Goal: Transaction & Acquisition: Purchase product/service

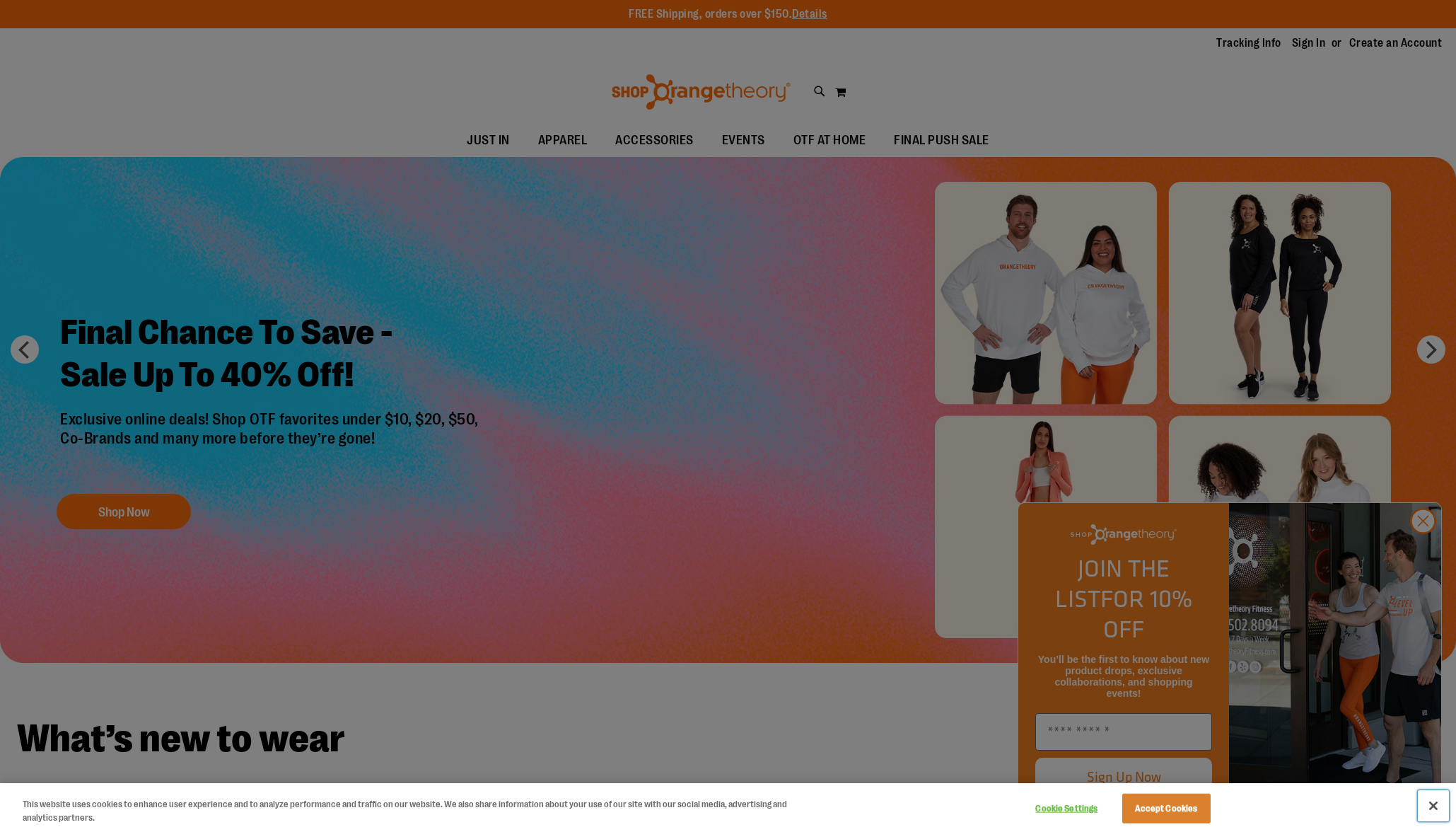
click at [1441, 812] on button "Close" at bounding box center [1434, 806] width 31 height 31
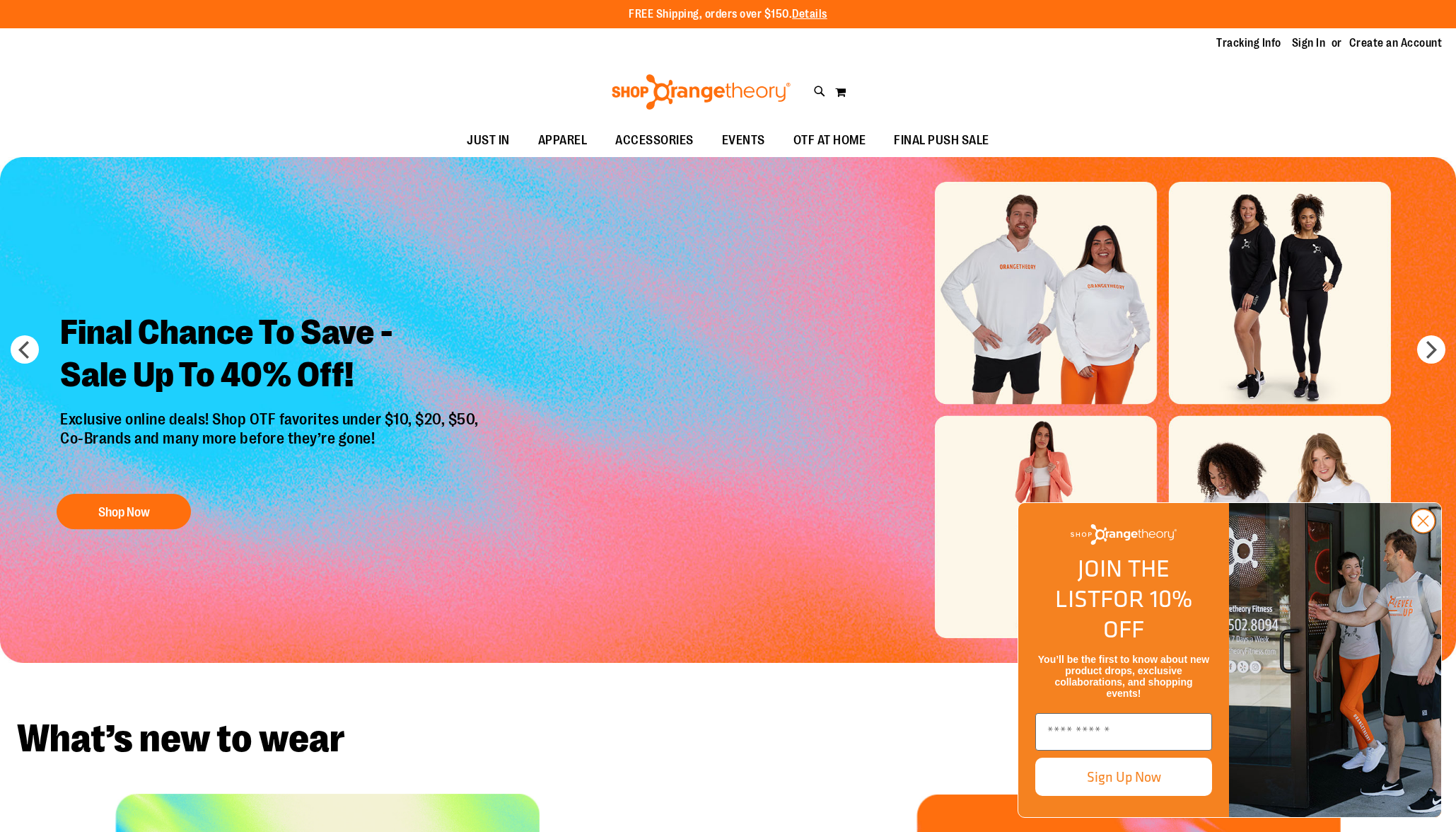
click at [1424, 533] on circle "Close dialog" at bounding box center [1423, 521] width 23 height 23
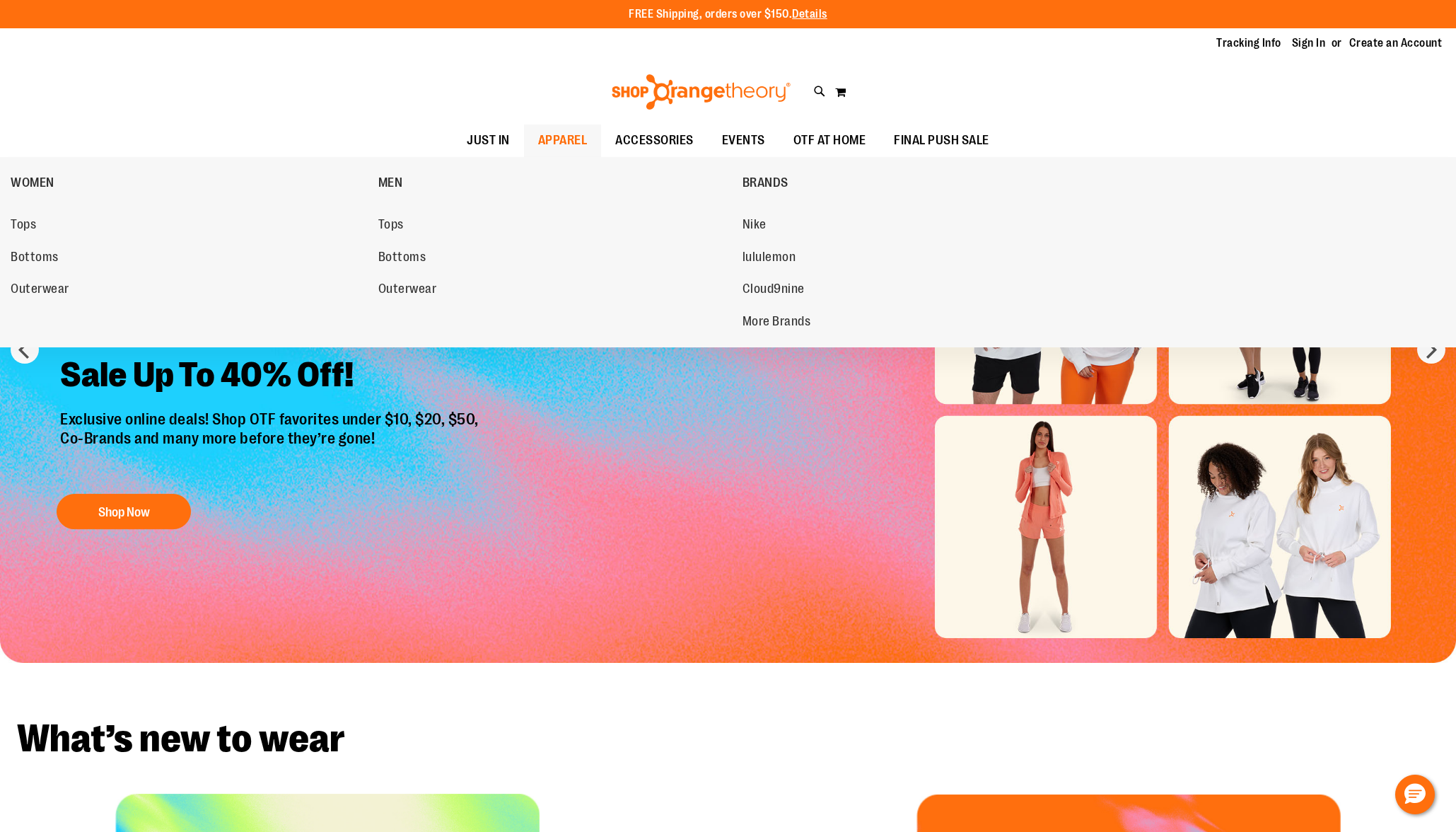
click at [567, 147] on span "APPAREL" at bounding box center [563, 140] width 49 height 32
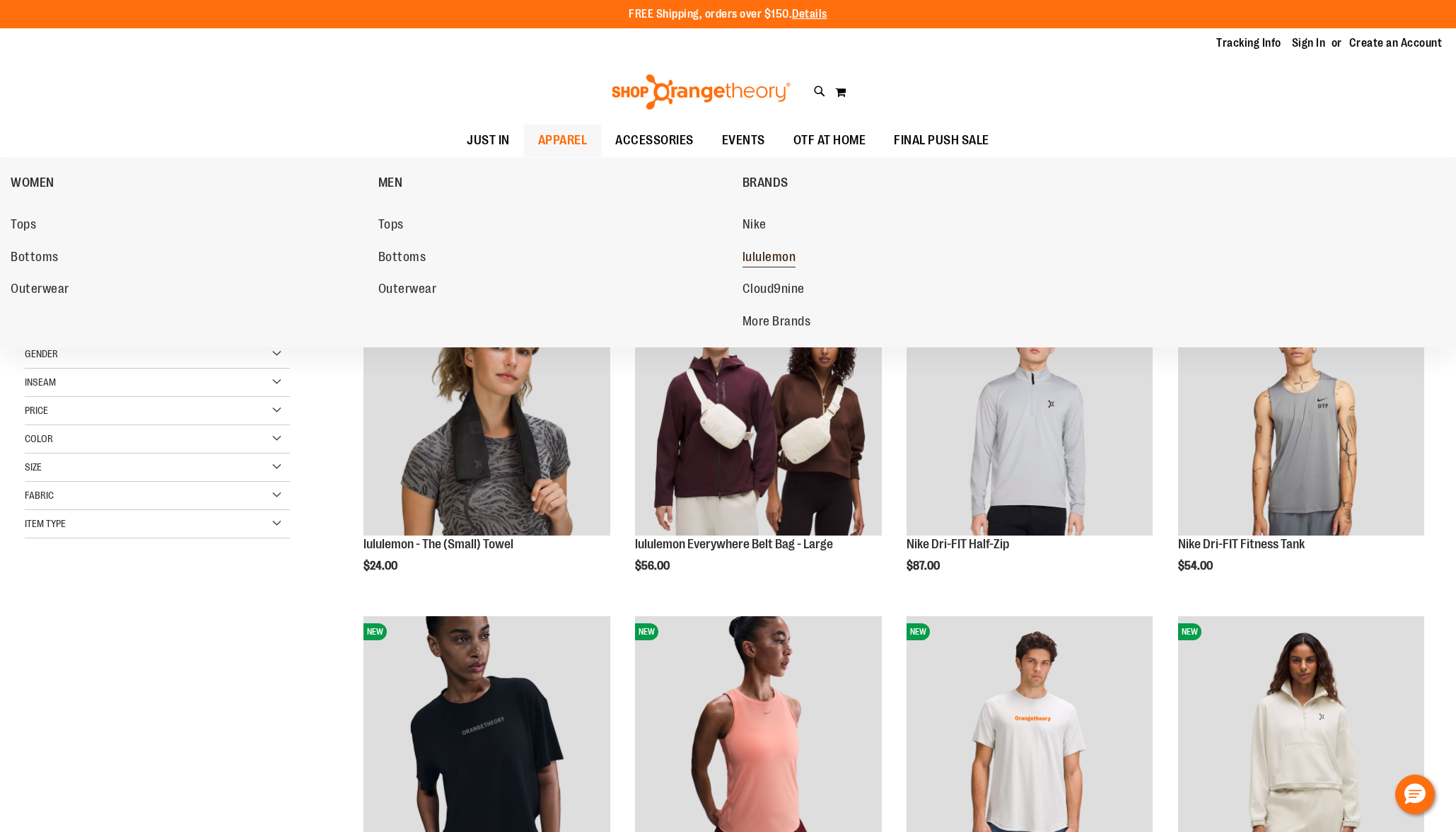
drag, startPoint x: 775, startPoint y: 257, endPoint x: 781, endPoint y: 252, distance: 7.8
click at [775, 256] on span "lululemon" at bounding box center [769, 258] width 54 height 18
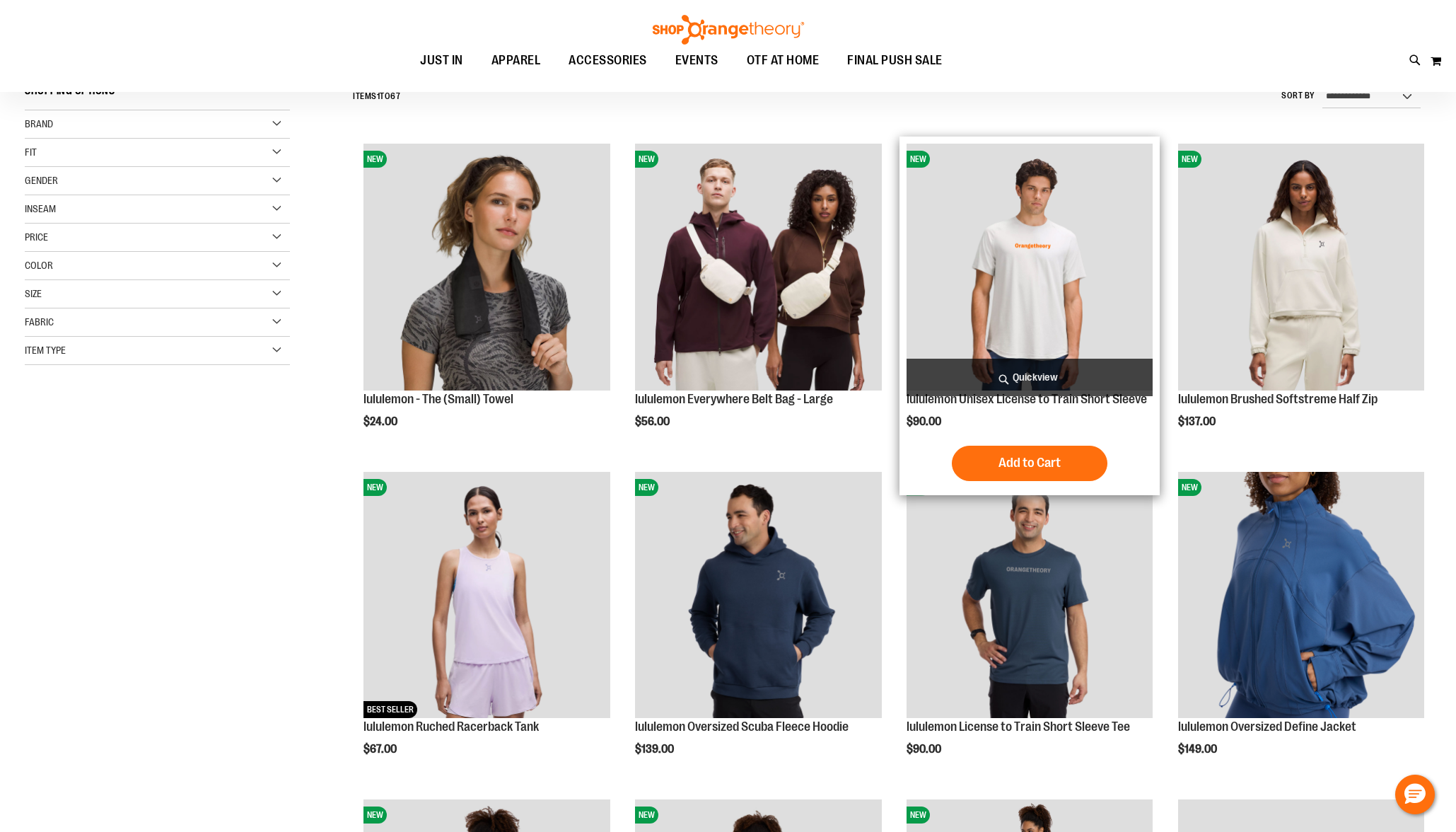
scroll to position [154, 0]
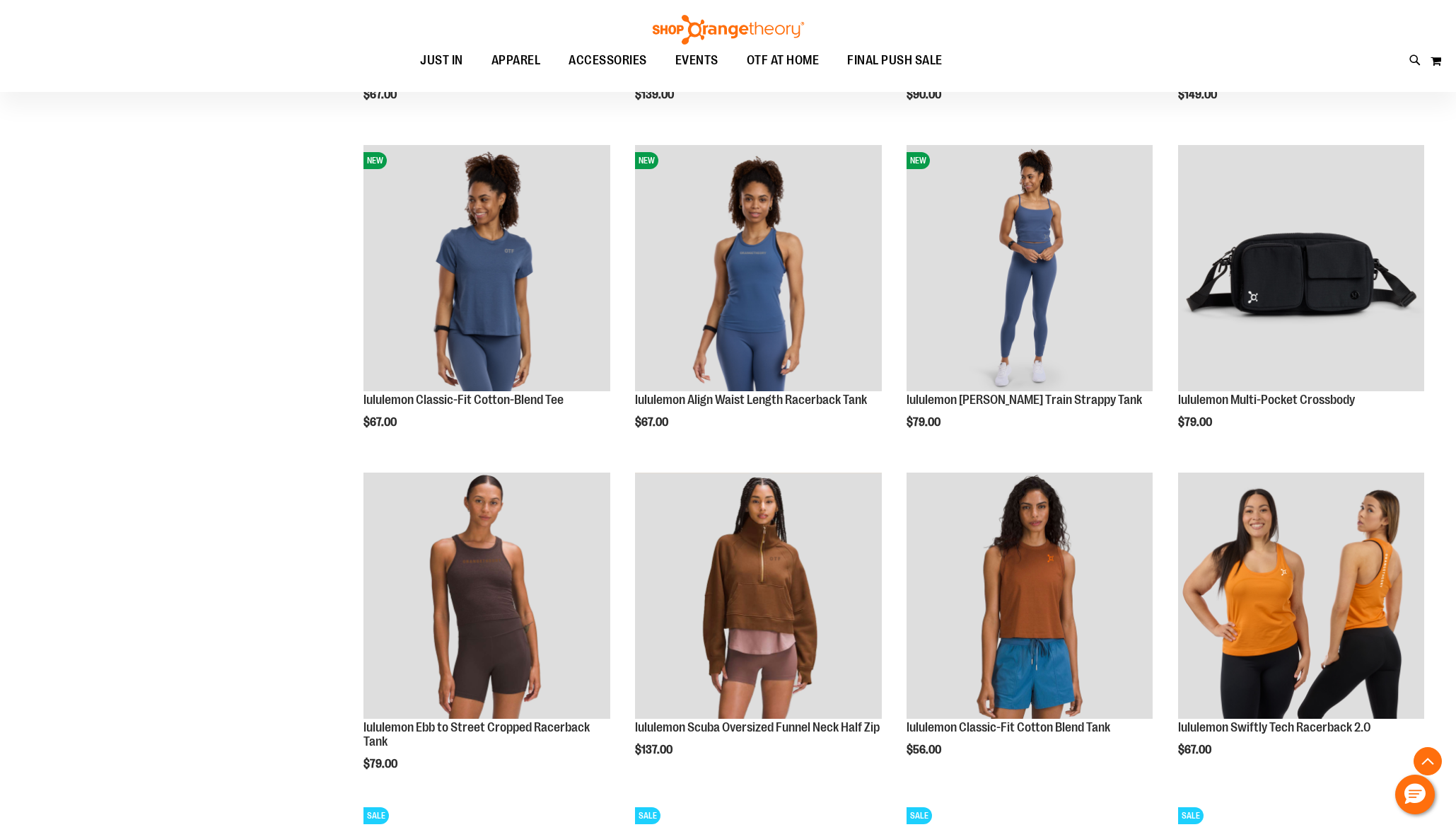
scroll to position [800, 0]
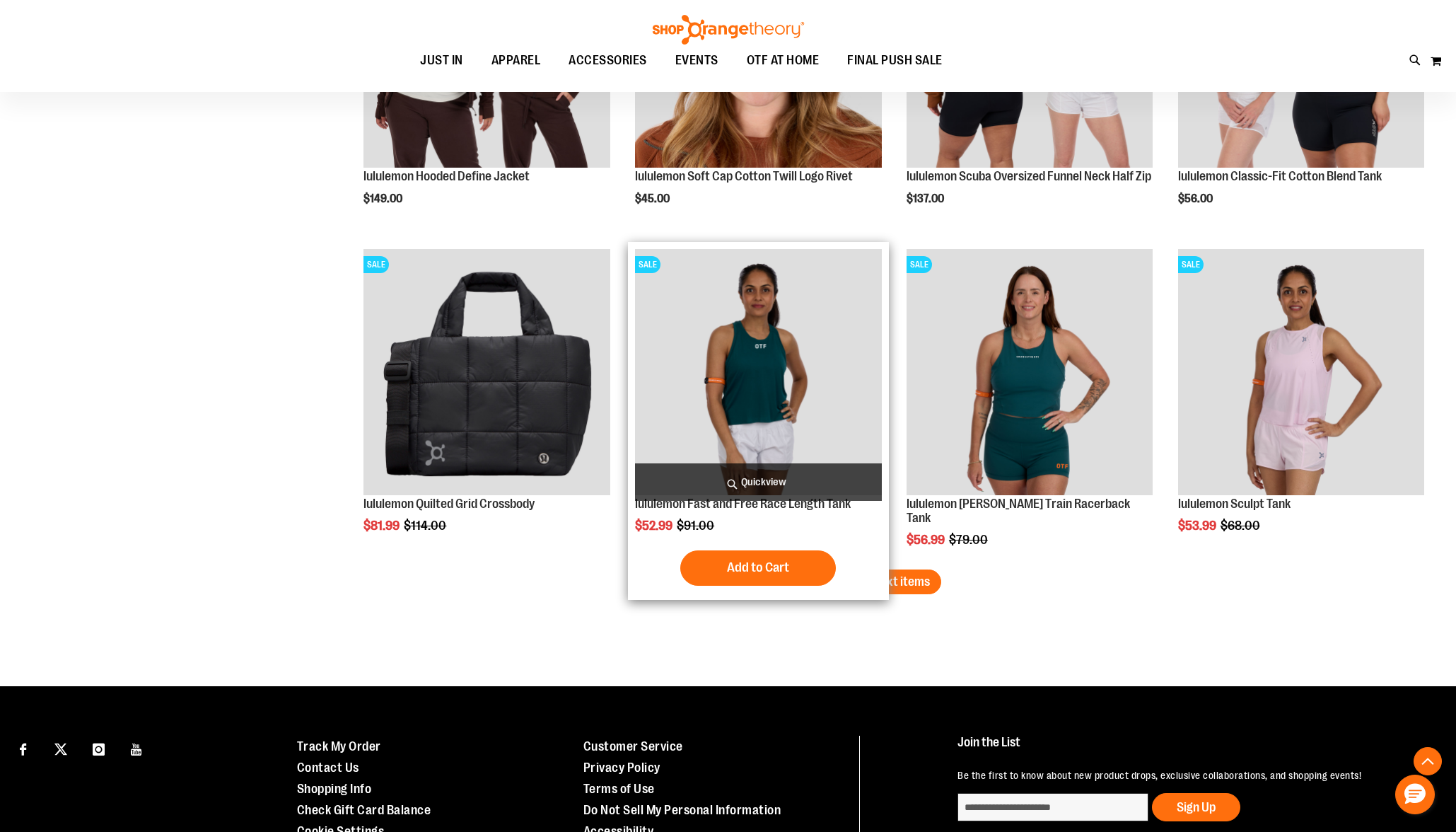
scroll to position [2779, 0]
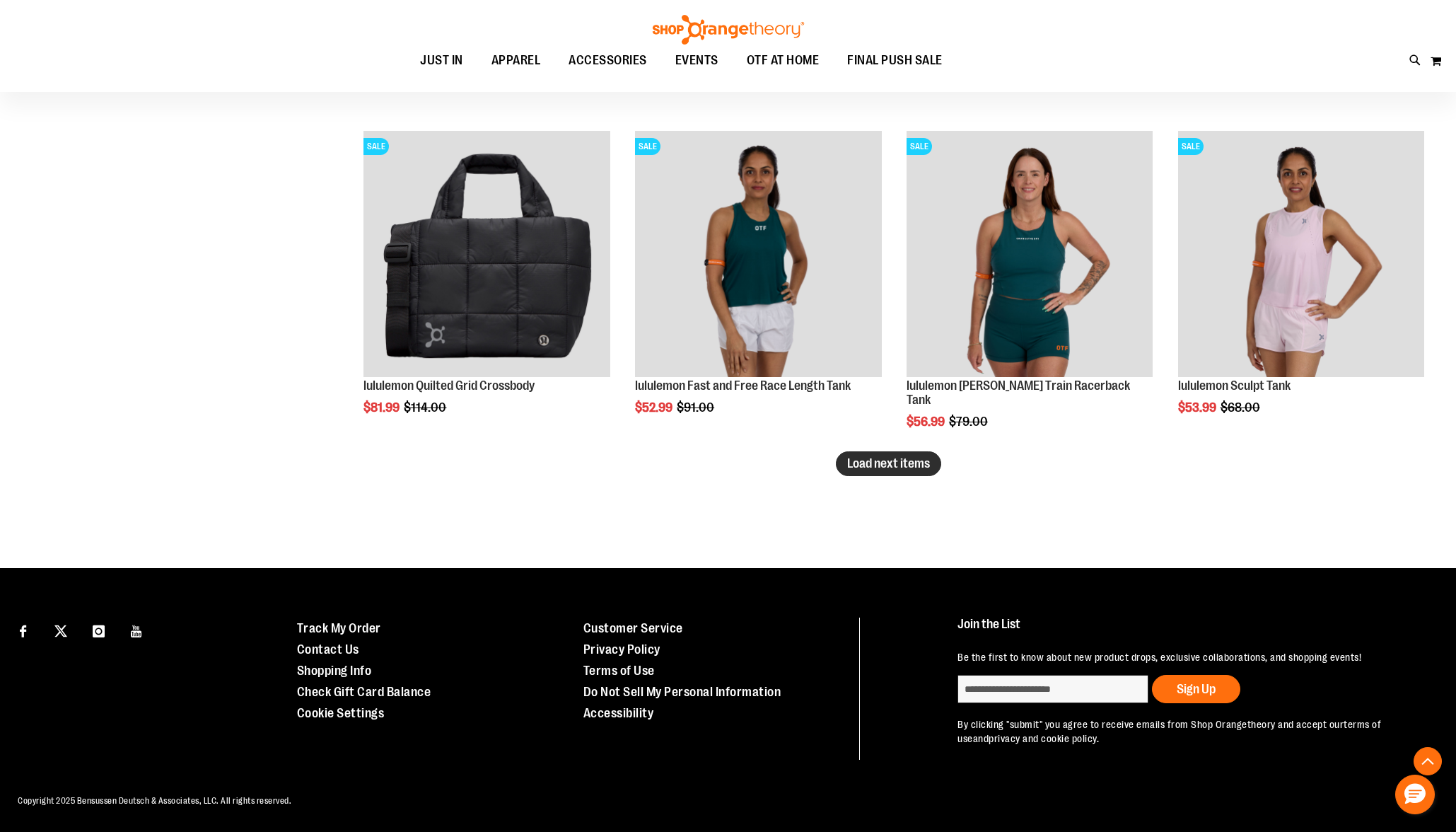
click at [839, 470] on button "Load next items" at bounding box center [889, 464] width 105 height 25
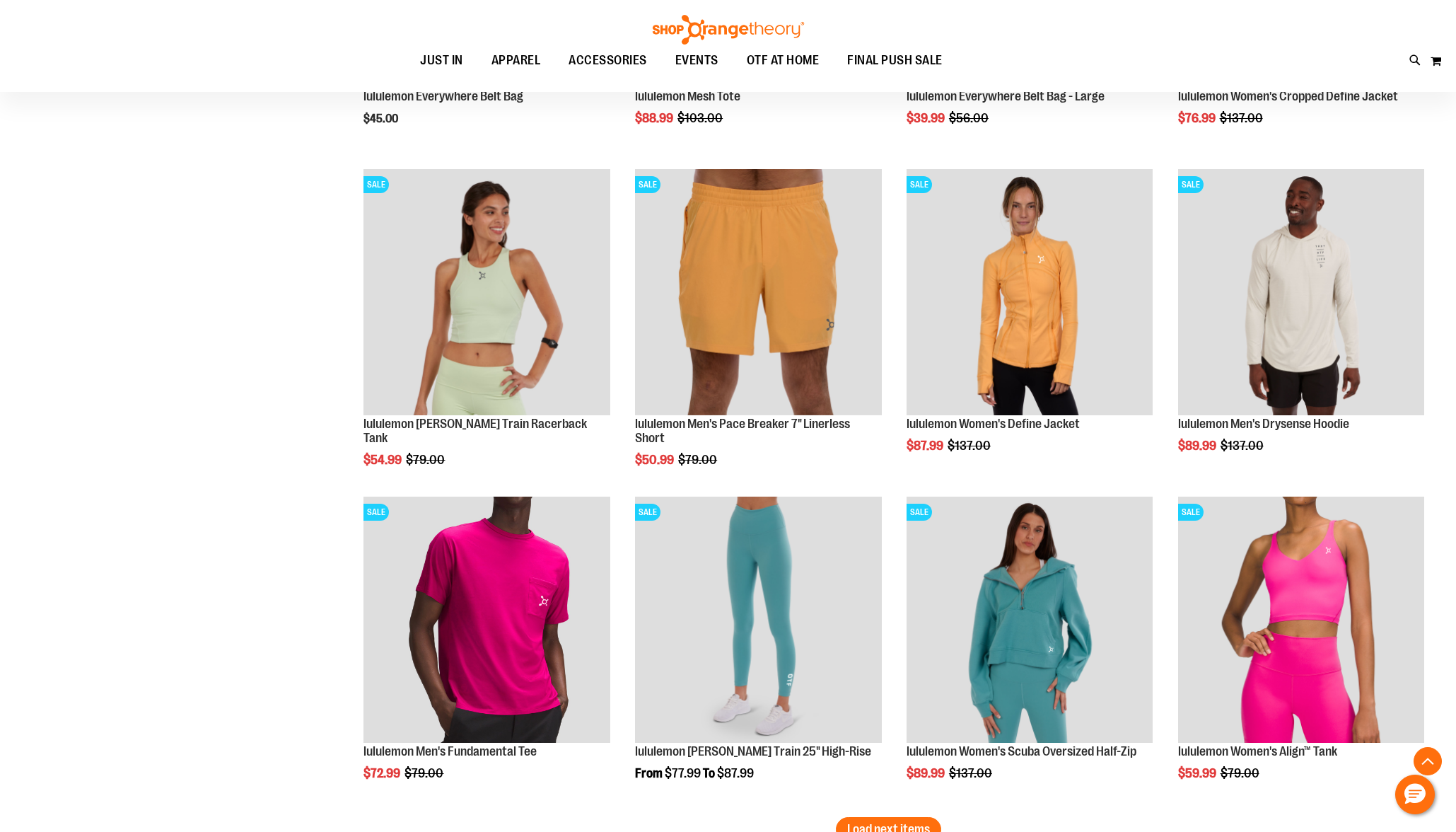
scroll to position [3397, 0]
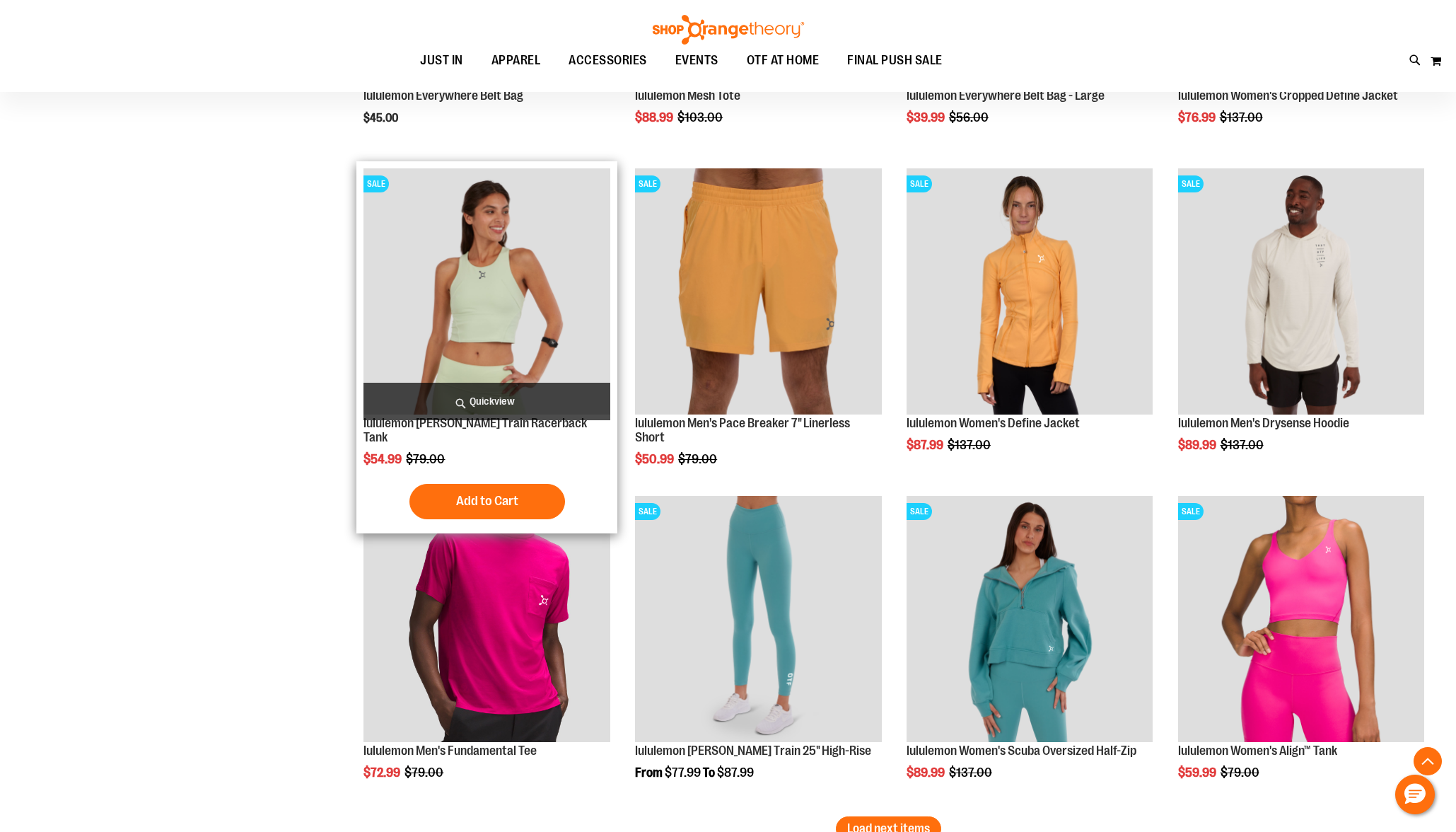
click at [485, 325] on img "product" at bounding box center [487, 292] width 246 height 247
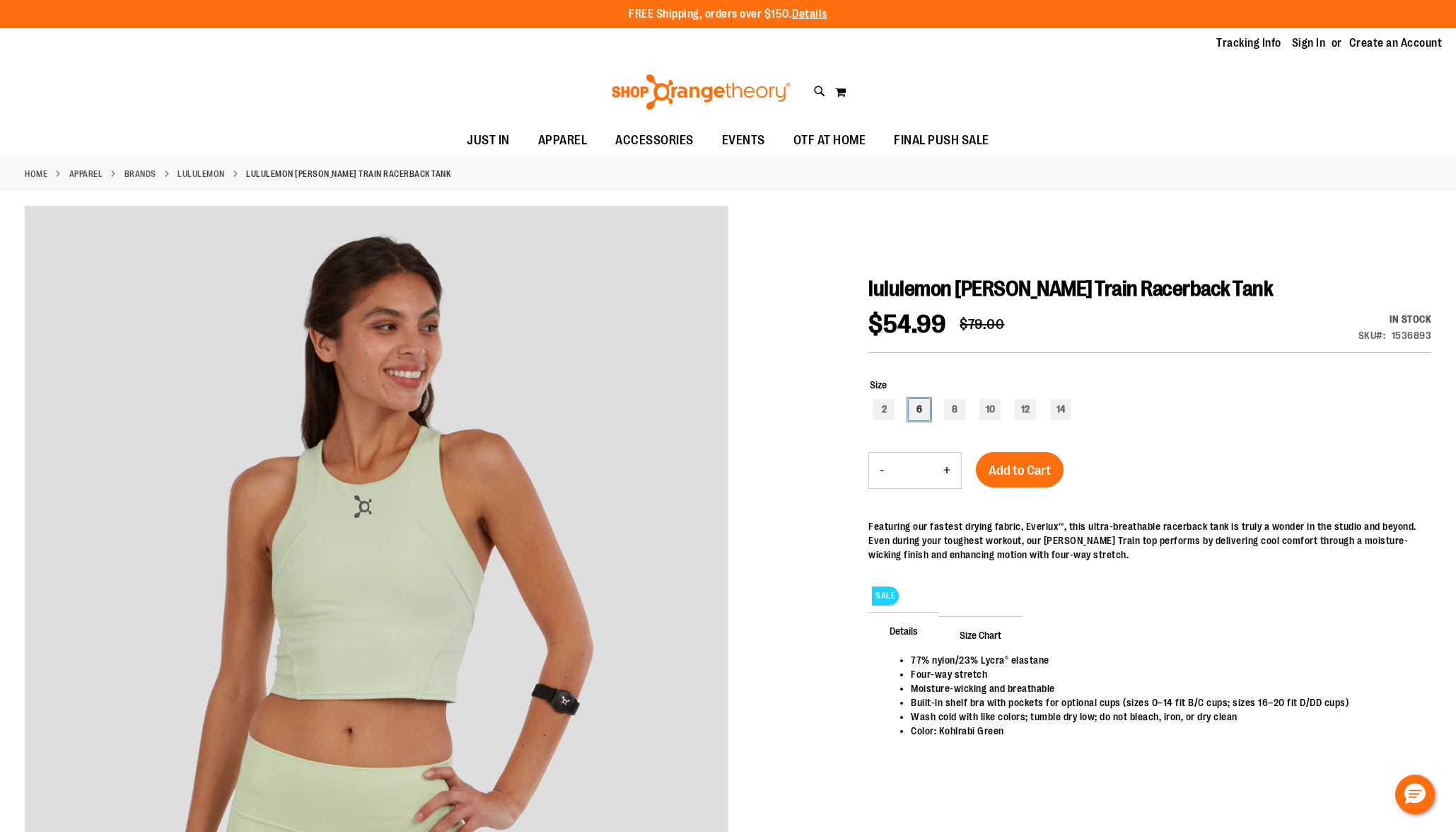
click at [929, 412] on div "6" at bounding box center [919, 410] width 22 height 22
type input "***"
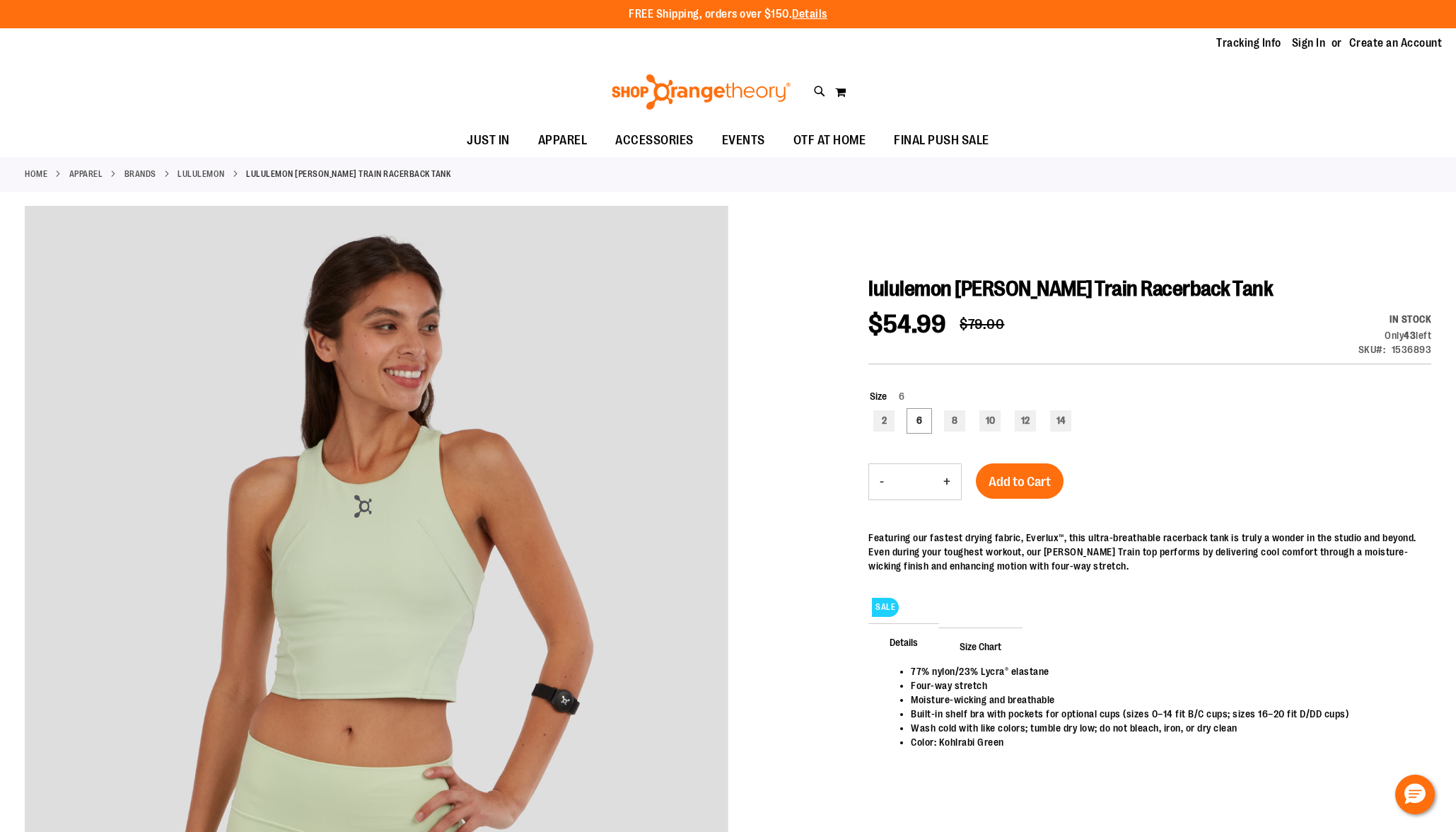
drag, startPoint x: 1042, startPoint y: 478, endPoint x: 1156, endPoint y: 469, distance: 114.4
click at [1042, 478] on span "Add to Cart" at bounding box center [1019, 481] width 62 height 15
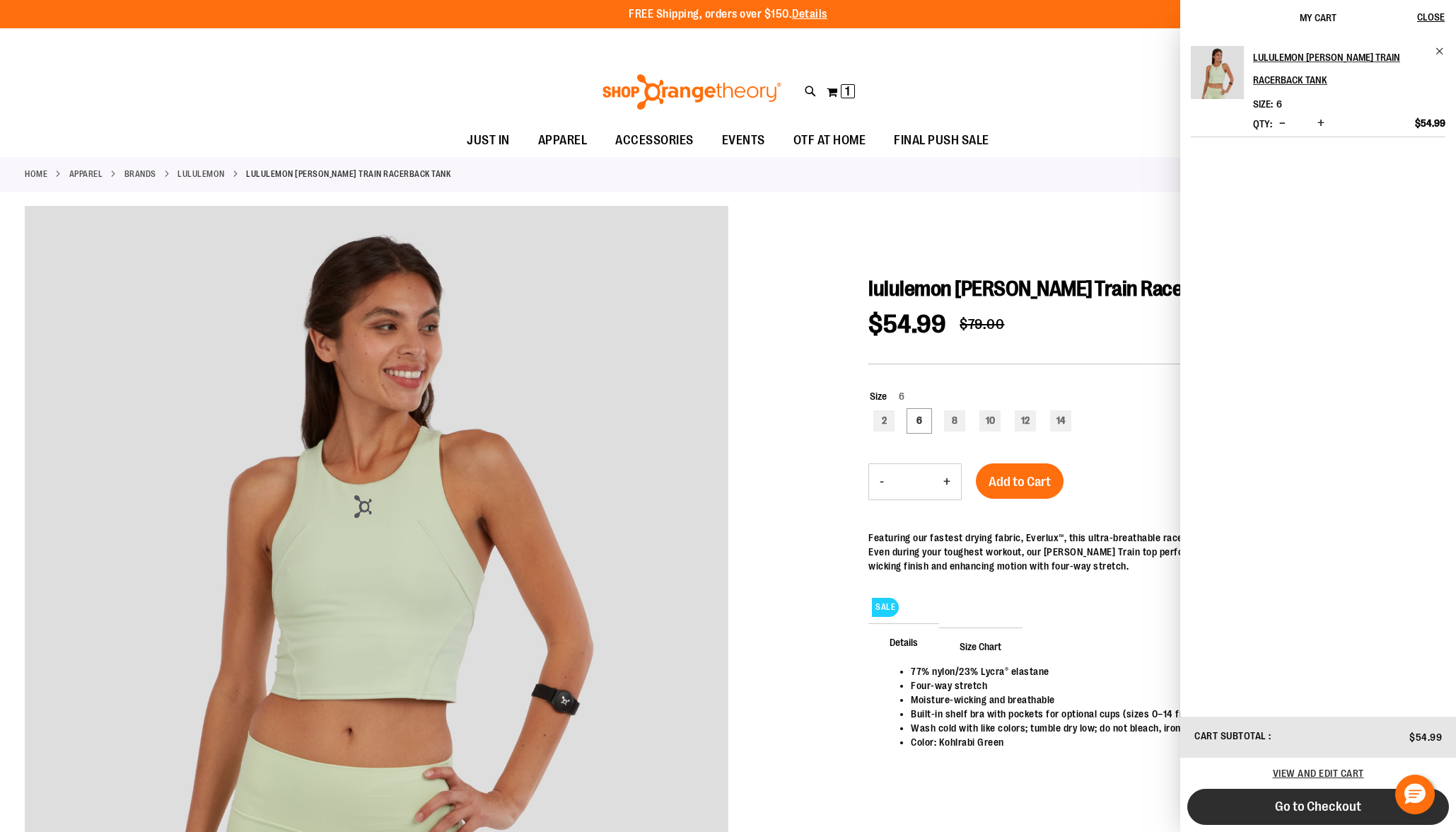
click at [1298, 815] on button "Go to Checkout" at bounding box center [1318, 807] width 262 height 36
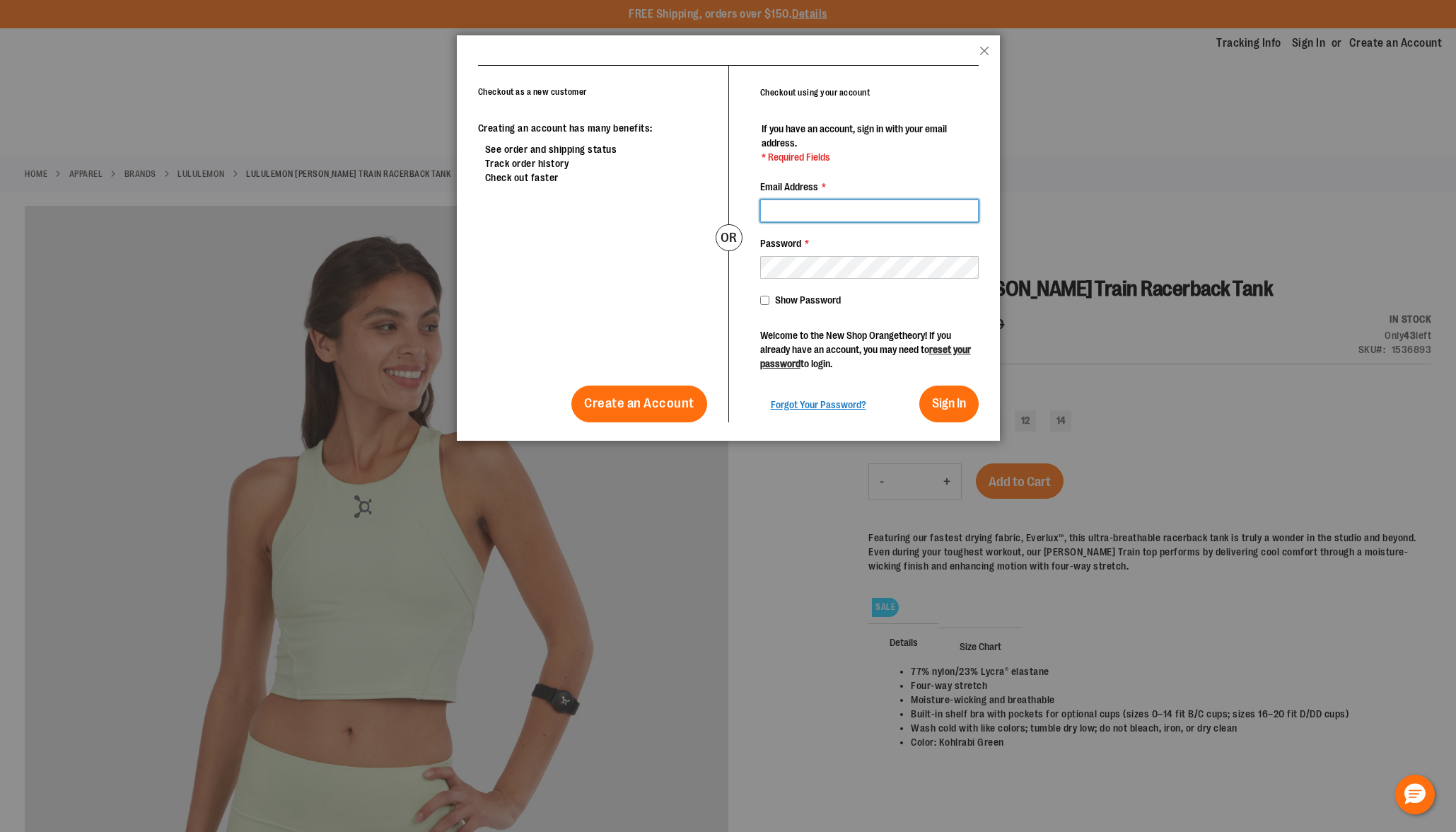
click at [807, 220] on input "Email Address *" at bounding box center [869, 210] width 219 height 22
click at [836, 212] on input "**********" at bounding box center [869, 210] width 219 height 22
type input "**********"
click at [919, 386] on button "Sign In" at bounding box center [949, 404] width 59 height 37
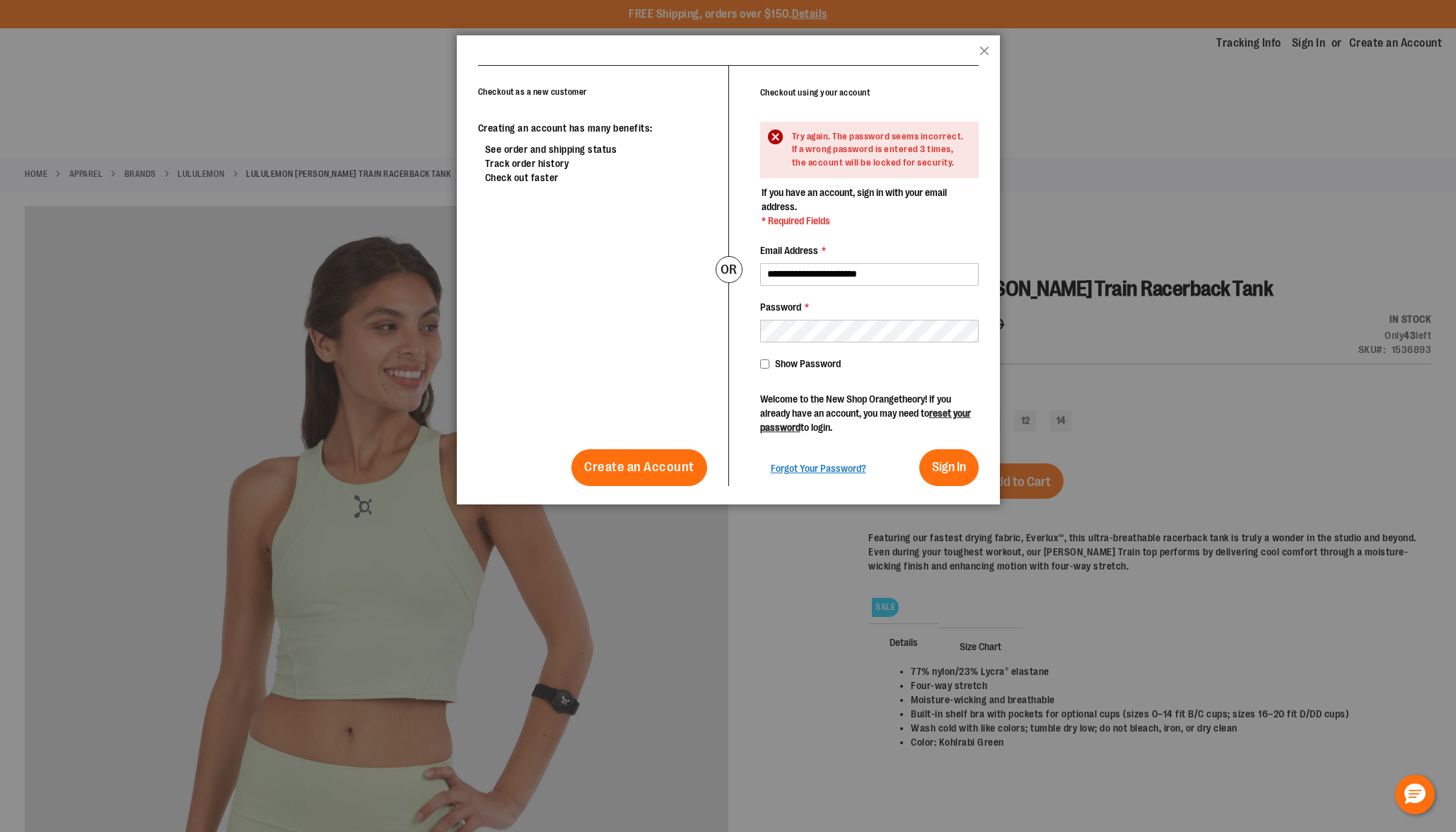
click at [813, 354] on fieldset "**********" at bounding box center [869, 336] width 219 height 300
click at [785, 362] on span "Show Password" at bounding box center [808, 364] width 65 height 12
click at [947, 471] on span "Sign In" at bounding box center [949, 467] width 34 height 14
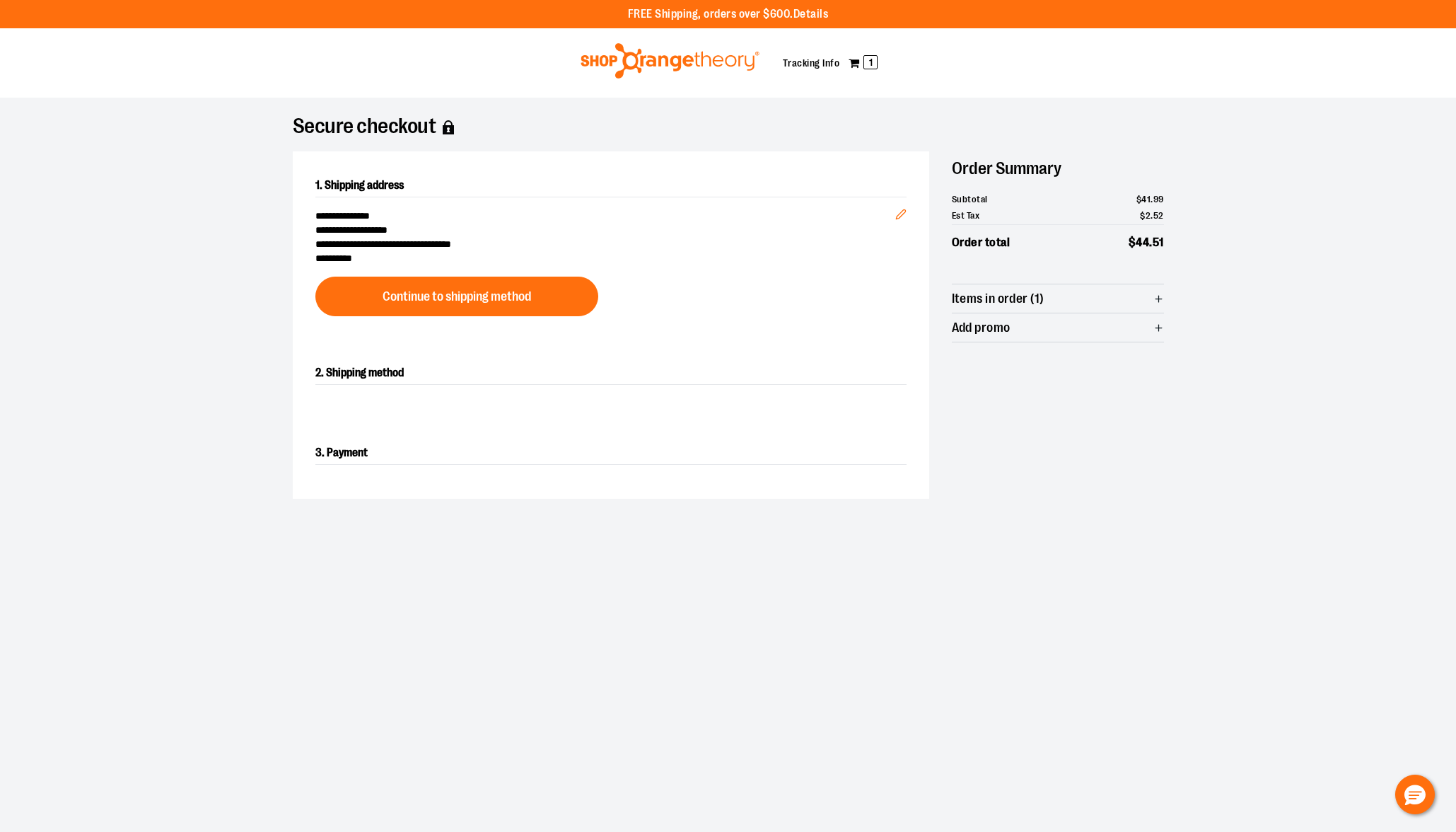
click at [1434, 831] on div at bounding box center [728, 832] width 1456 height 0
click at [1073, 305] on span "Items in order (1)" at bounding box center [1058, 298] width 213 height 29
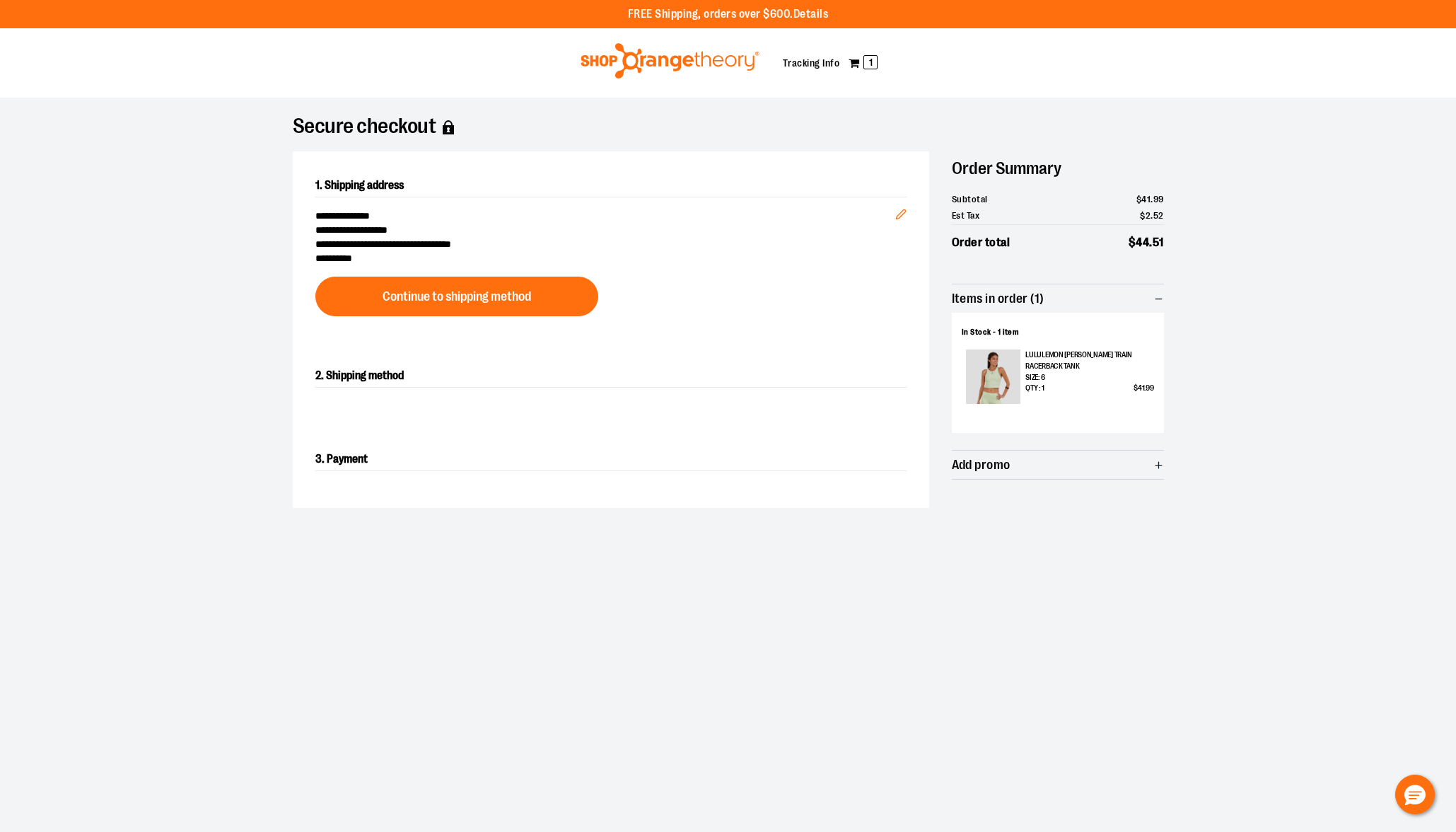
click at [1073, 305] on span "Items in order (1)" at bounding box center [1058, 298] width 213 height 29
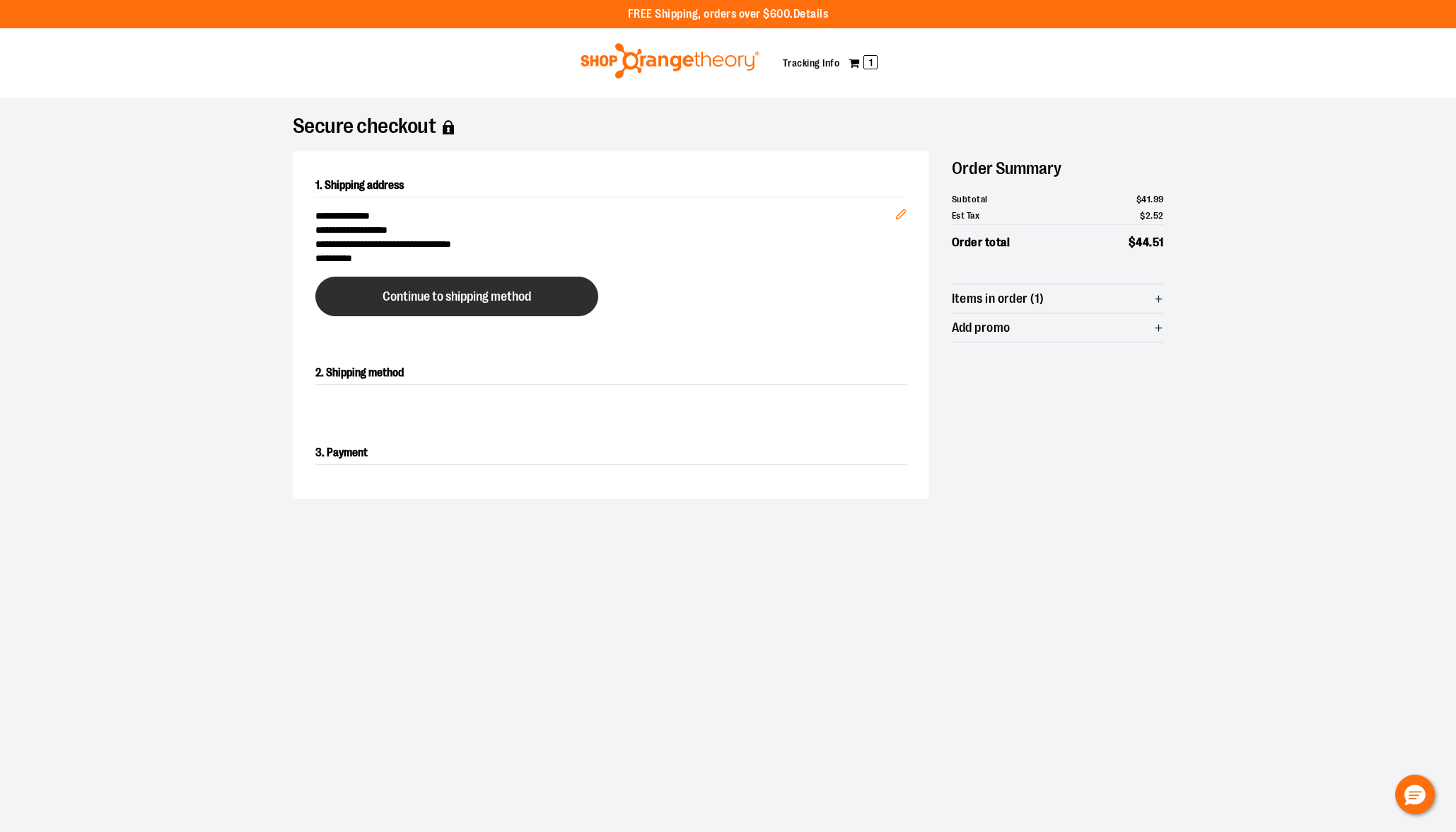
click at [532, 300] on button "Continue to shipping method" at bounding box center [457, 296] width 283 height 39
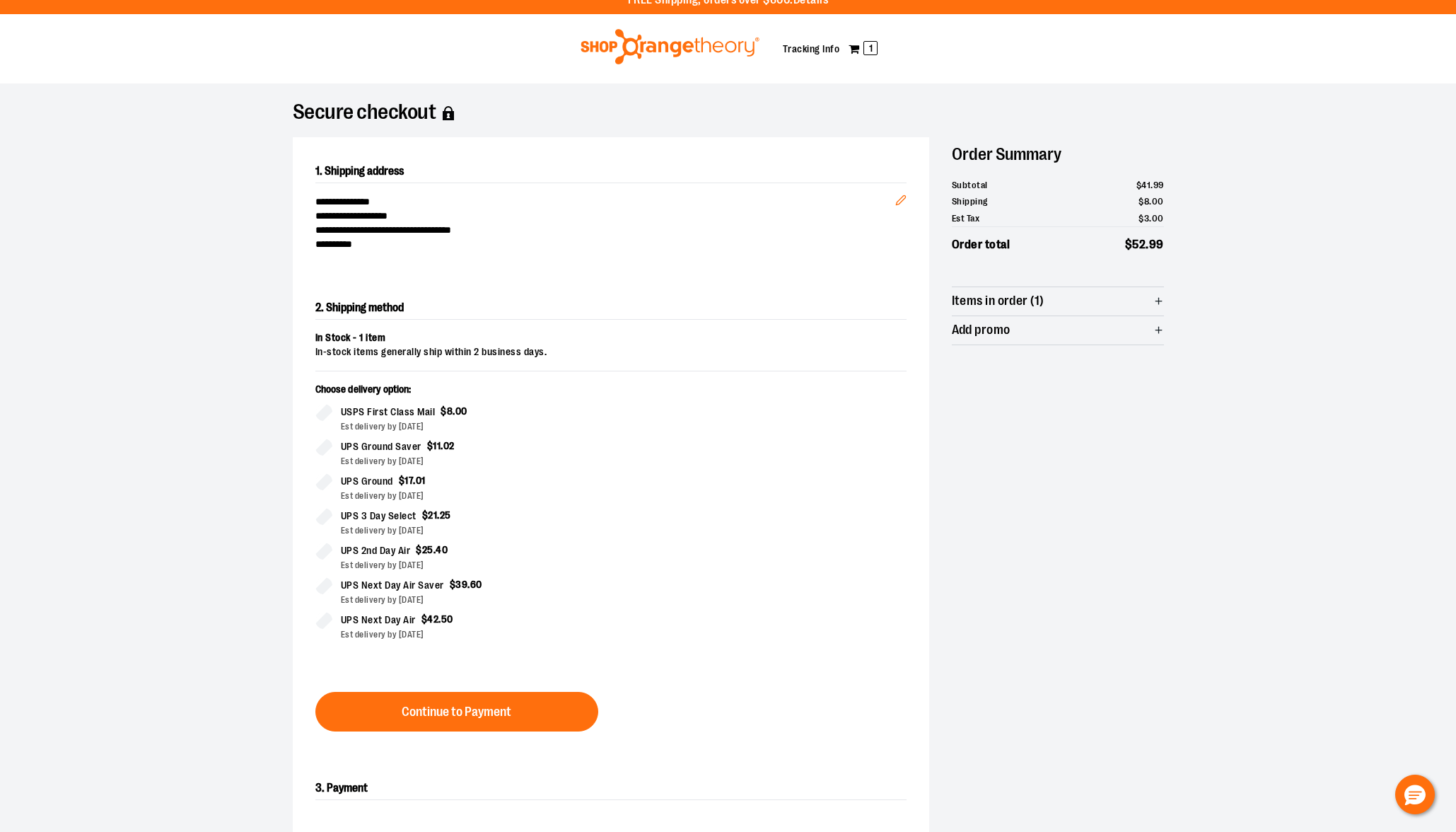
scroll to position [12, 0]
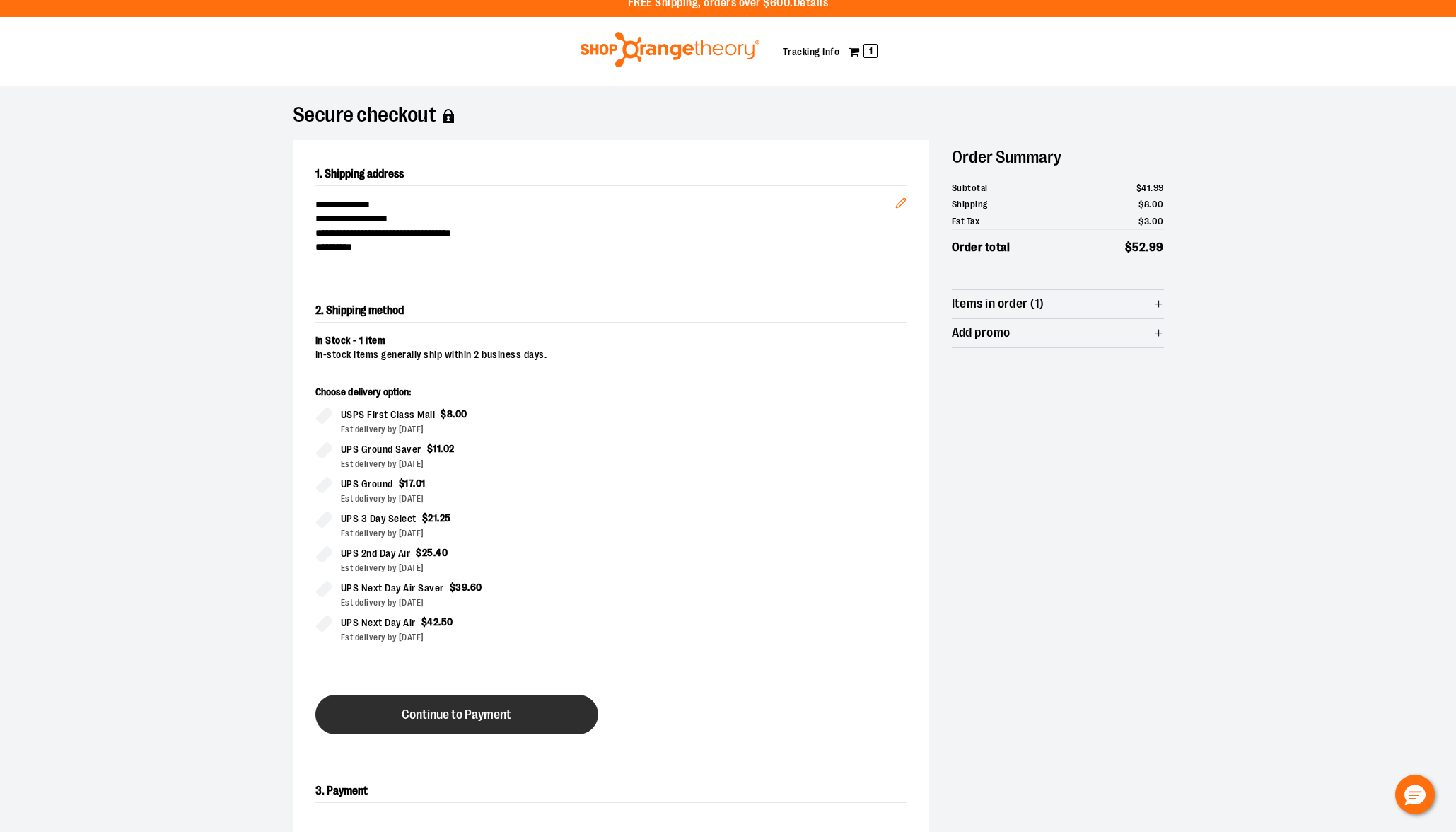
click at [476, 723] on button "Continue to Payment" at bounding box center [457, 714] width 283 height 39
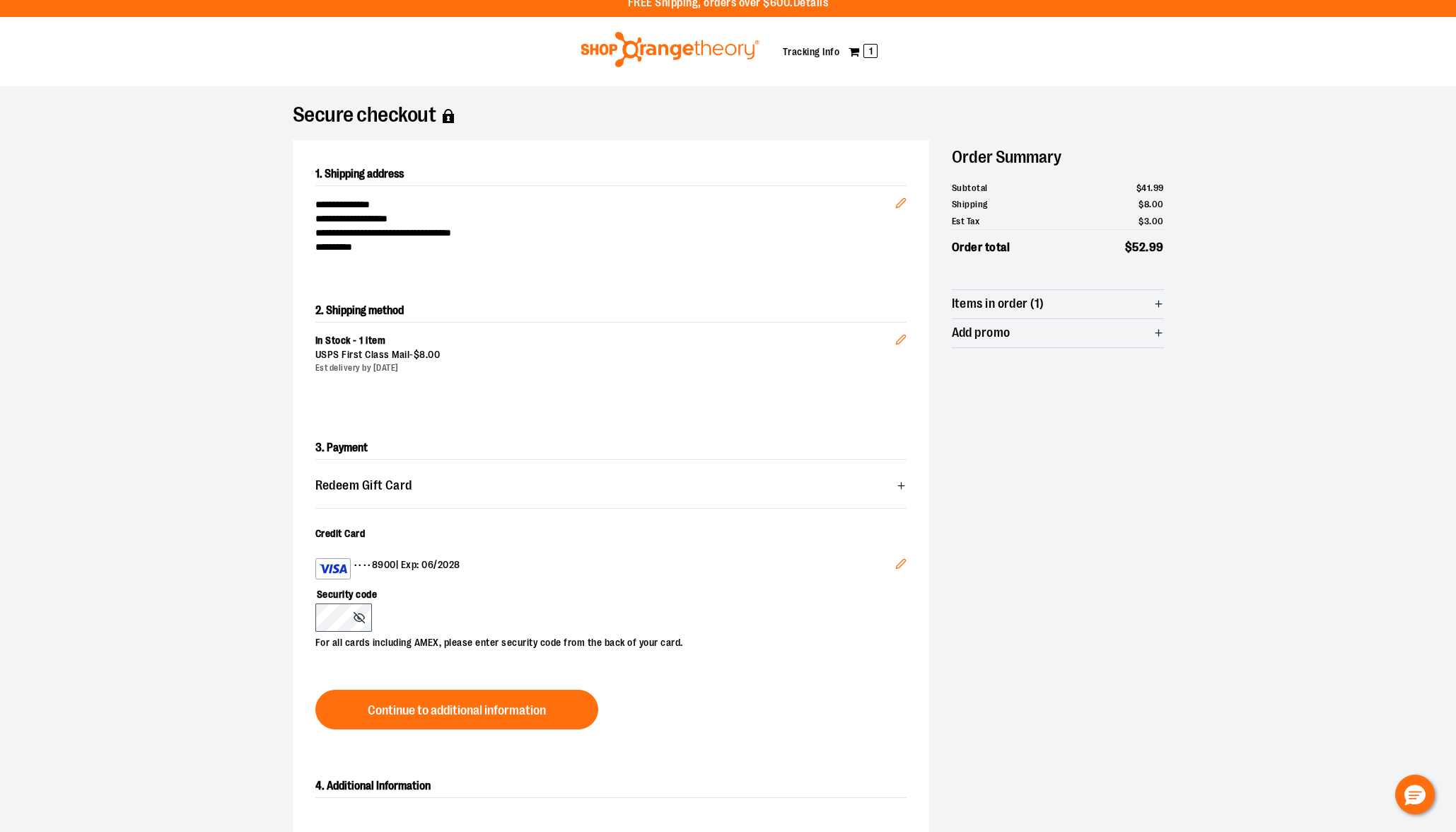
scroll to position [70, 0]
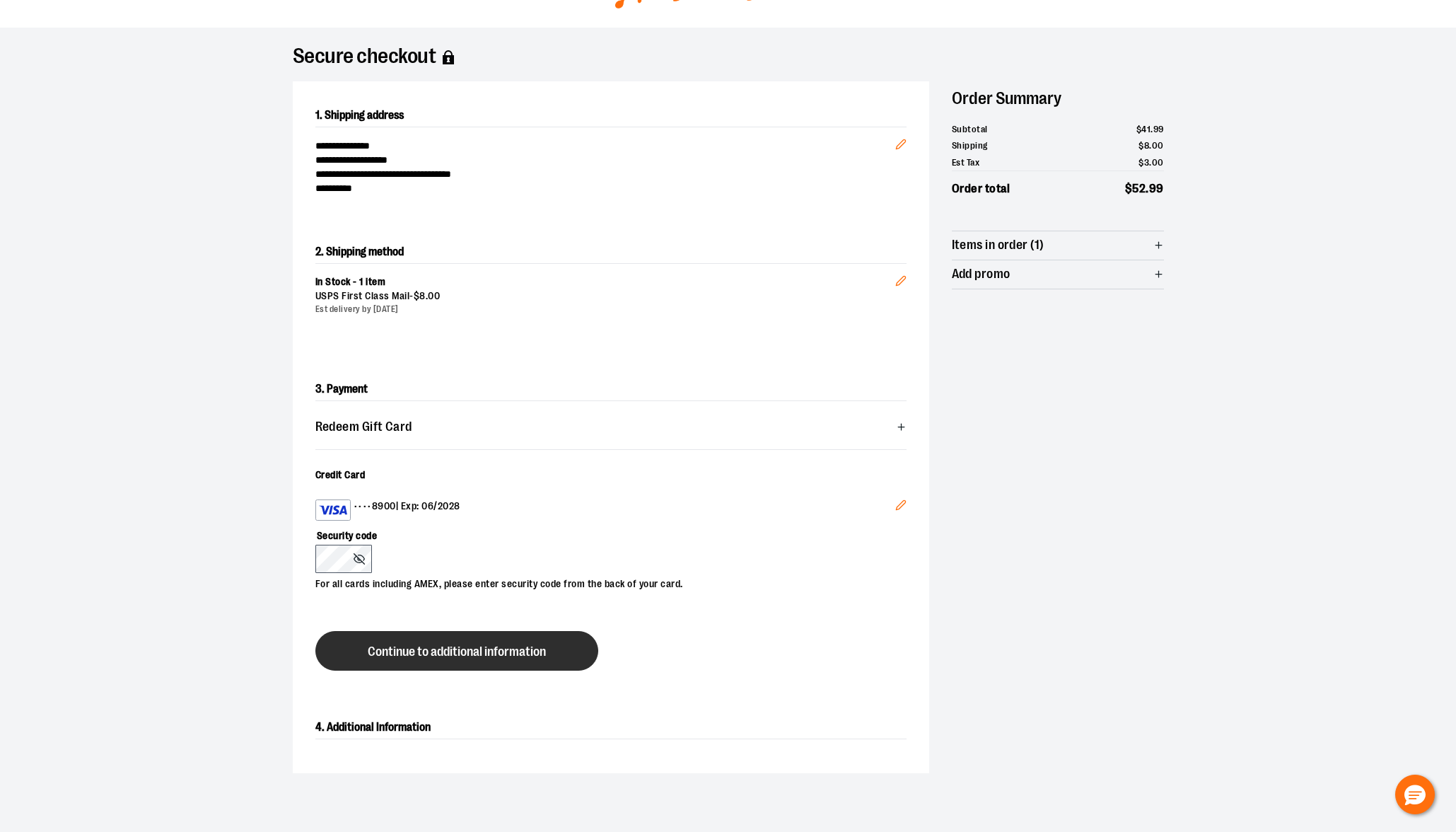
click at [491, 664] on button "Continue to additional information" at bounding box center [457, 650] width 283 height 39
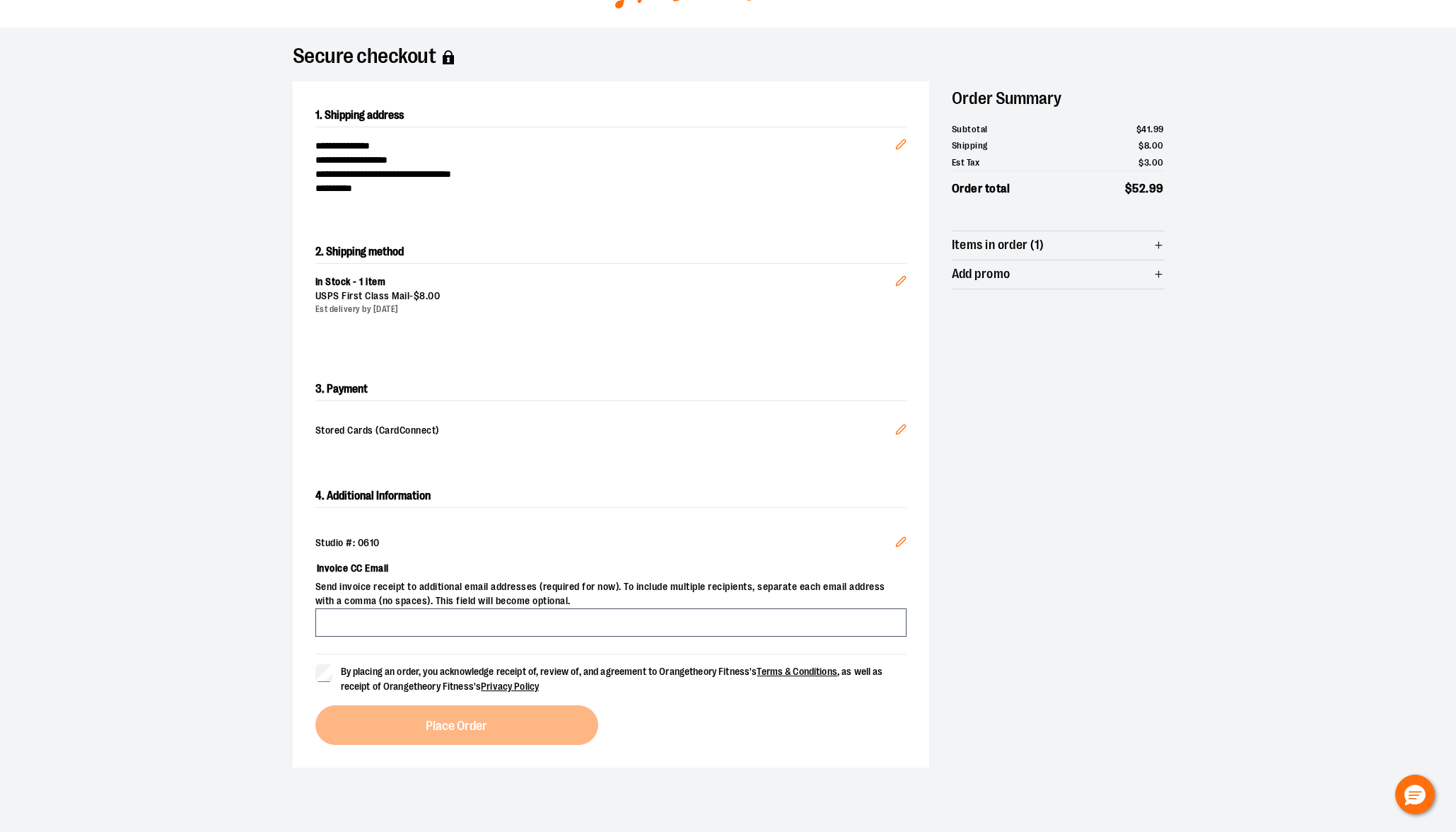
click at [313, 673] on div "4. Additional Information Studio #: 0610 Edit Invoice CC Email Send invoice rec…" at bounding box center [611, 615] width 637 height 306
click at [450, 730] on span "Place Order" at bounding box center [457, 726] width 62 height 13
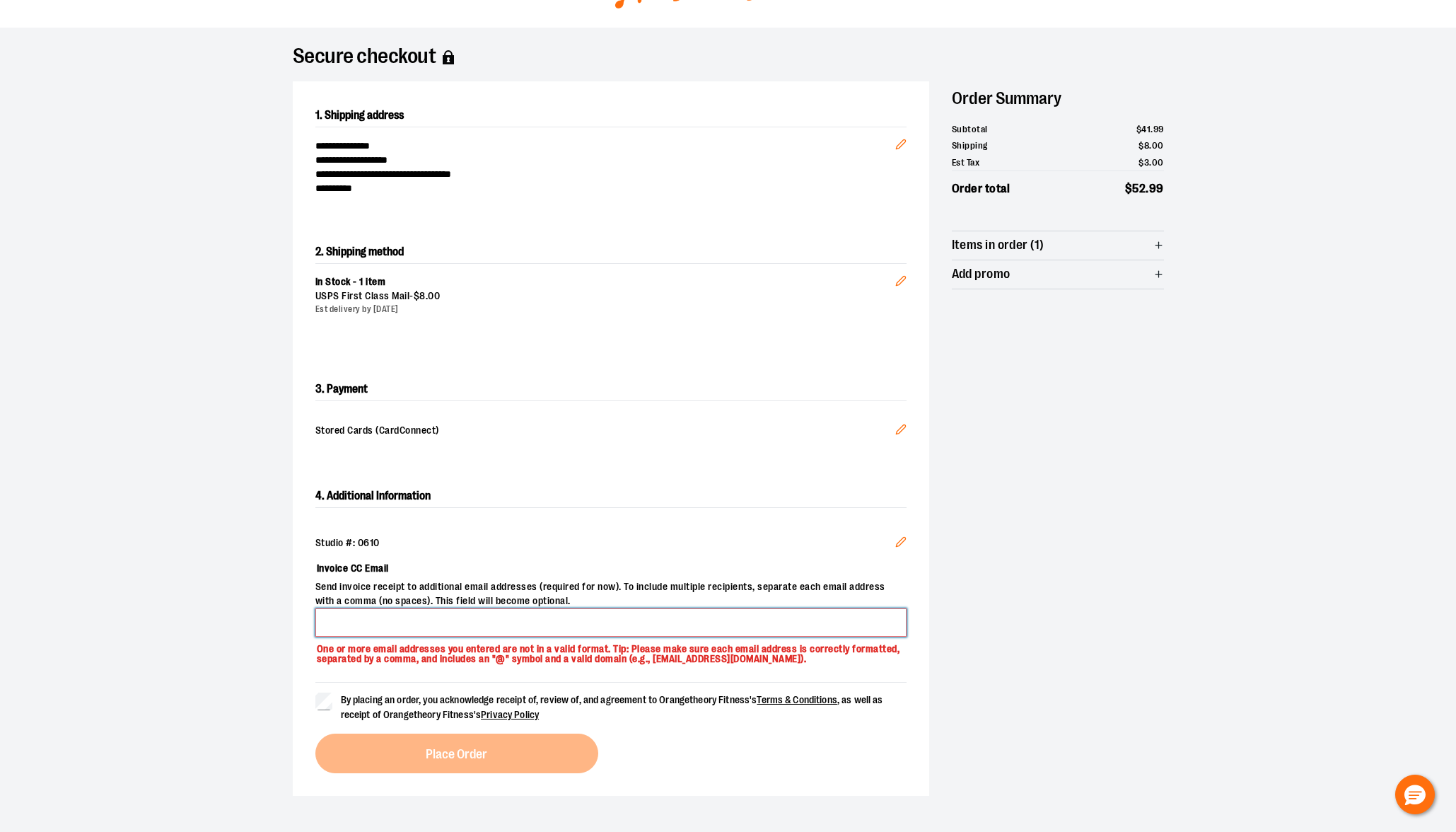
click at [495, 622] on input "Invoice CC Email" at bounding box center [611, 622] width 591 height 29
type input "**********"
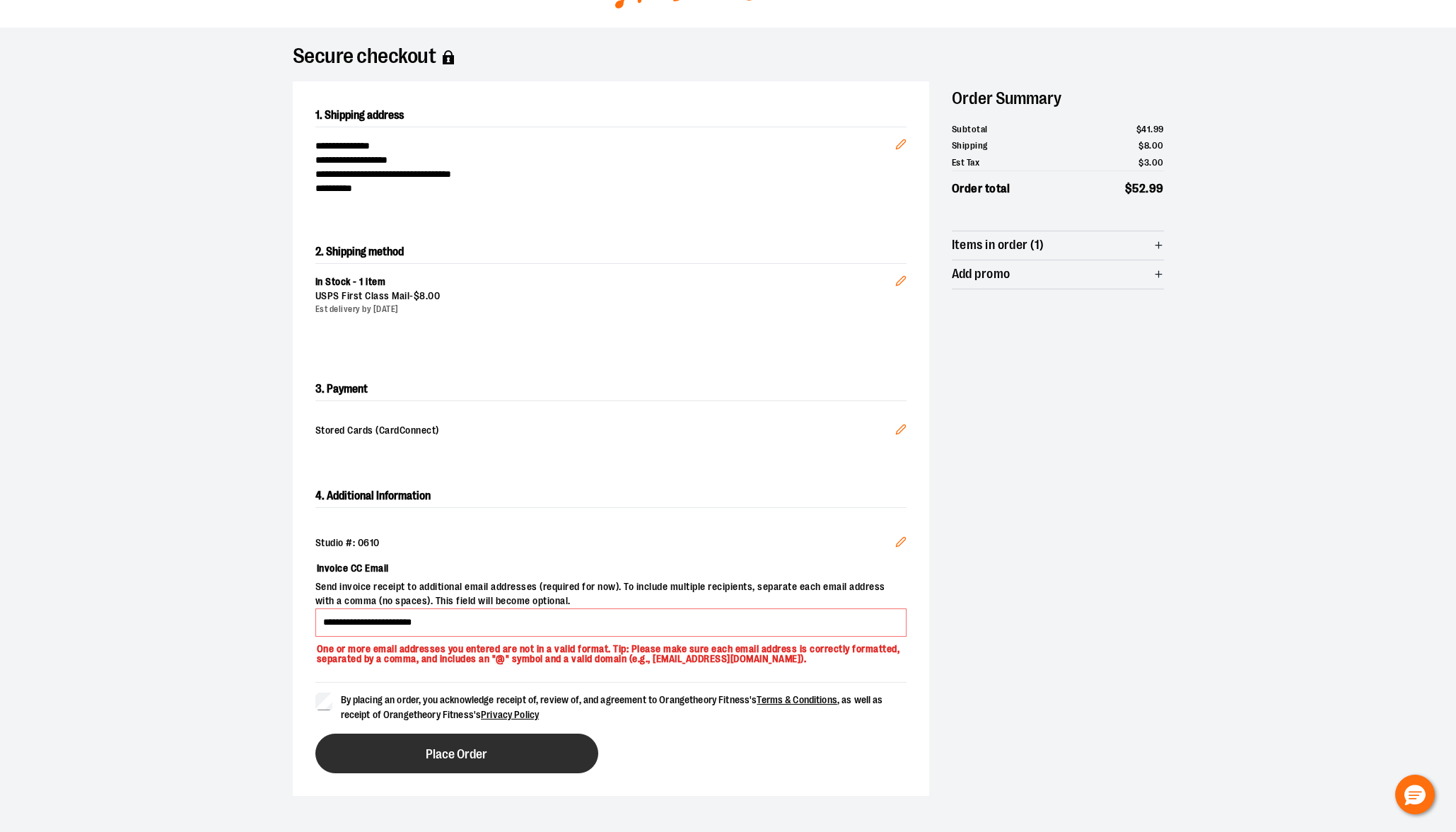
click at [564, 768] on button "Place Order" at bounding box center [457, 753] width 283 height 39
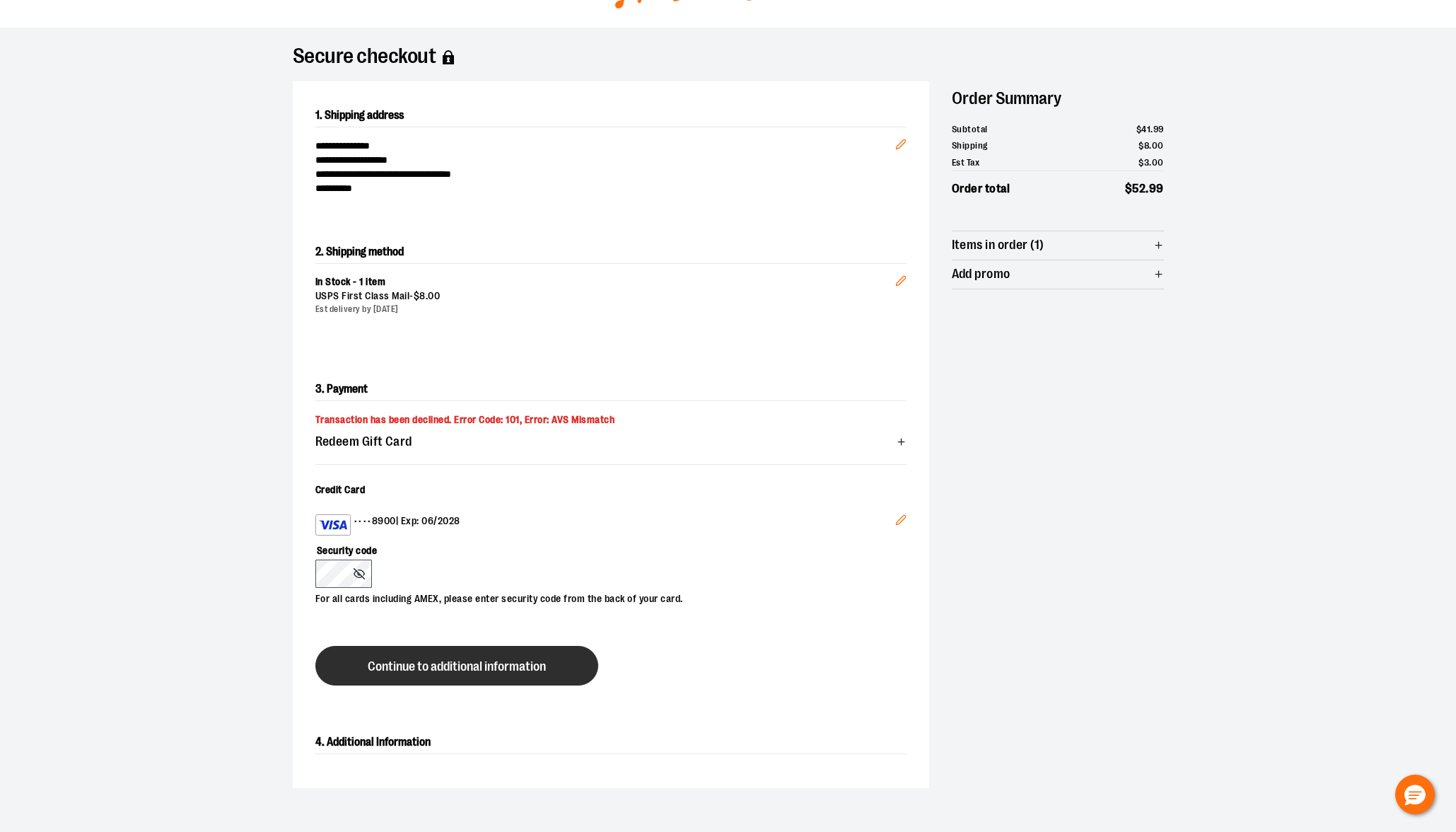
click at [524, 671] on span "Continue to additional information" at bounding box center [457, 666] width 178 height 13
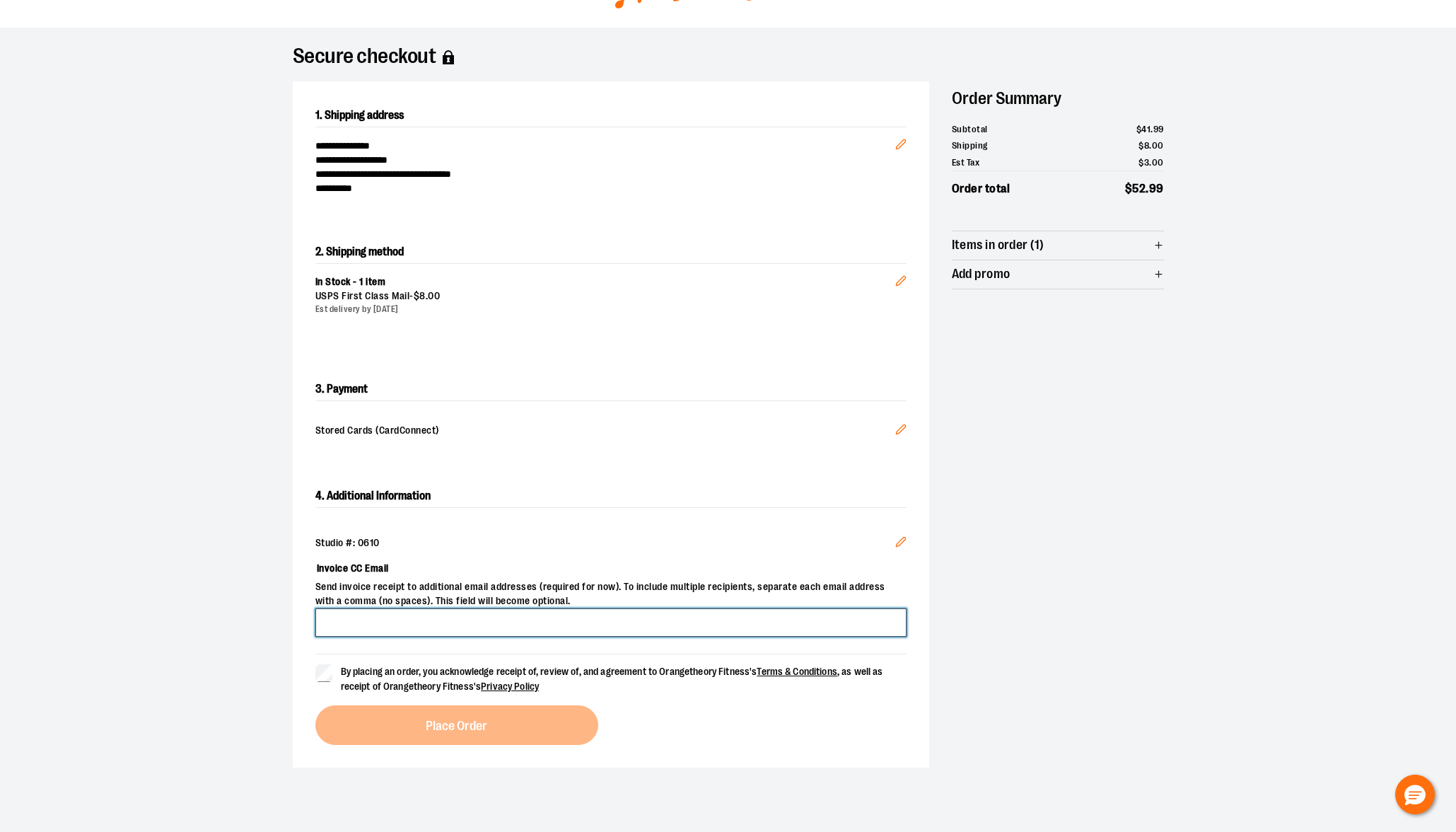
click at [497, 625] on input "Invoice CC Email" at bounding box center [611, 622] width 591 height 29
type input "**********"
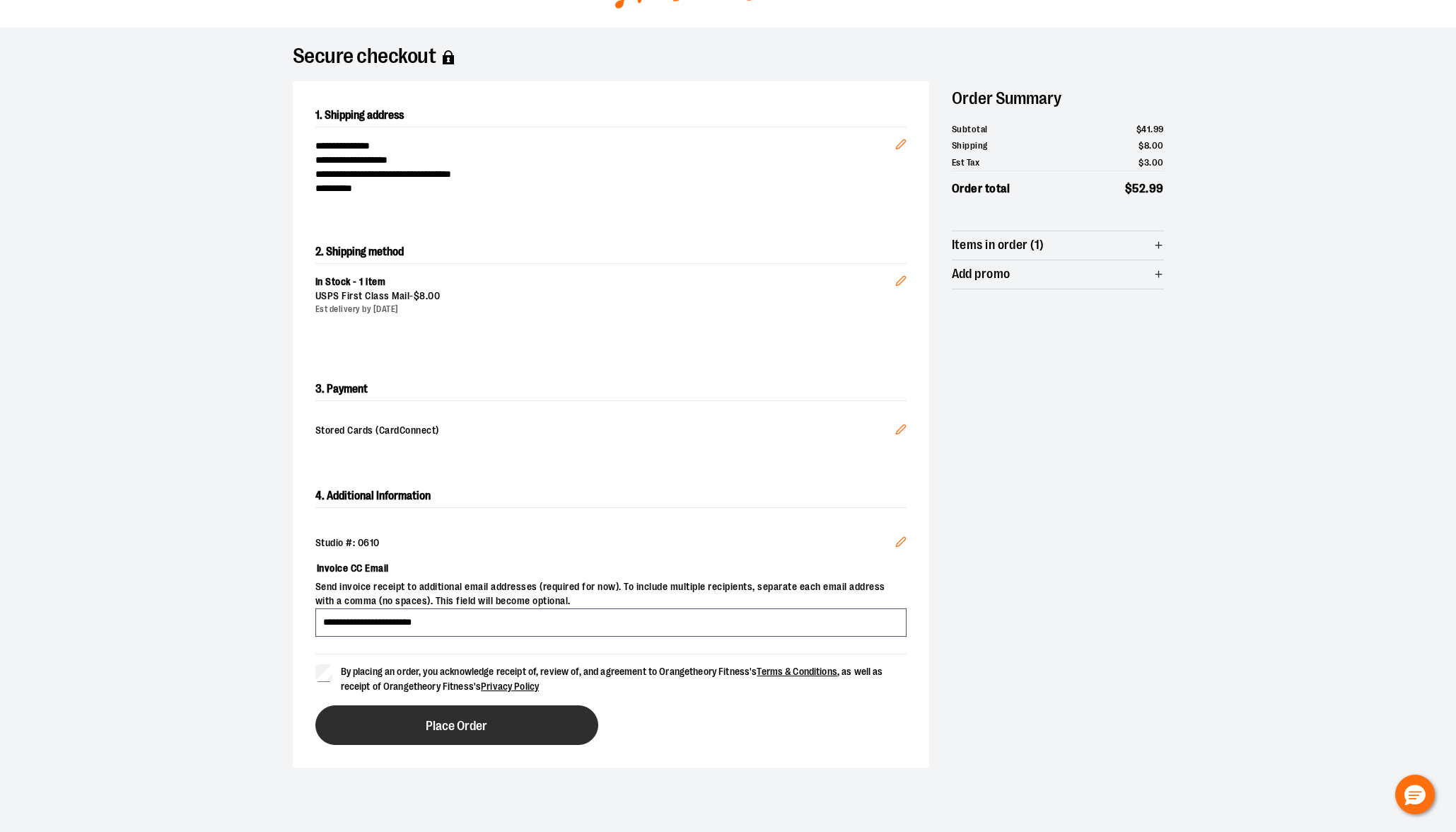
click at [454, 740] on button "Place Order" at bounding box center [457, 725] width 283 height 39
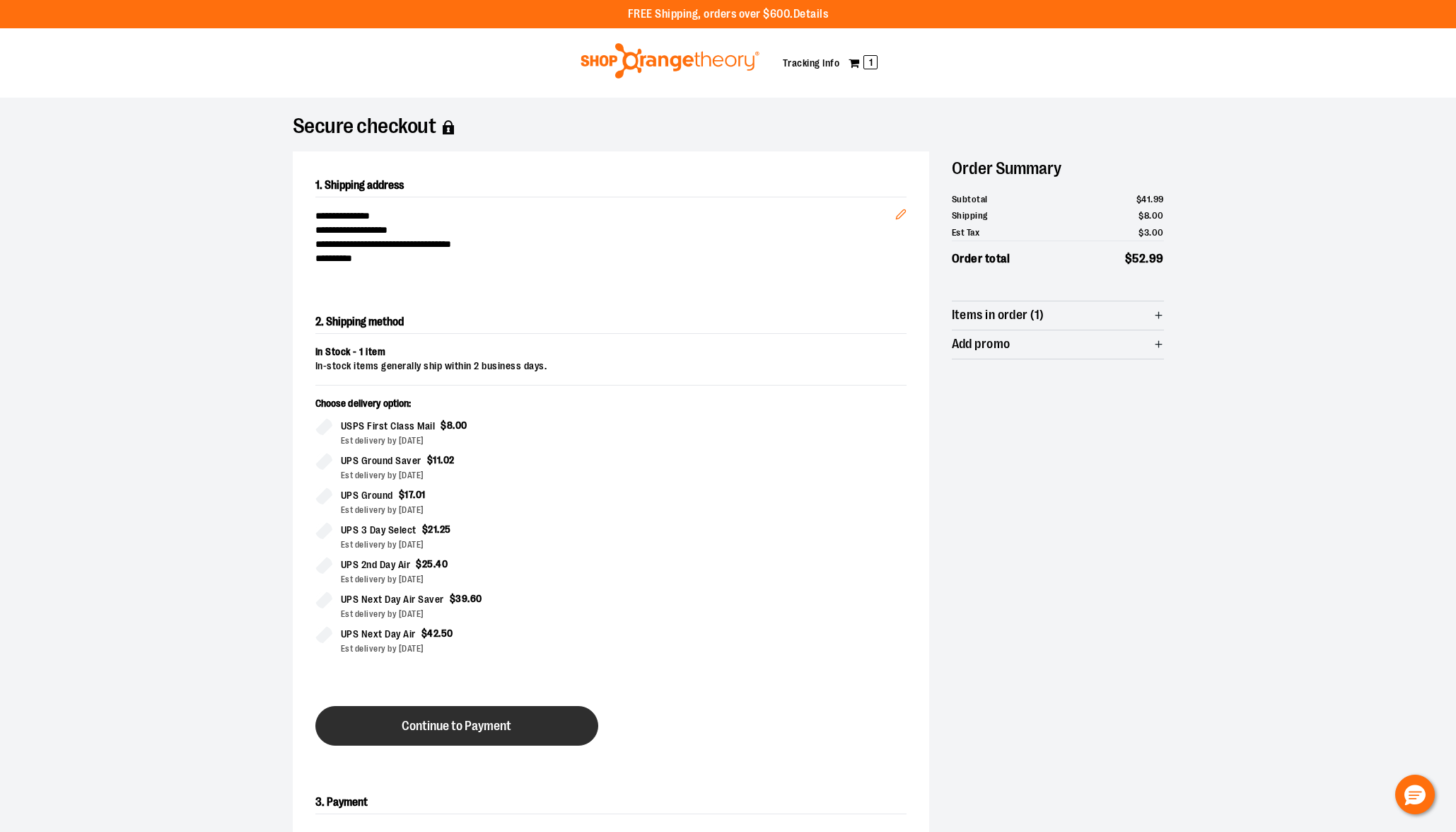
click at [467, 713] on button "Continue to Payment" at bounding box center [457, 726] width 283 height 39
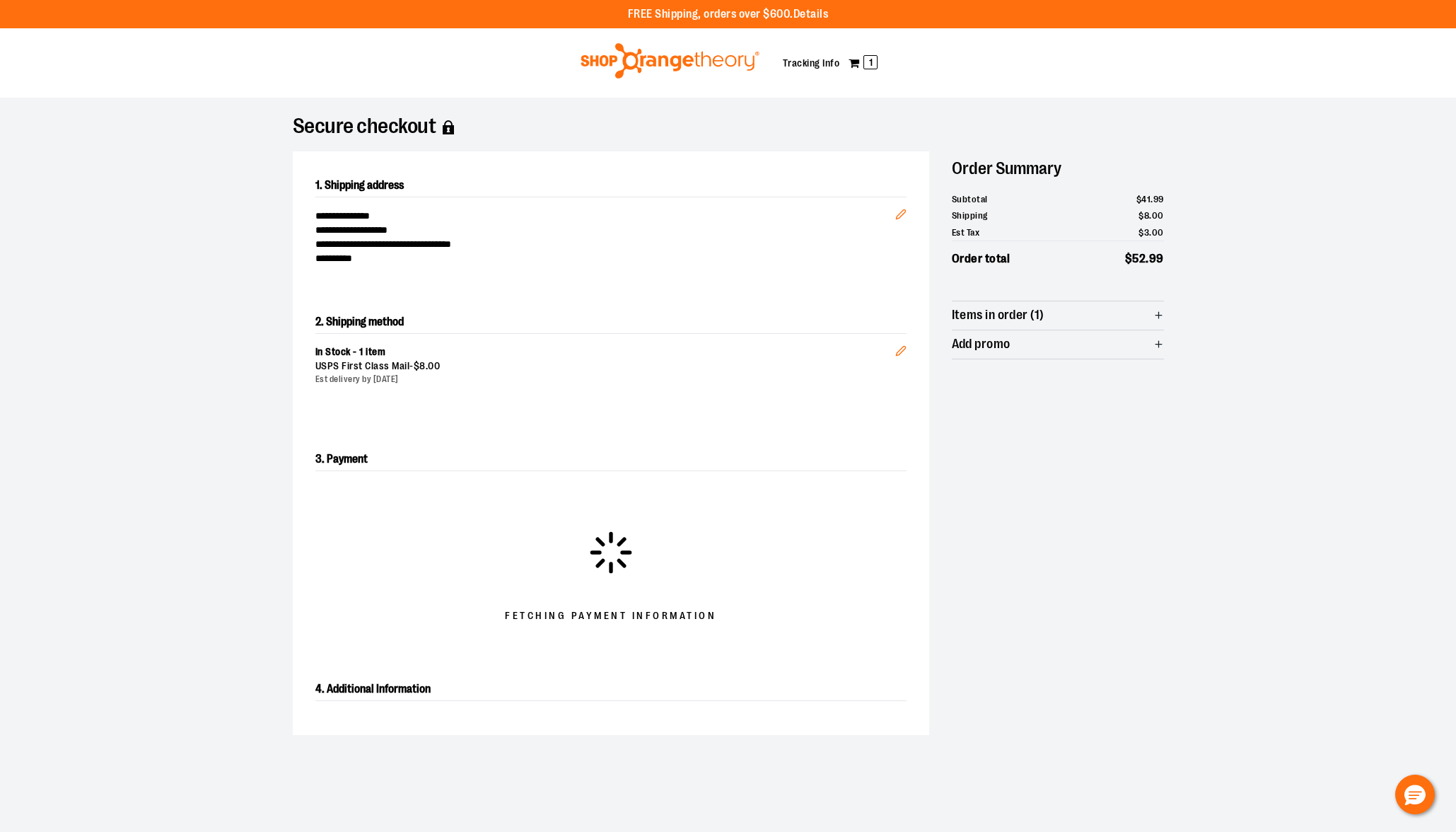
click at [1422, 831] on div at bounding box center [728, 832] width 1456 height 0
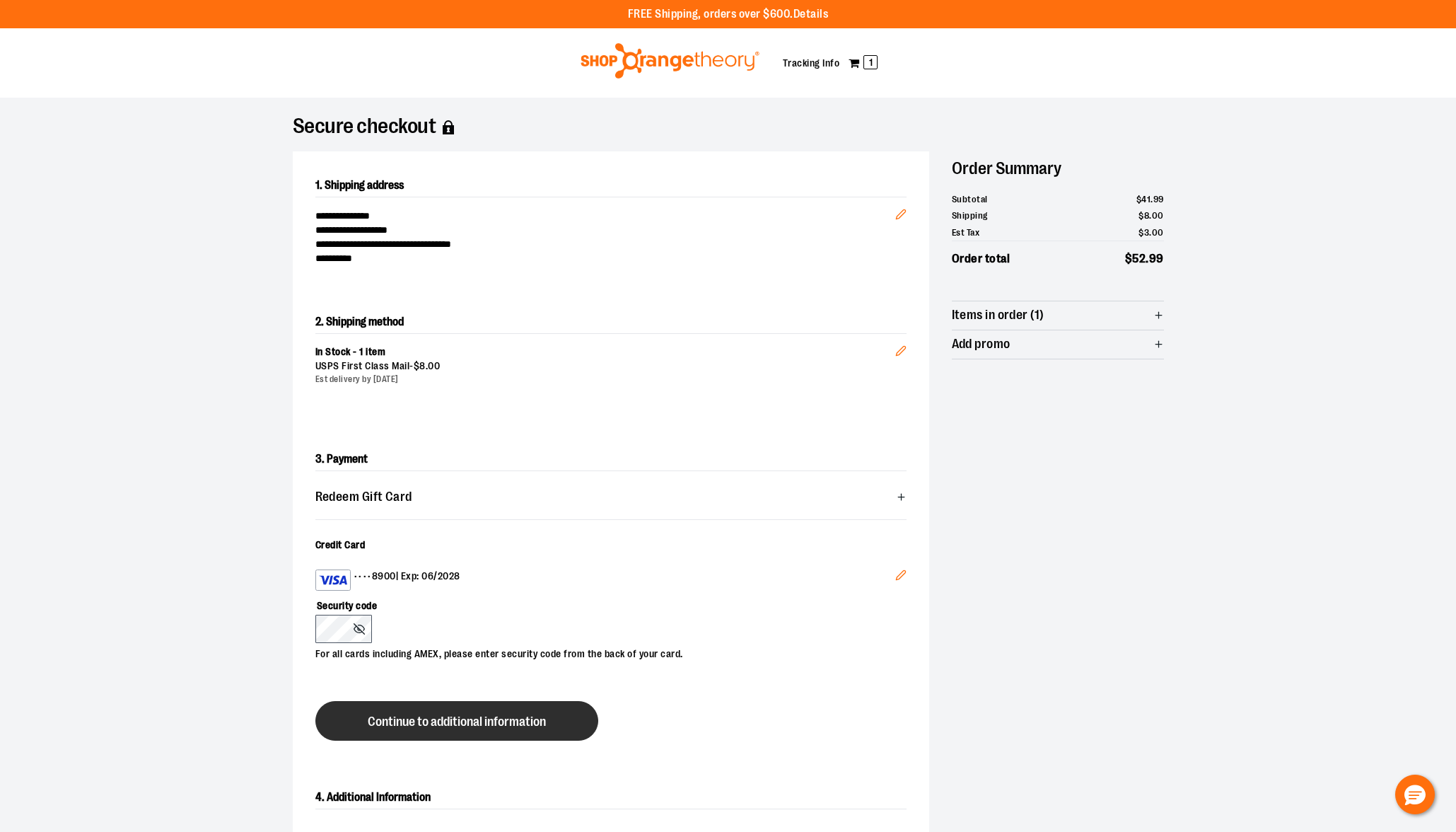
click at [401, 725] on span "Continue to additional information" at bounding box center [457, 722] width 178 height 13
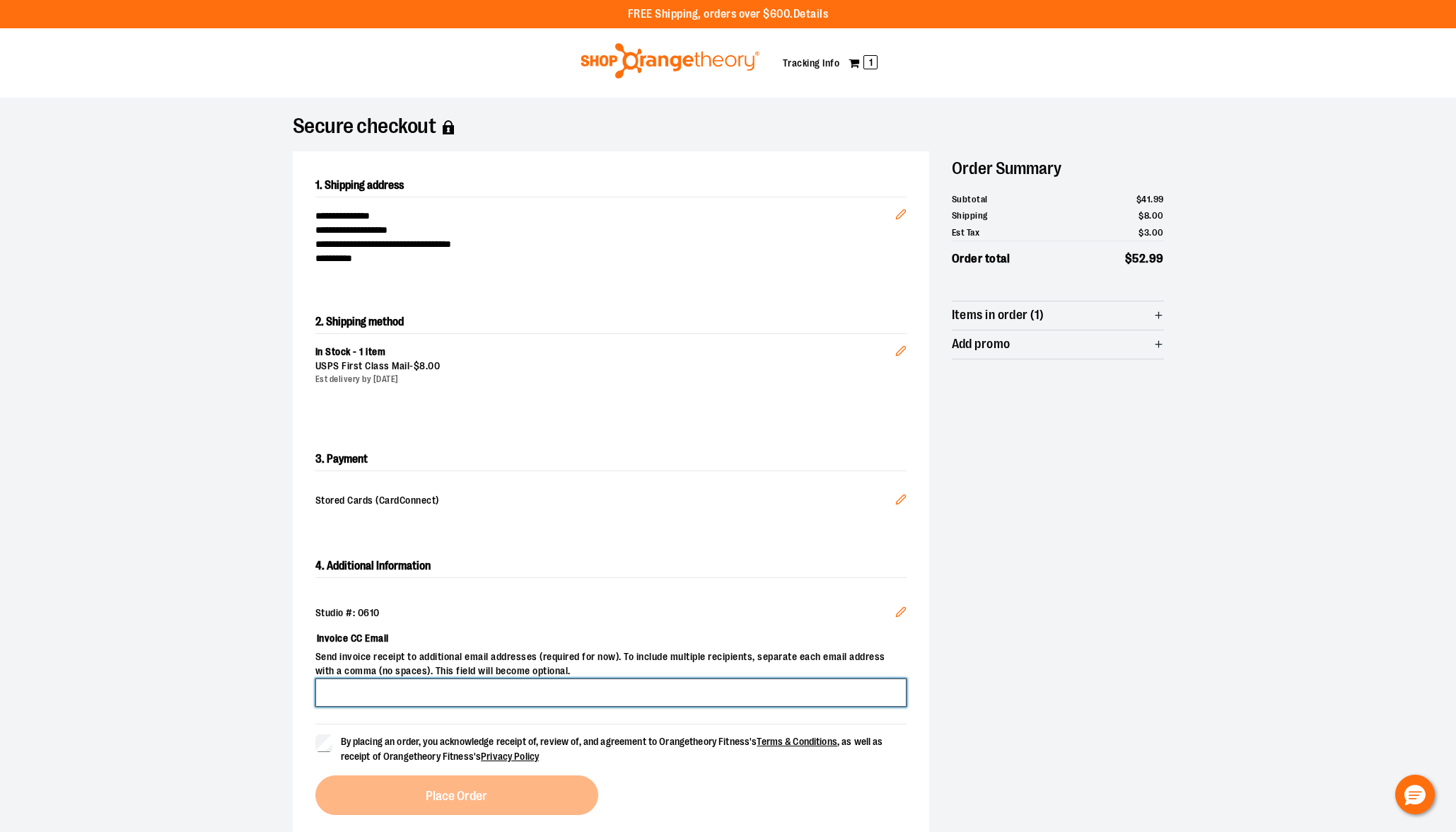
click at [566, 699] on input "Invoice CC Email" at bounding box center [611, 693] width 591 height 29
type input "**********"
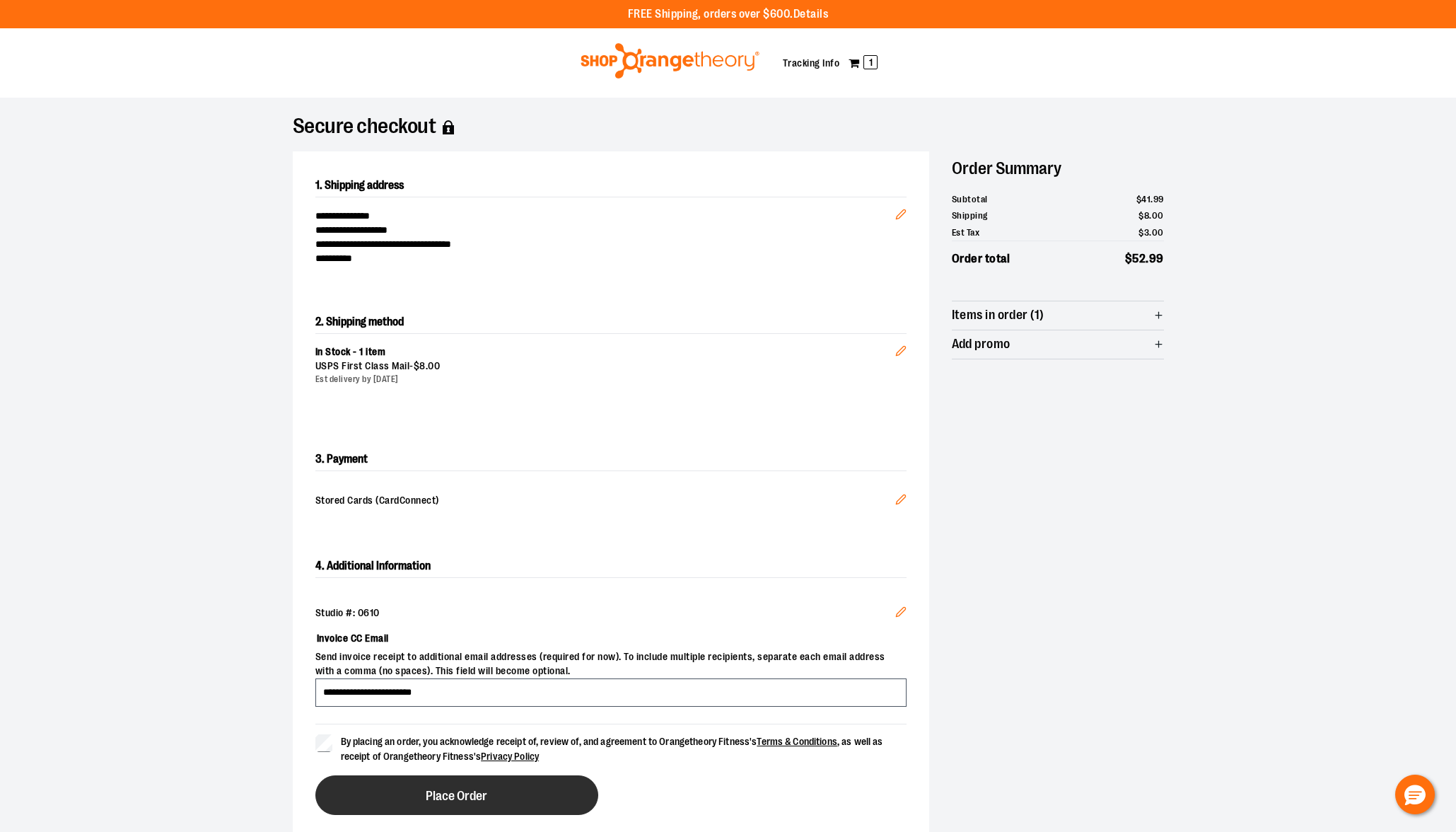
click at [464, 804] on button "Place Order" at bounding box center [457, 795] width 283 height 39
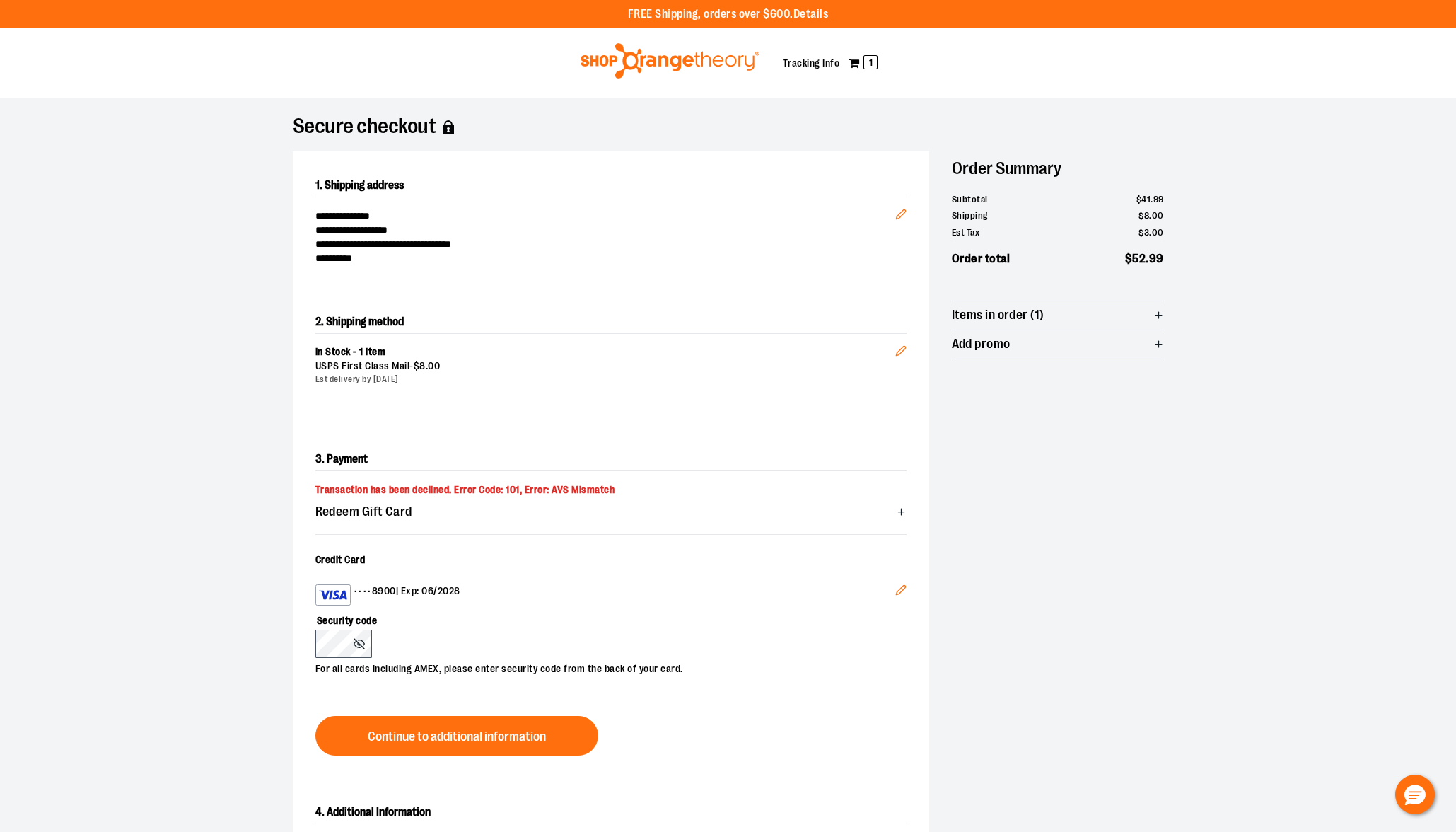
click at [329, 597] on img at bounding box center [333, 595] width 28 height 17
click at [915, 596] on button "Edit" at bounding box center [901, 592] width 34 height 39
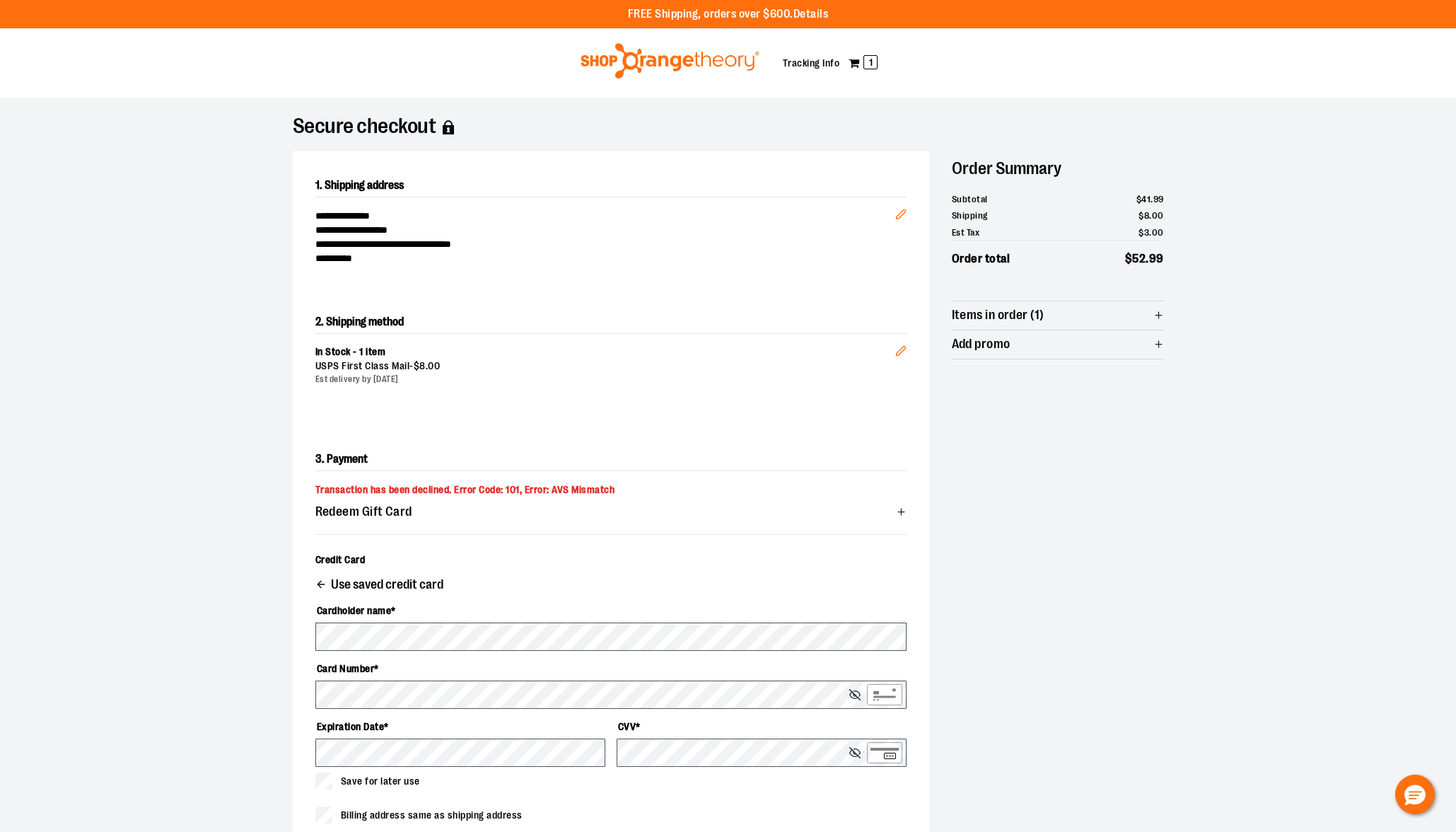
click at [779, 610] on label "Cardholder name *" at bounding box center [611, 610] width 591 height 24
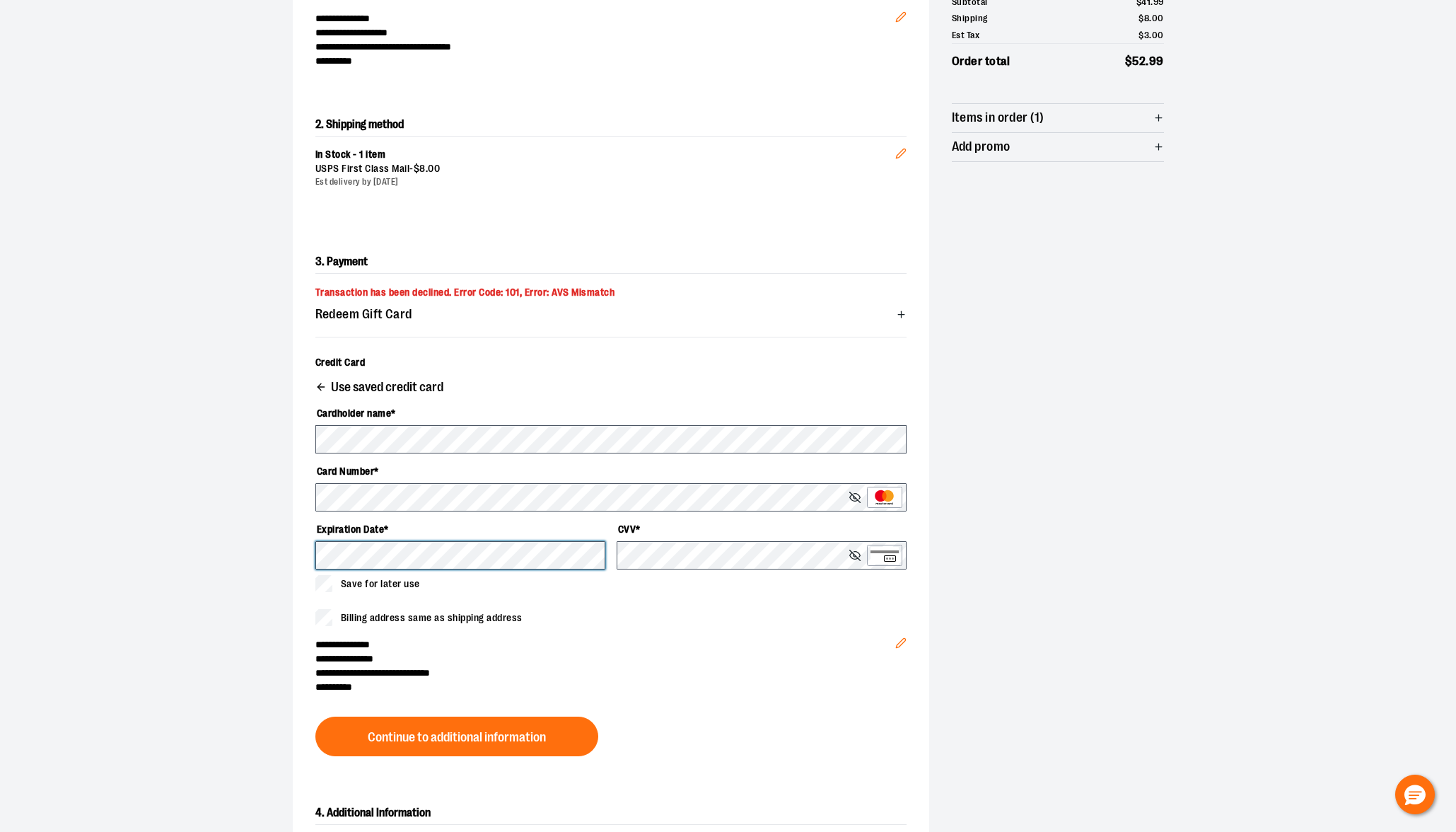
scroll to position [201, 0]
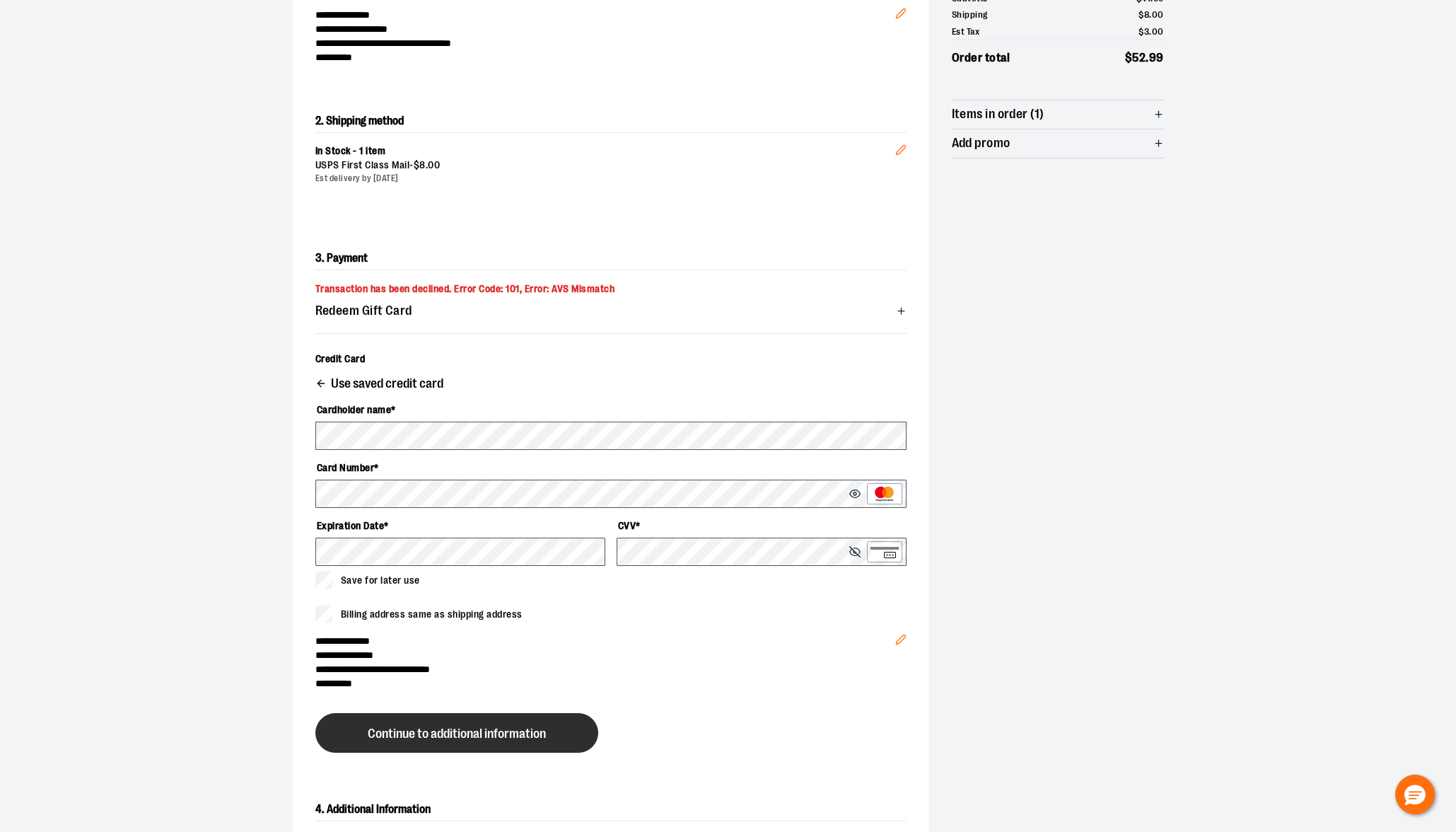
click at [491, 729] on span "Continue to additional information" at bounding box center [457, 733] width 178 height 13
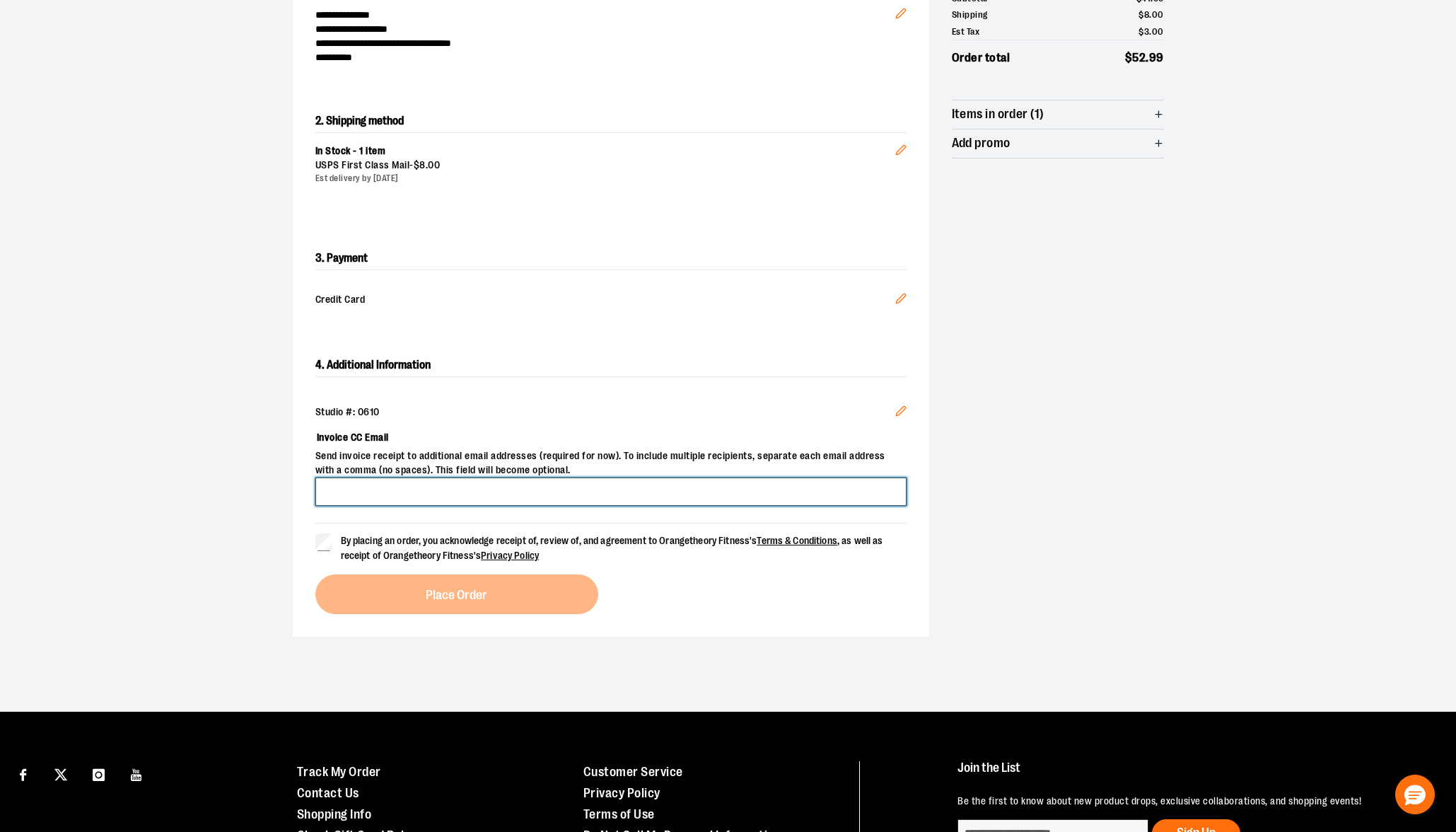
click at [523, 478] on input "Invoice CC Email" at bounding box center [611, 491] width 591 height 29
type input "**********"
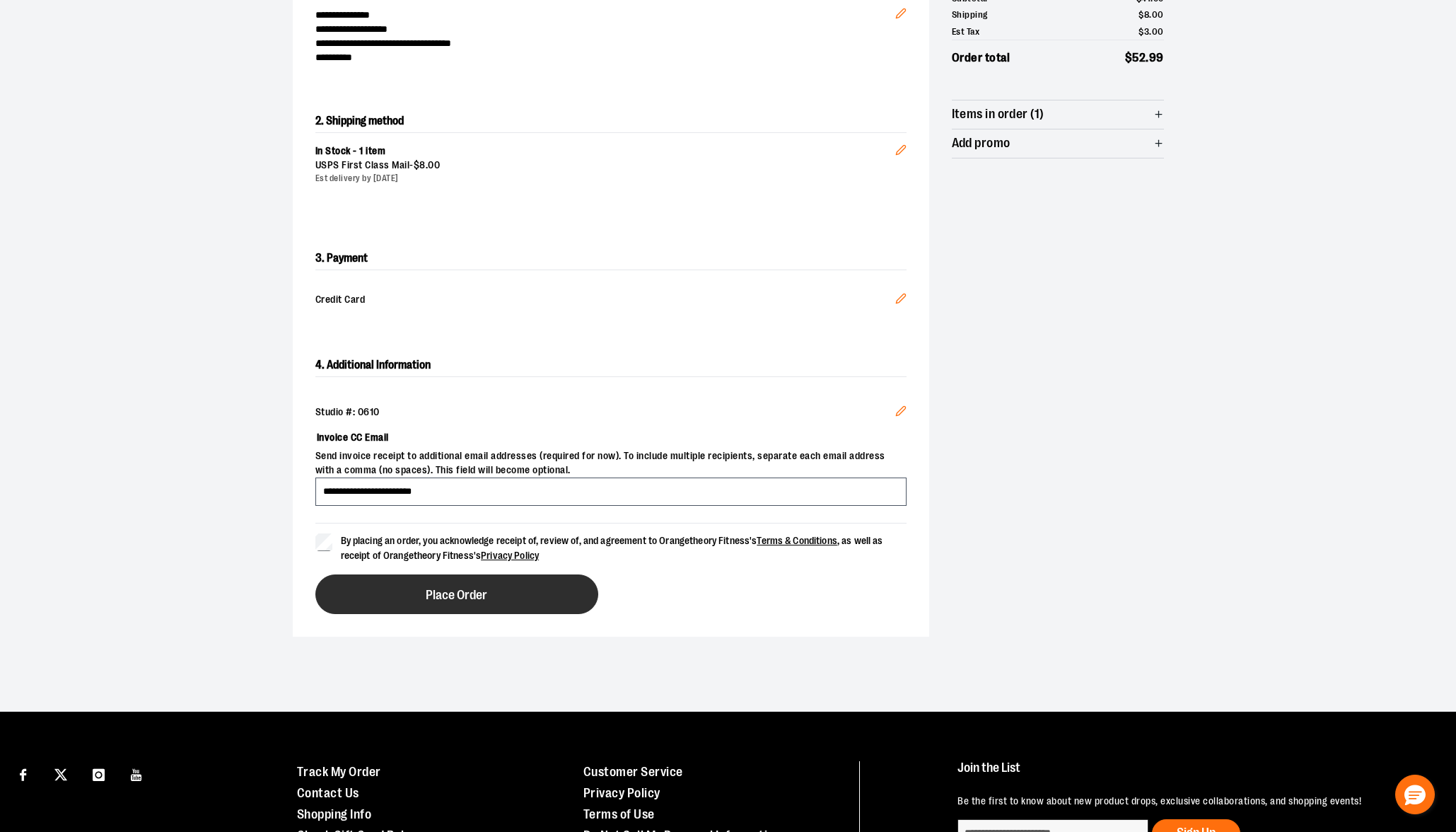
click at [477, 601] on span "Place Order" at bounding box center [457, 595] width 62 height 13
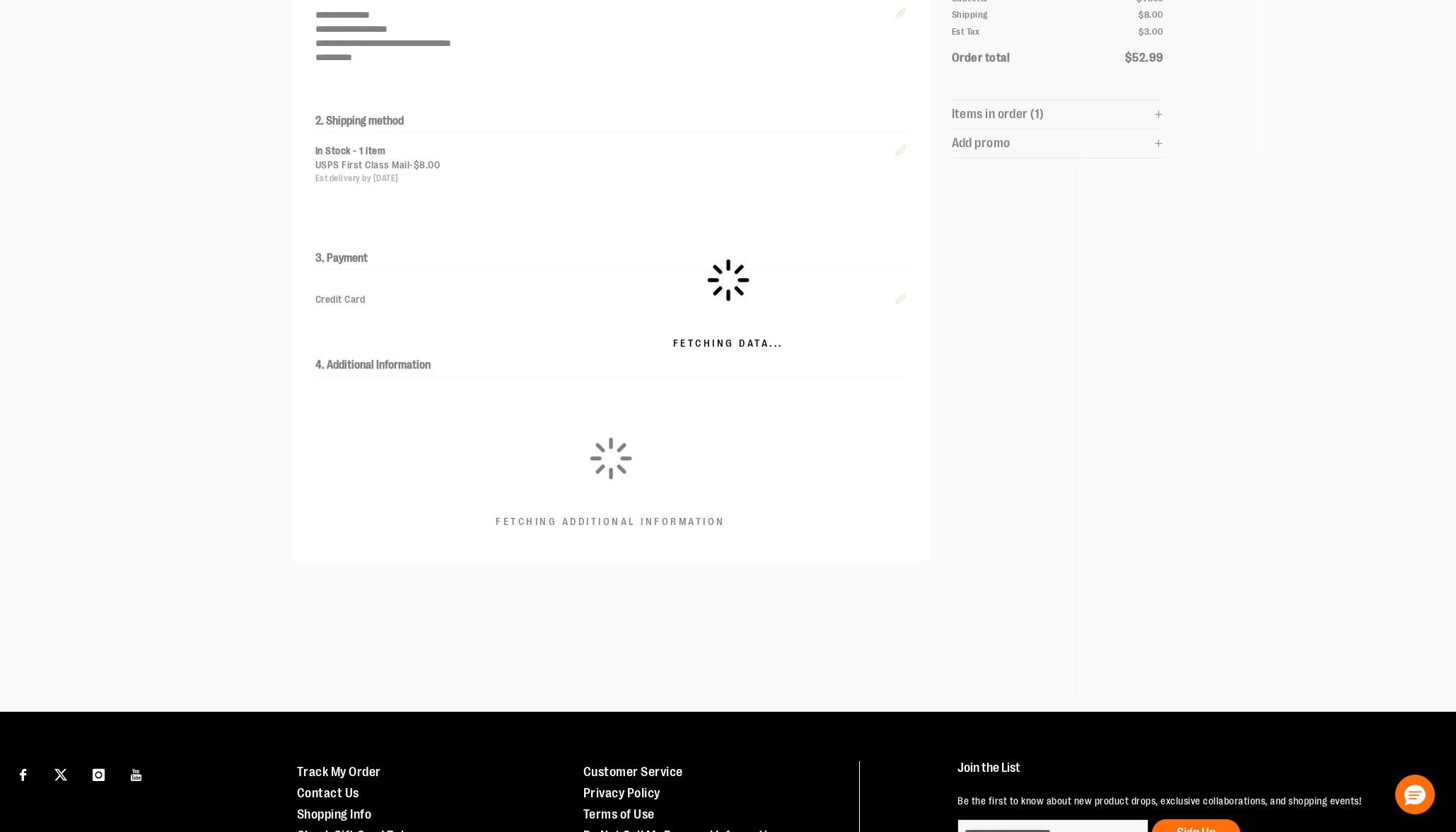
scroll to position [0, 0]
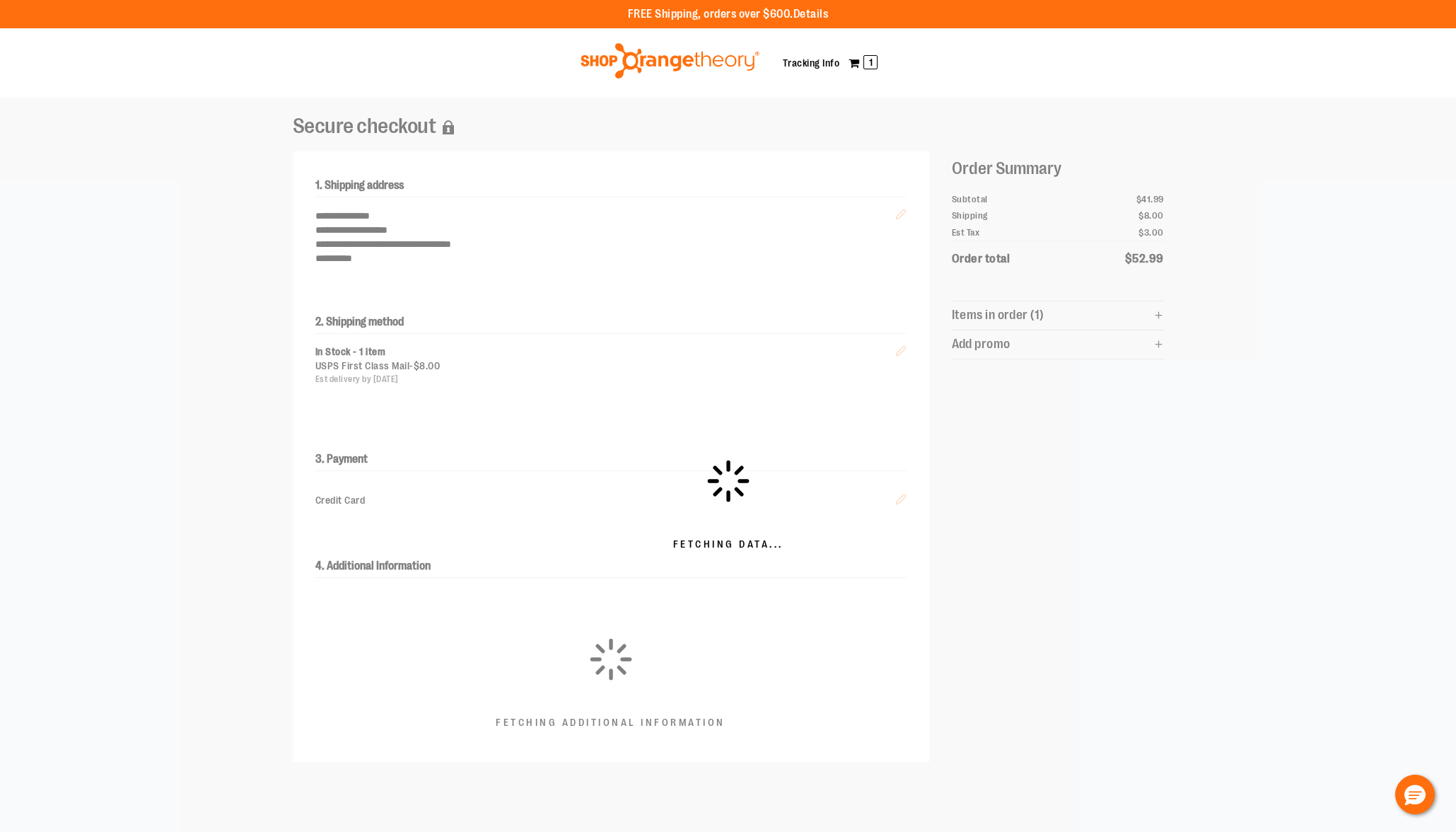
click at [684, 68] on img at bounding box center [670, 61] width 183 height 35
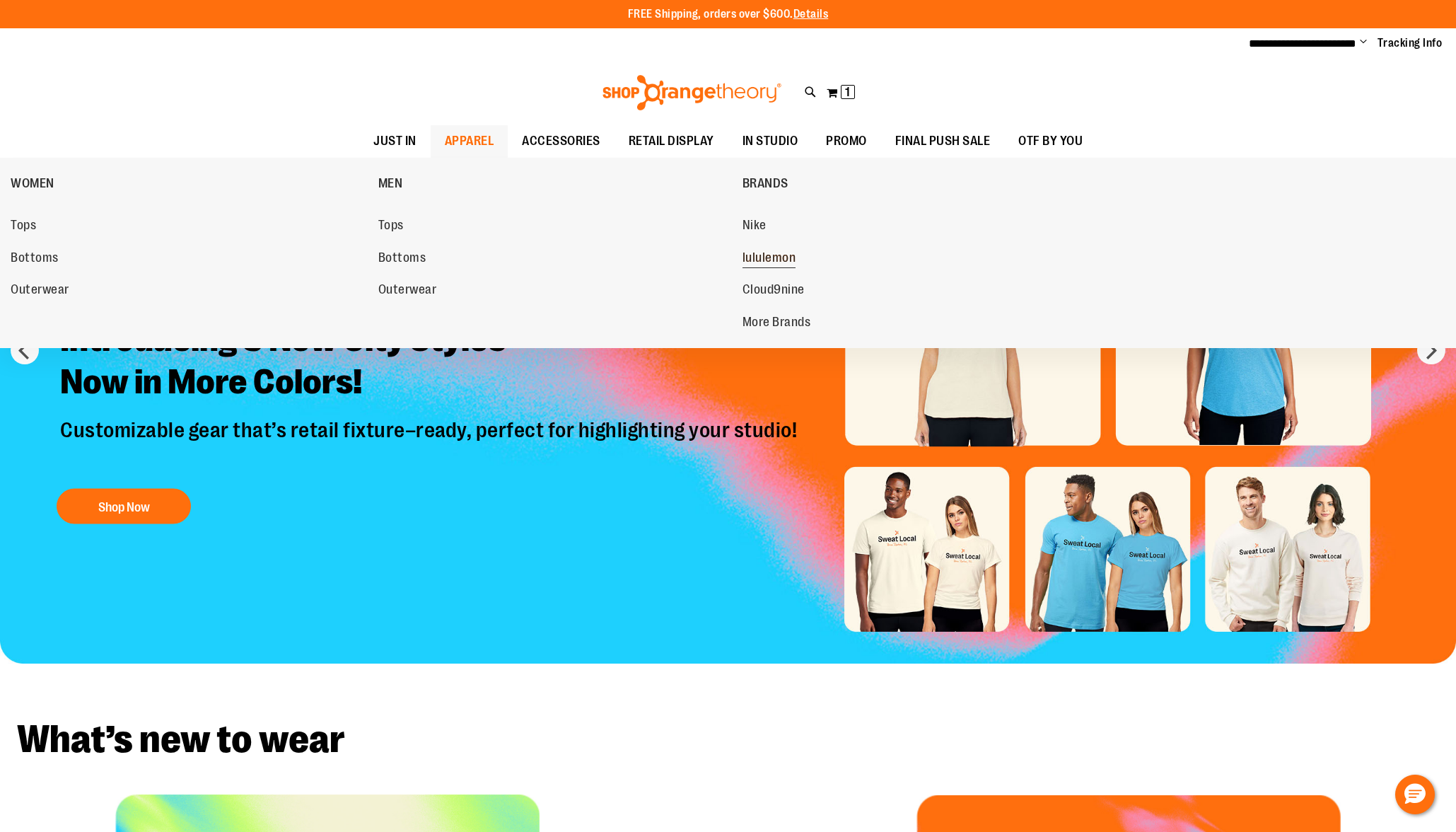
click at [751, 260] on span "lululemon" at bounding box center [769, 259] width 54 height 18
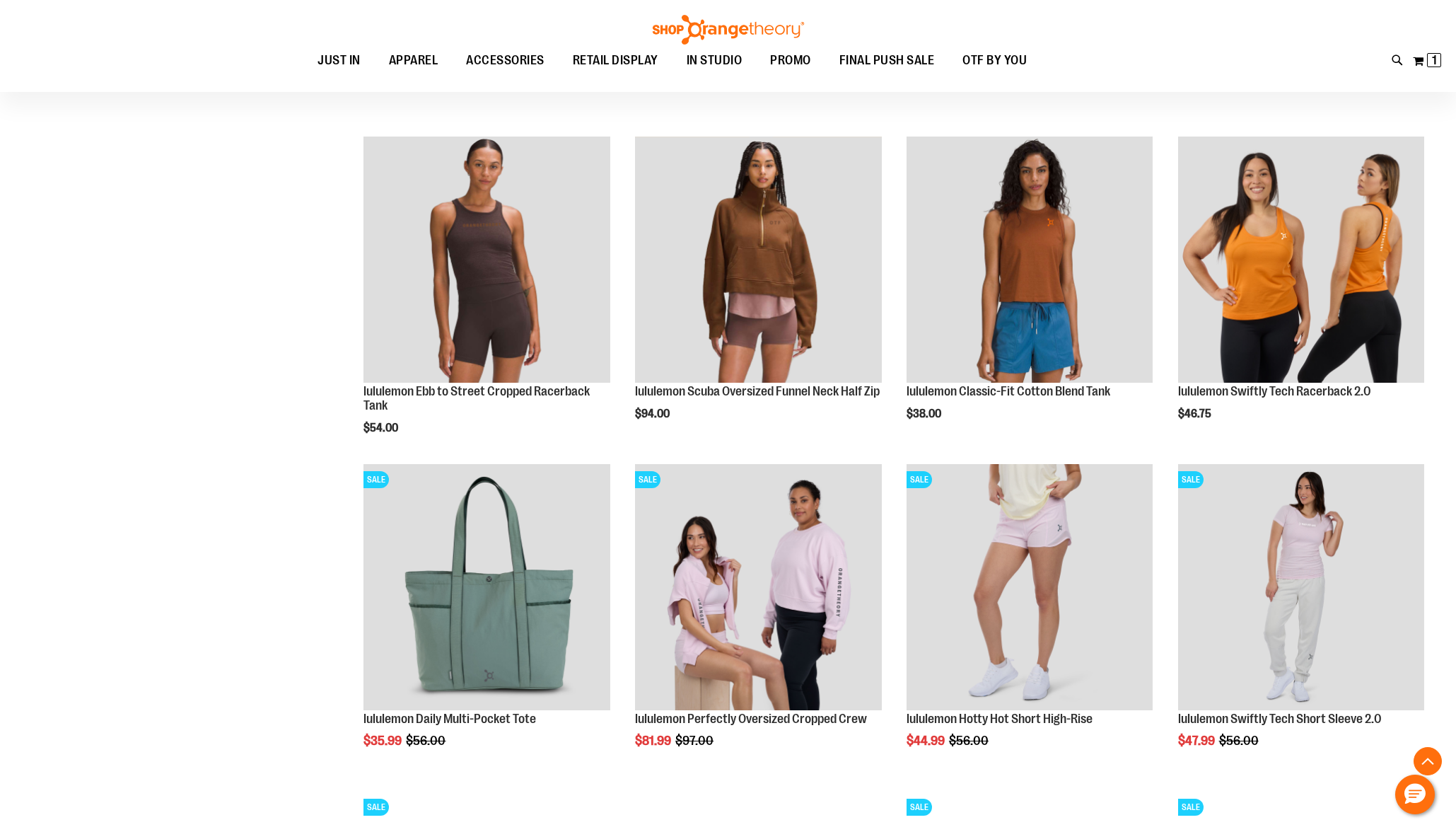
scroll to position [1156, 0]
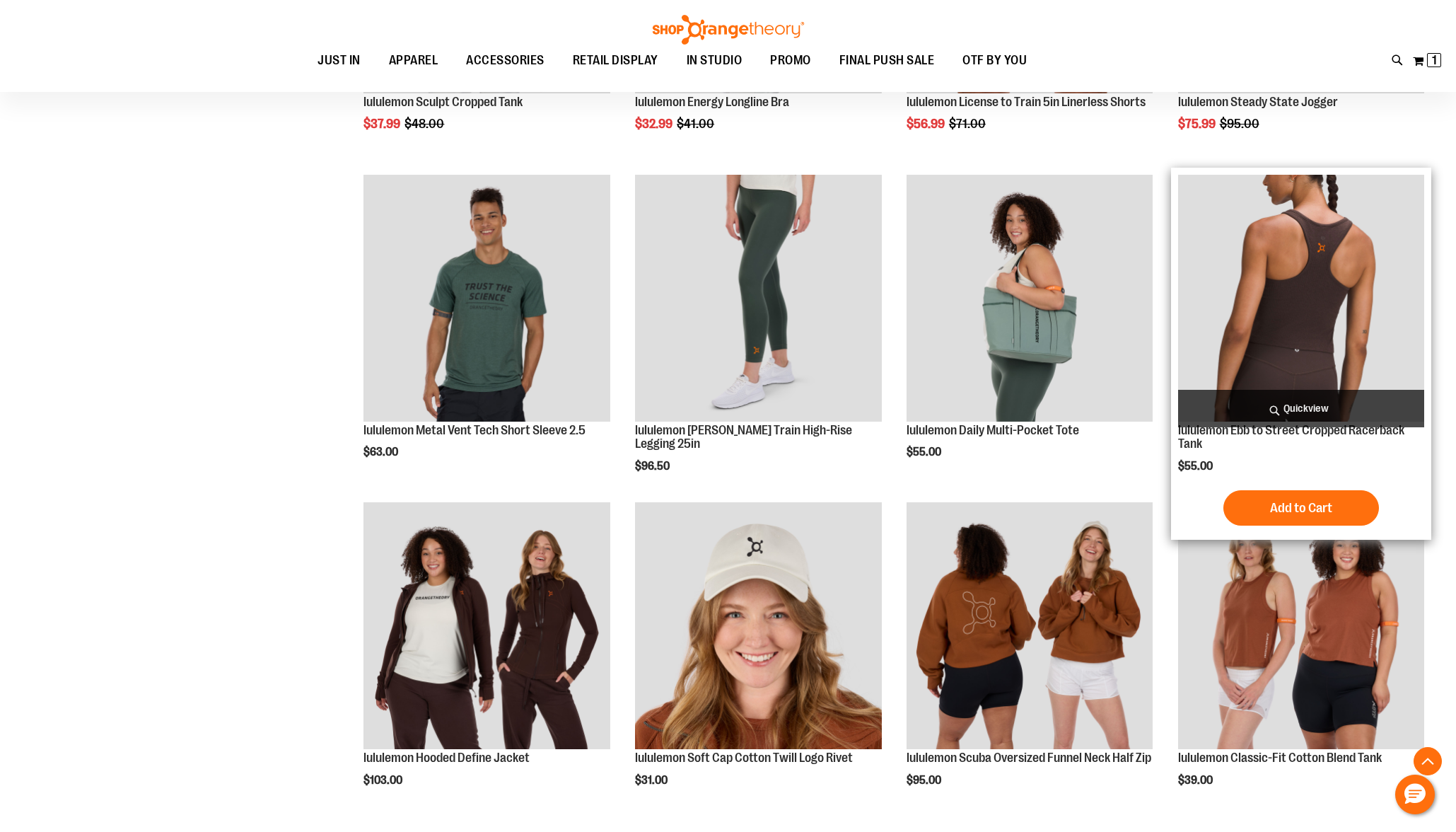
scroll to position [2083, 0]
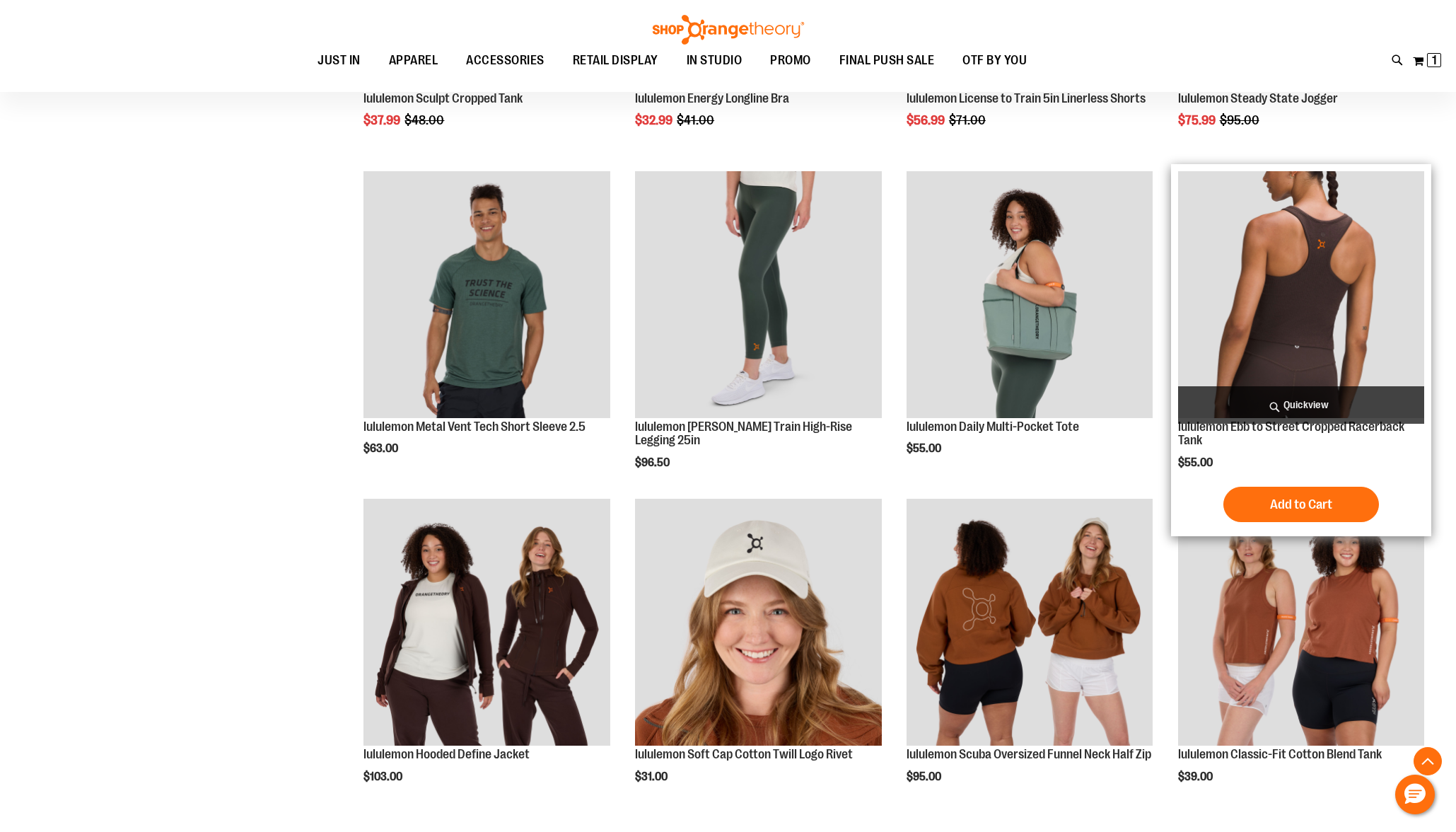
click at [1320, 398] on span "Quickview" at bounding box center [1301, 404] width 246 height 38
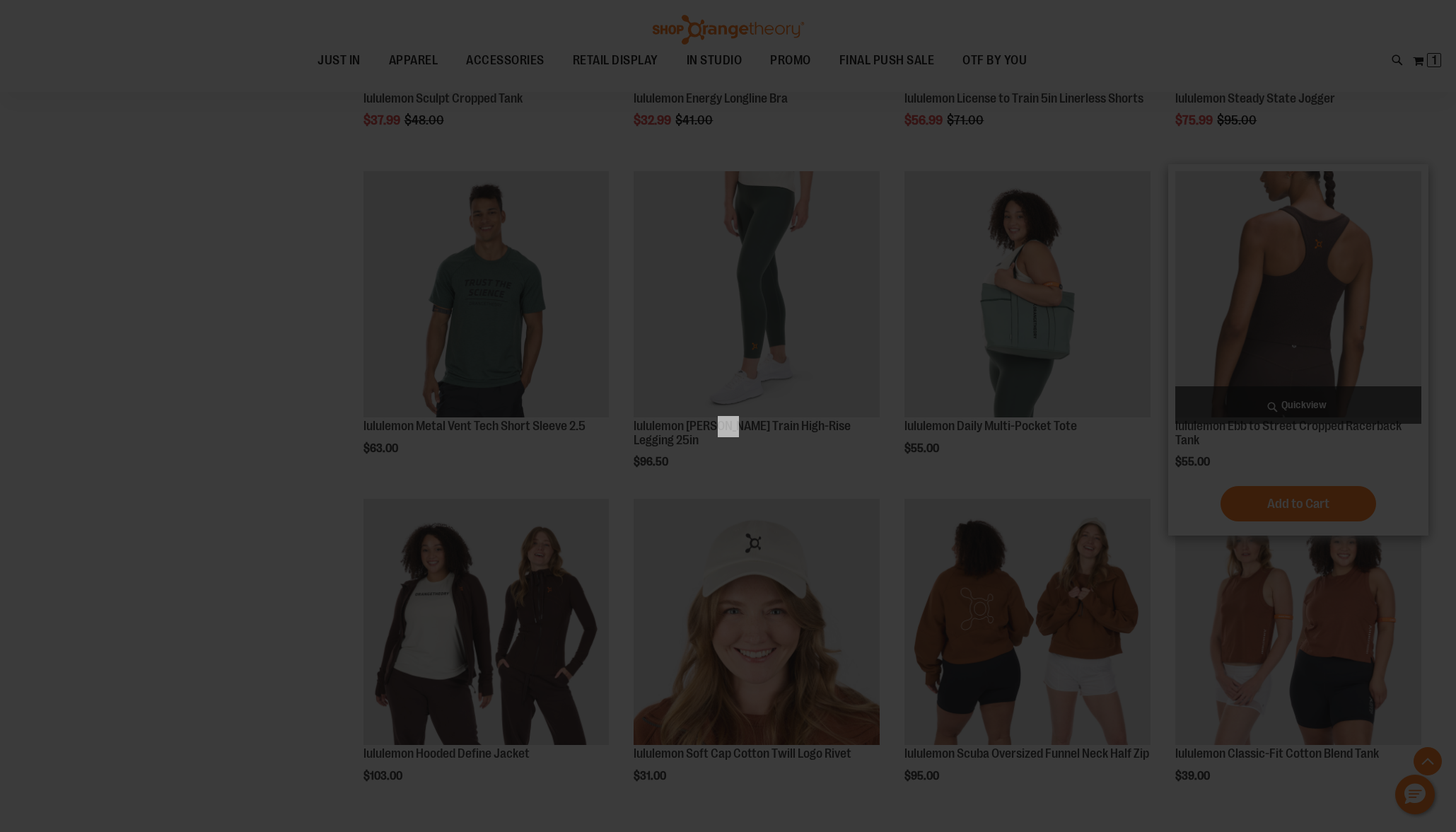
scroll to position [0, 0]
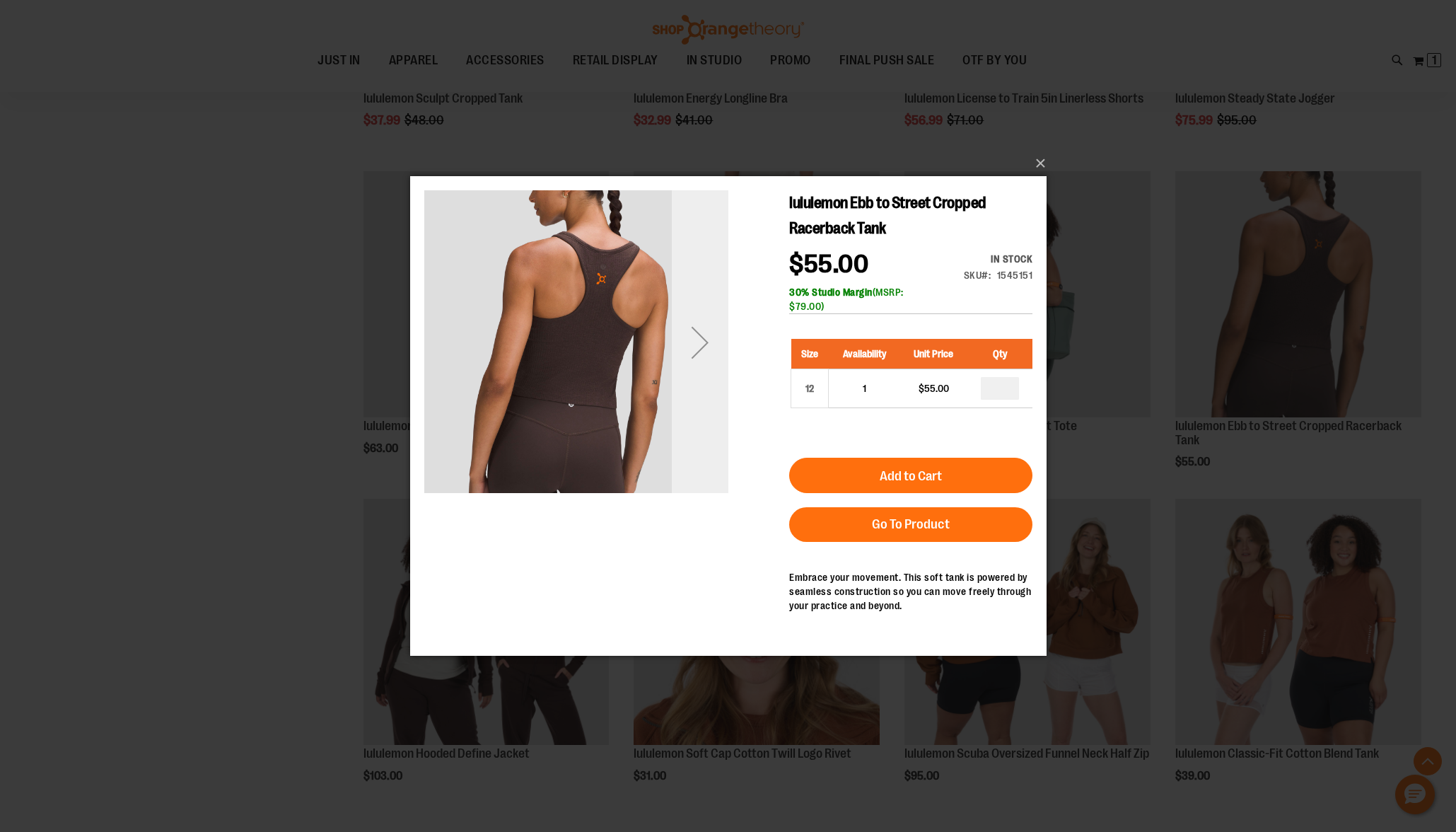
click at [706, 346] on div "Next" at bounding box center [699, 342] width 56 height 56
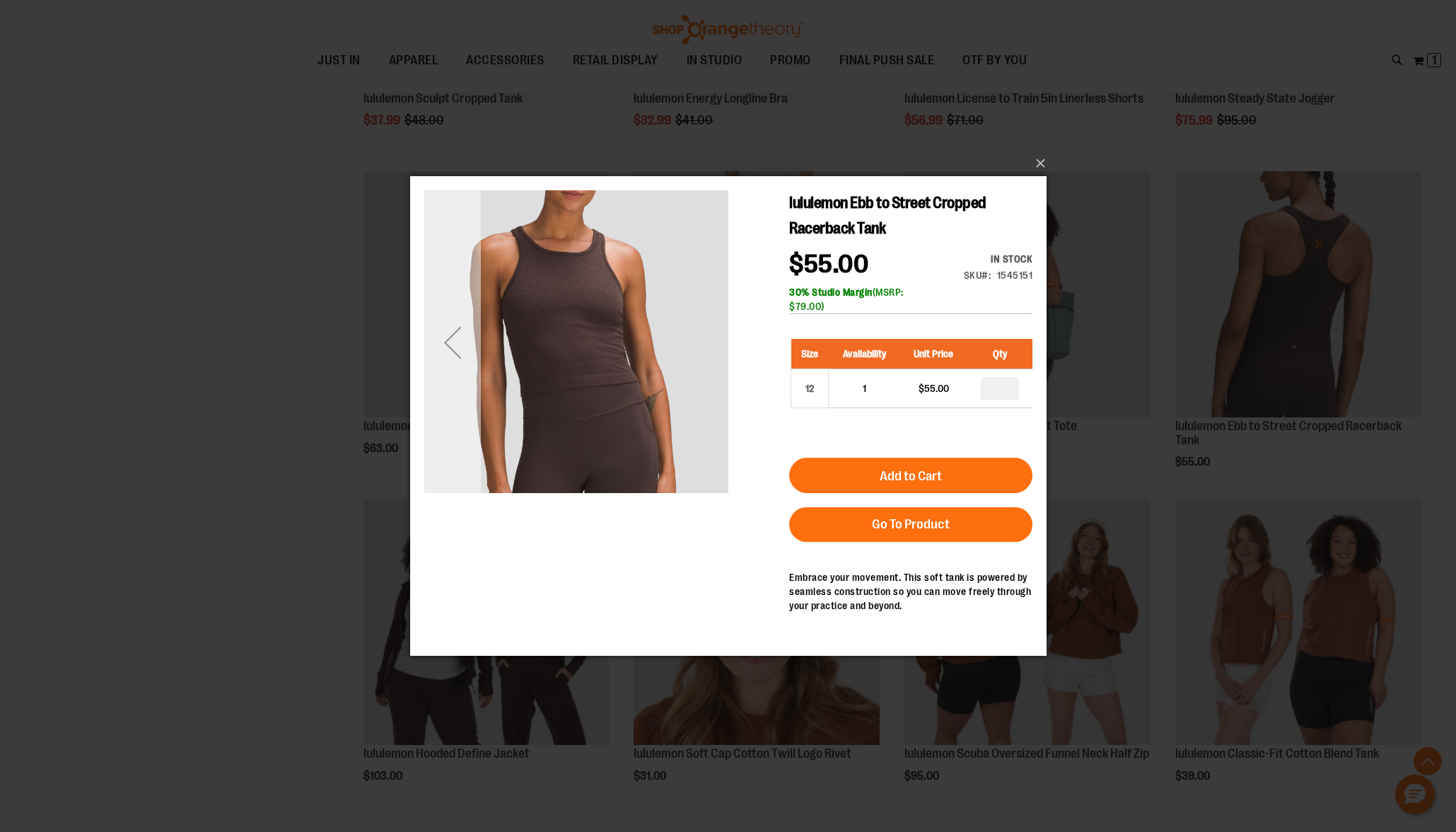
click at [440, 354] on div "Previous" at bounding box center [451, 342] width 56 height 56
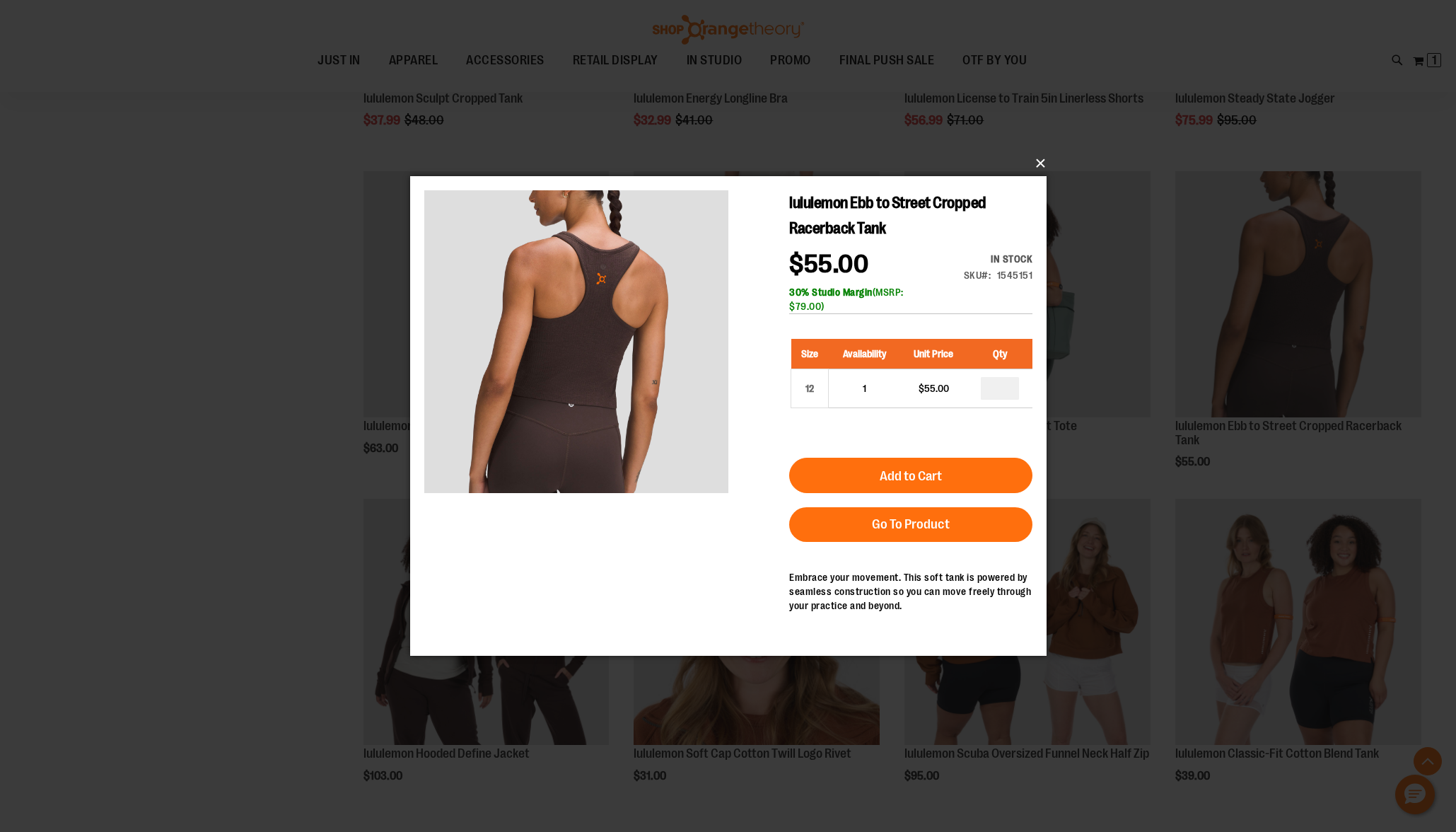
click at [1023, 163] on button "×" at bounding box center [732, 163] width 637 height 31
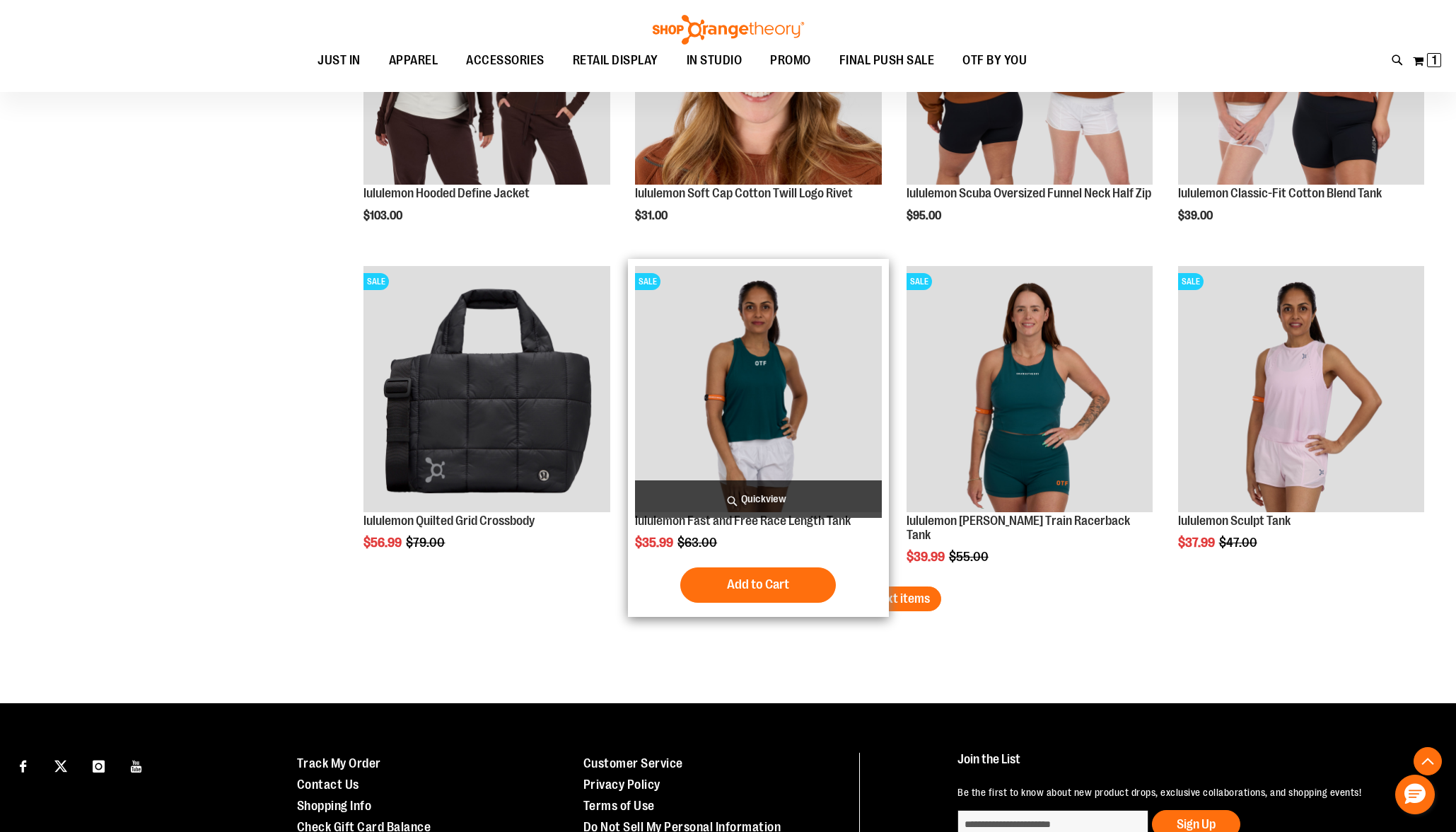
scroll to position [2645, 0]
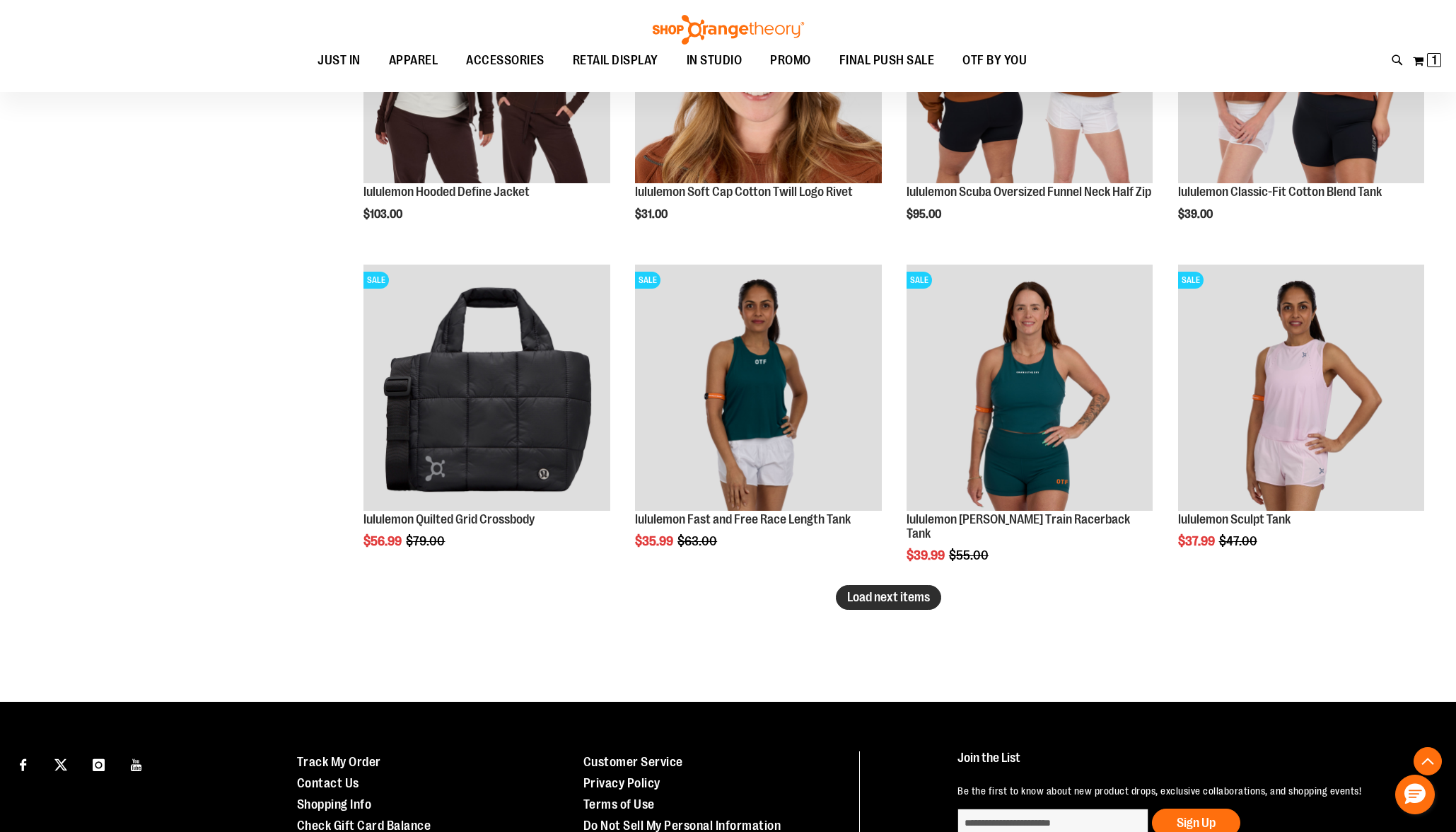
click at [882, 605] on button "Load next items" at bounding box center [889, 598] width 105 height 25
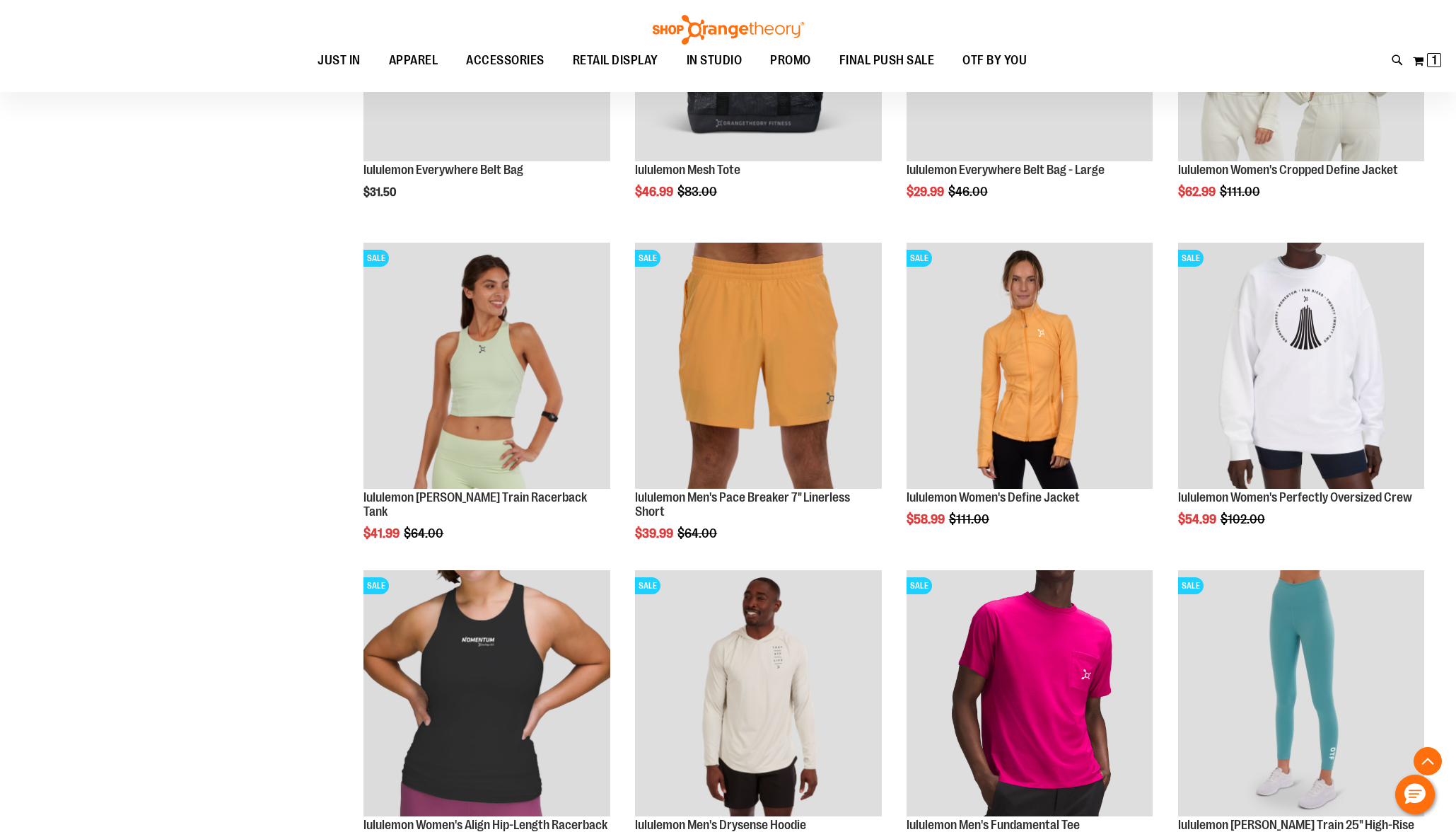
scroll to position [3372, 0]
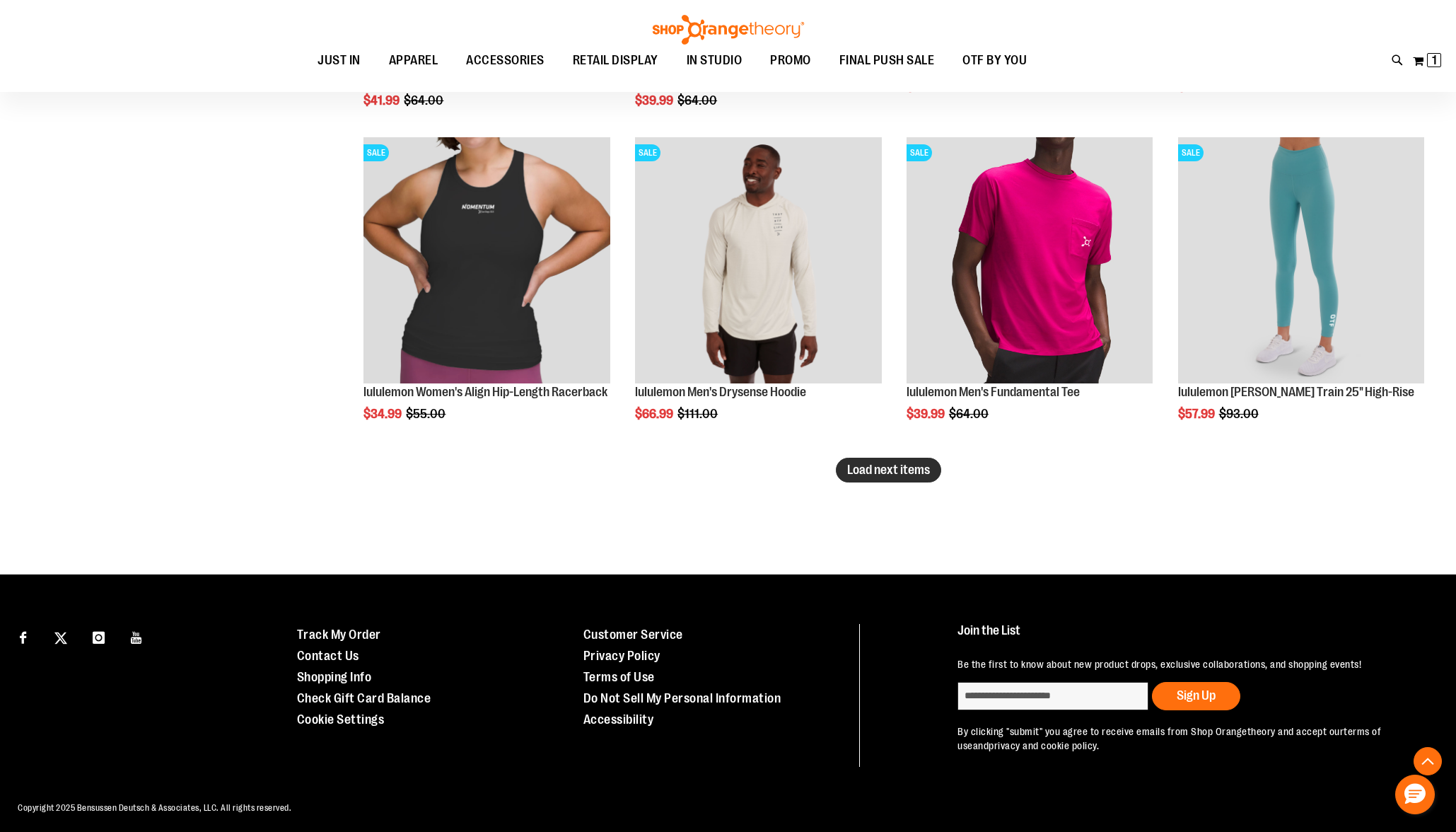
click at [867, 472] on span "Load next items" at bounding box center [888, 470] width 82 height 14
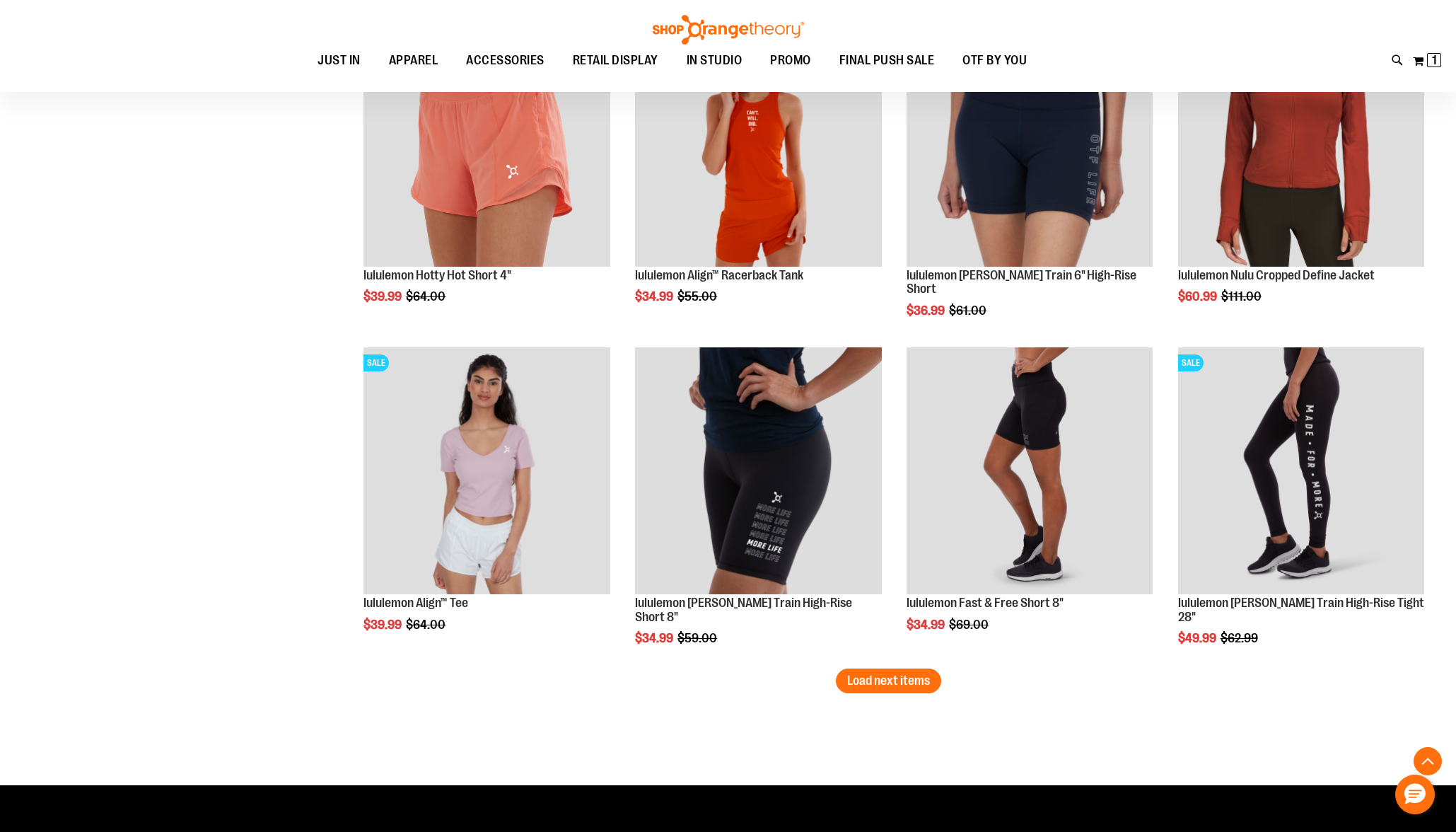
scroll to position [4745, 0]
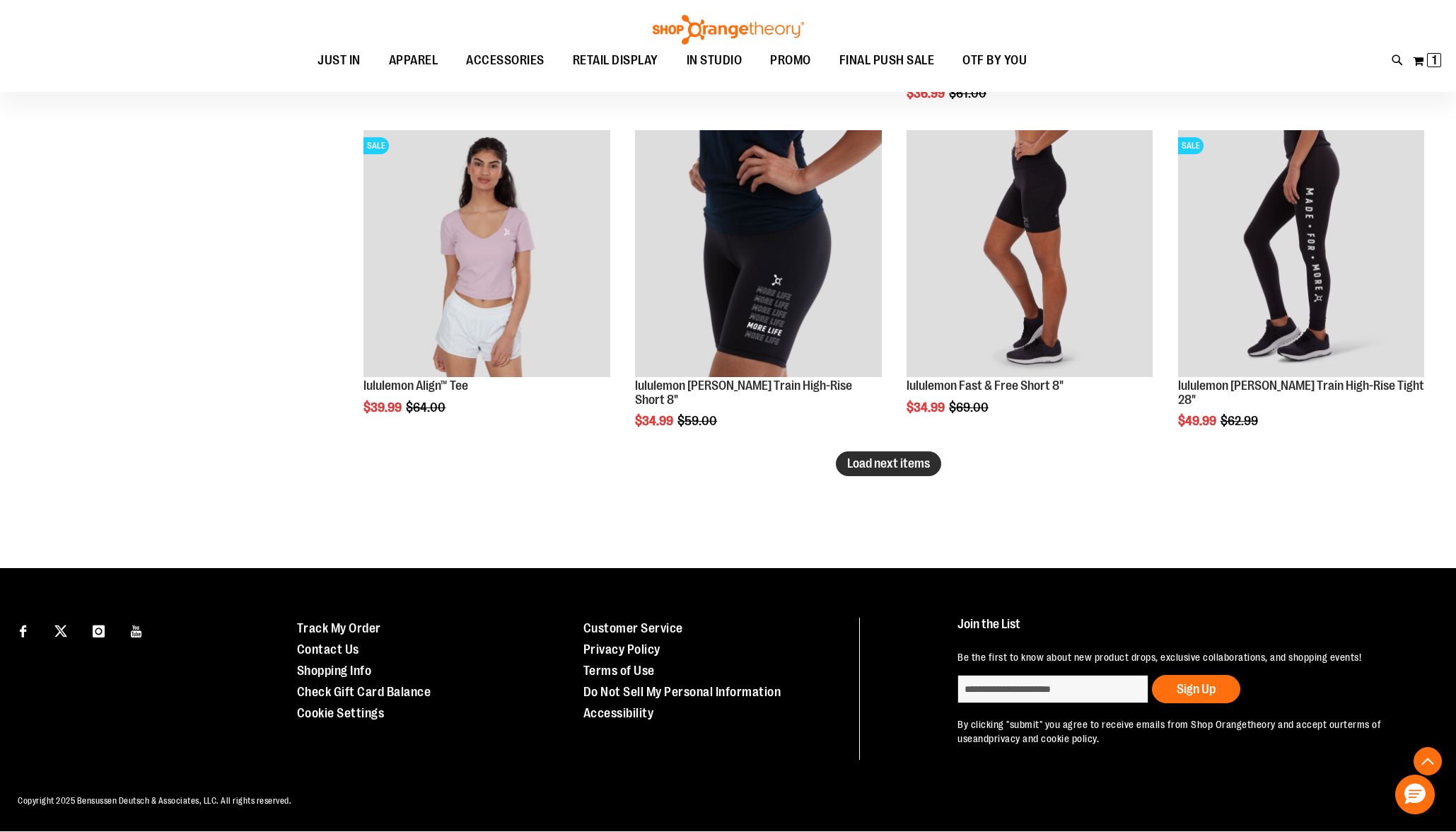
click at [932, 471] on button "Load next items" at bounding box center [889, 464] width 105 height 25
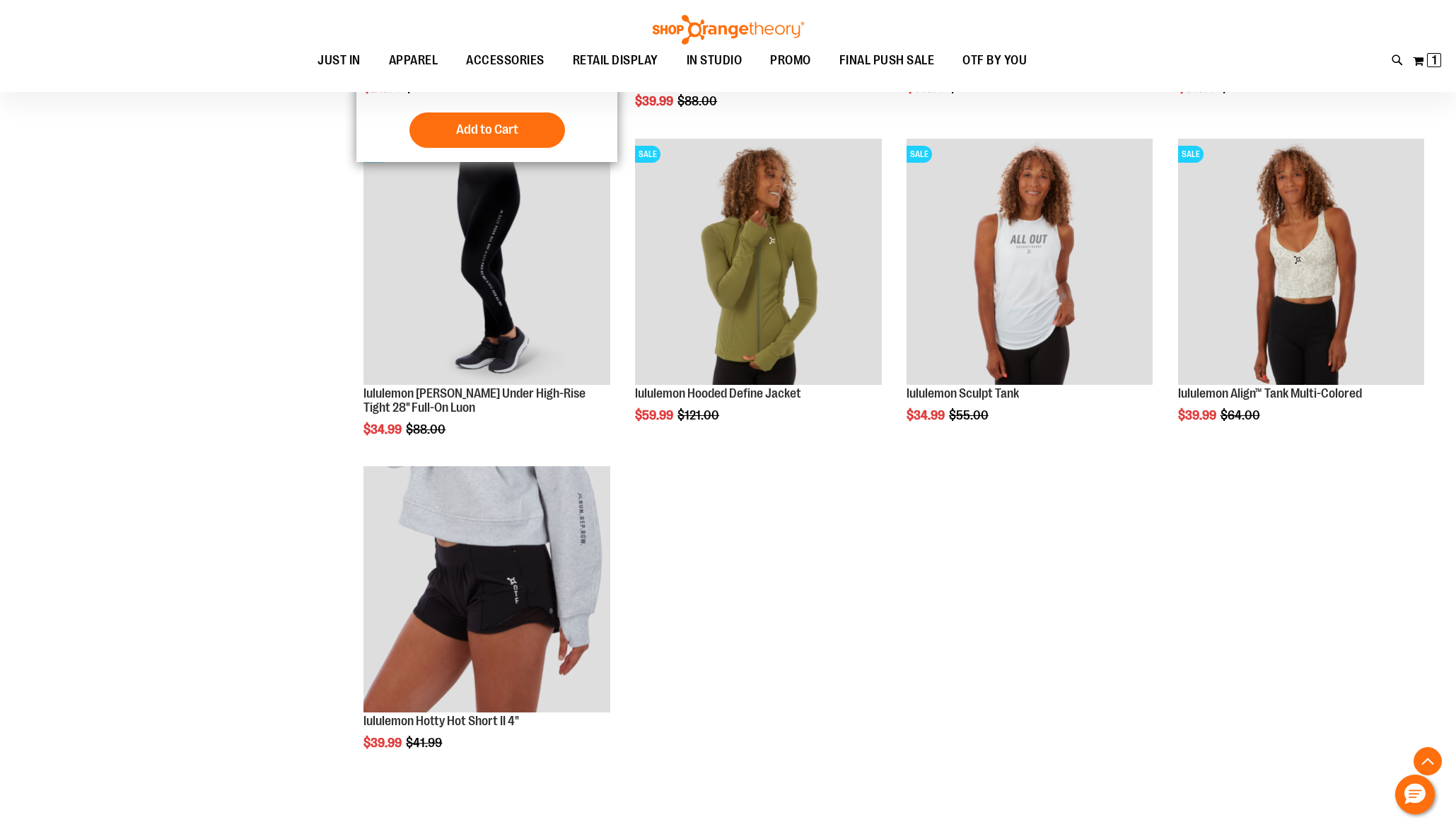
scroll to position [5393, 0]
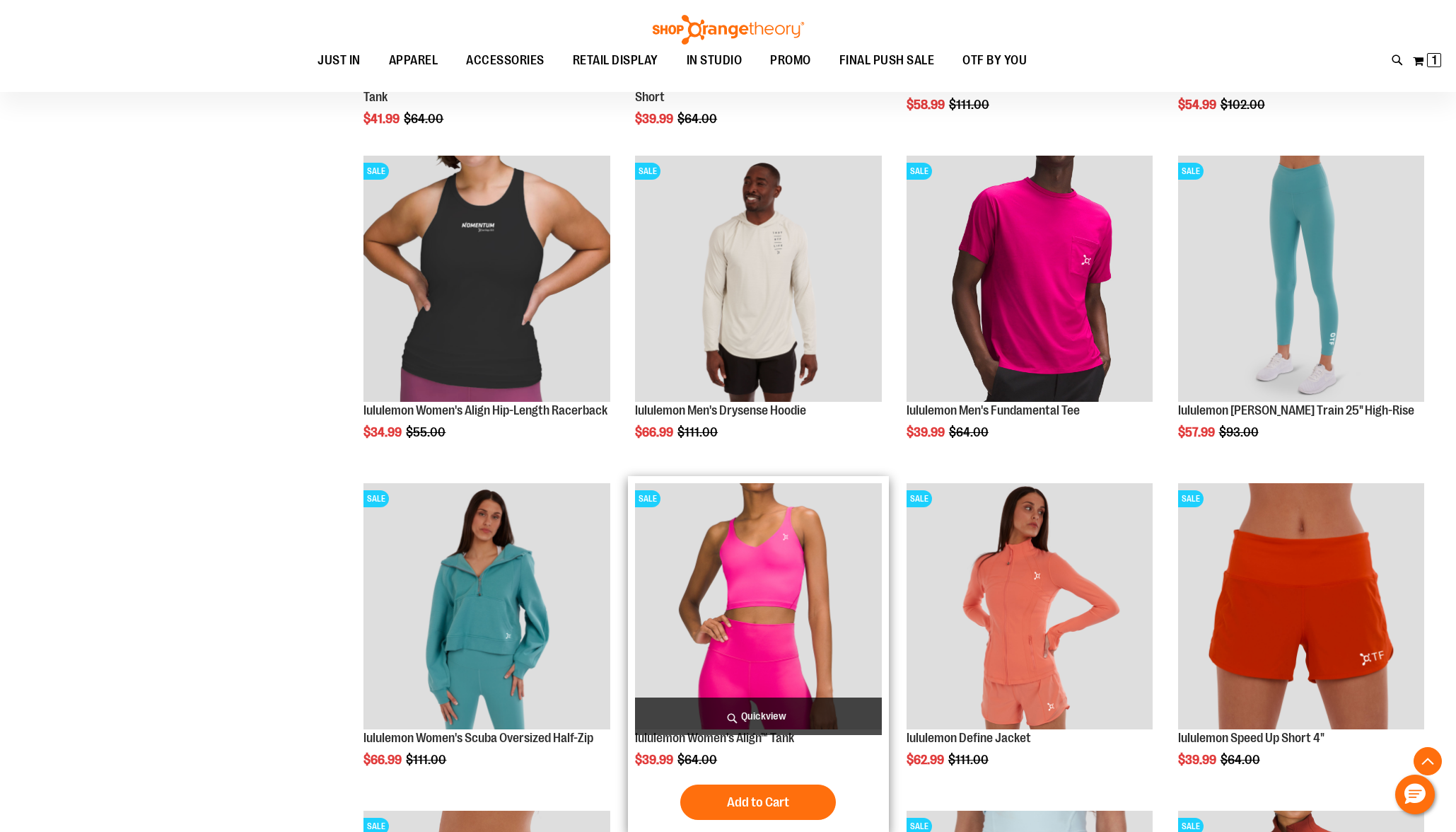
scroll to position [3735, 0]
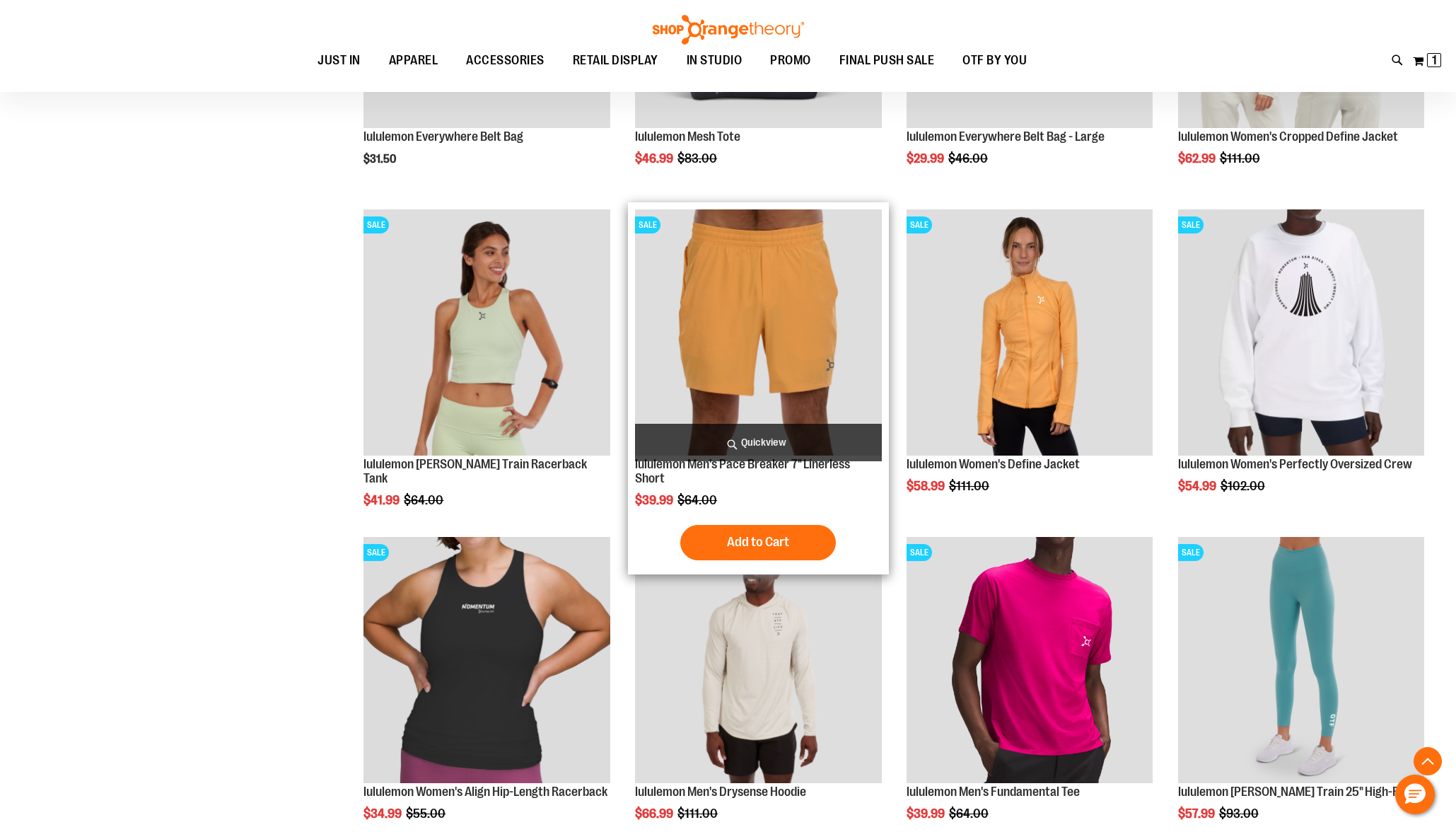
scroll to position [3353, 0]
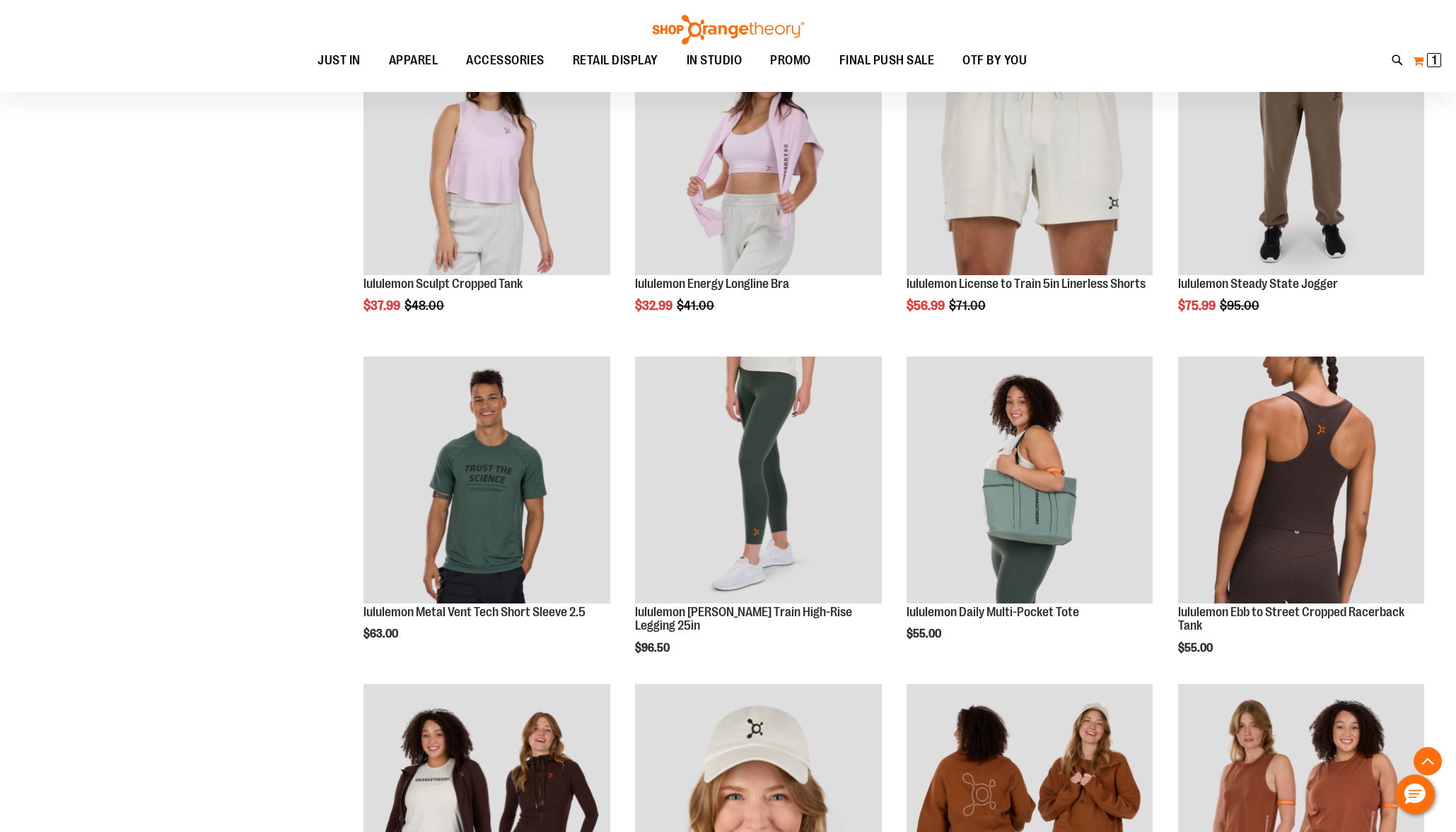
scroll to position [1894, 0]
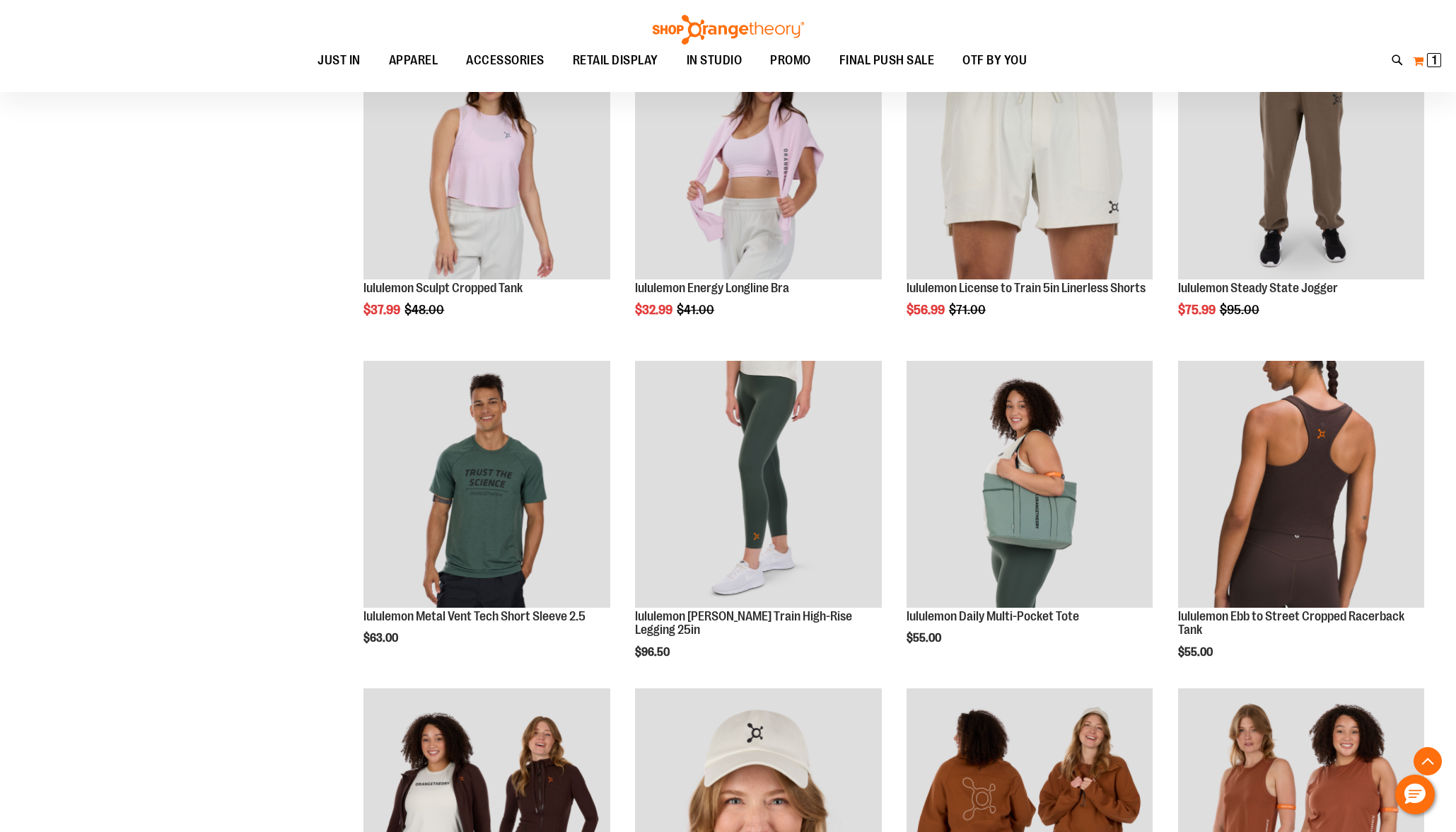
click at [1436, 56] on span "1 1 items" at bounding box center [1434, 60] width 14 height 14
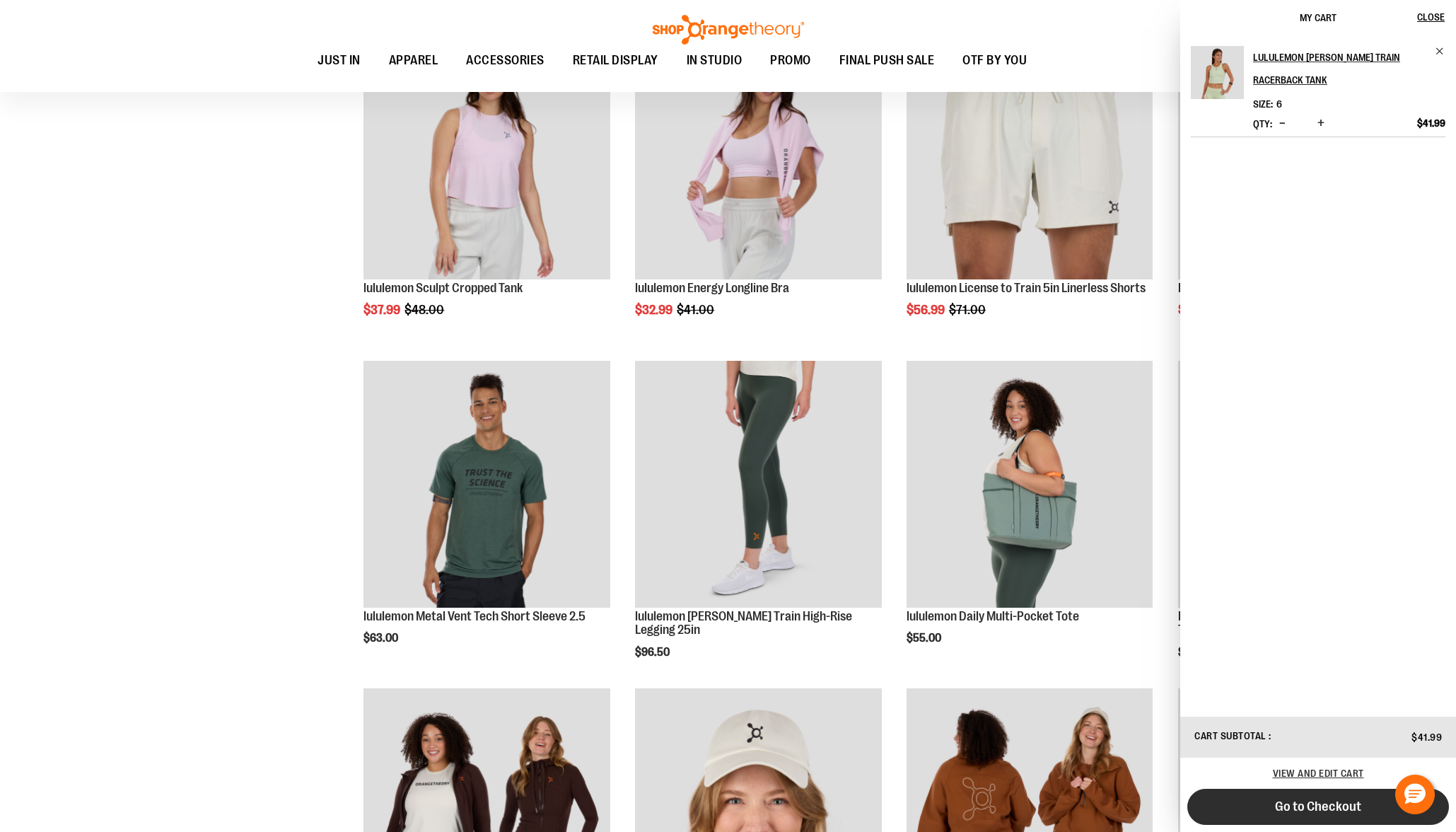
click at [1334, 818] on button "Go to Checkout" at bounding box center [1318, 807] width 262 height 36
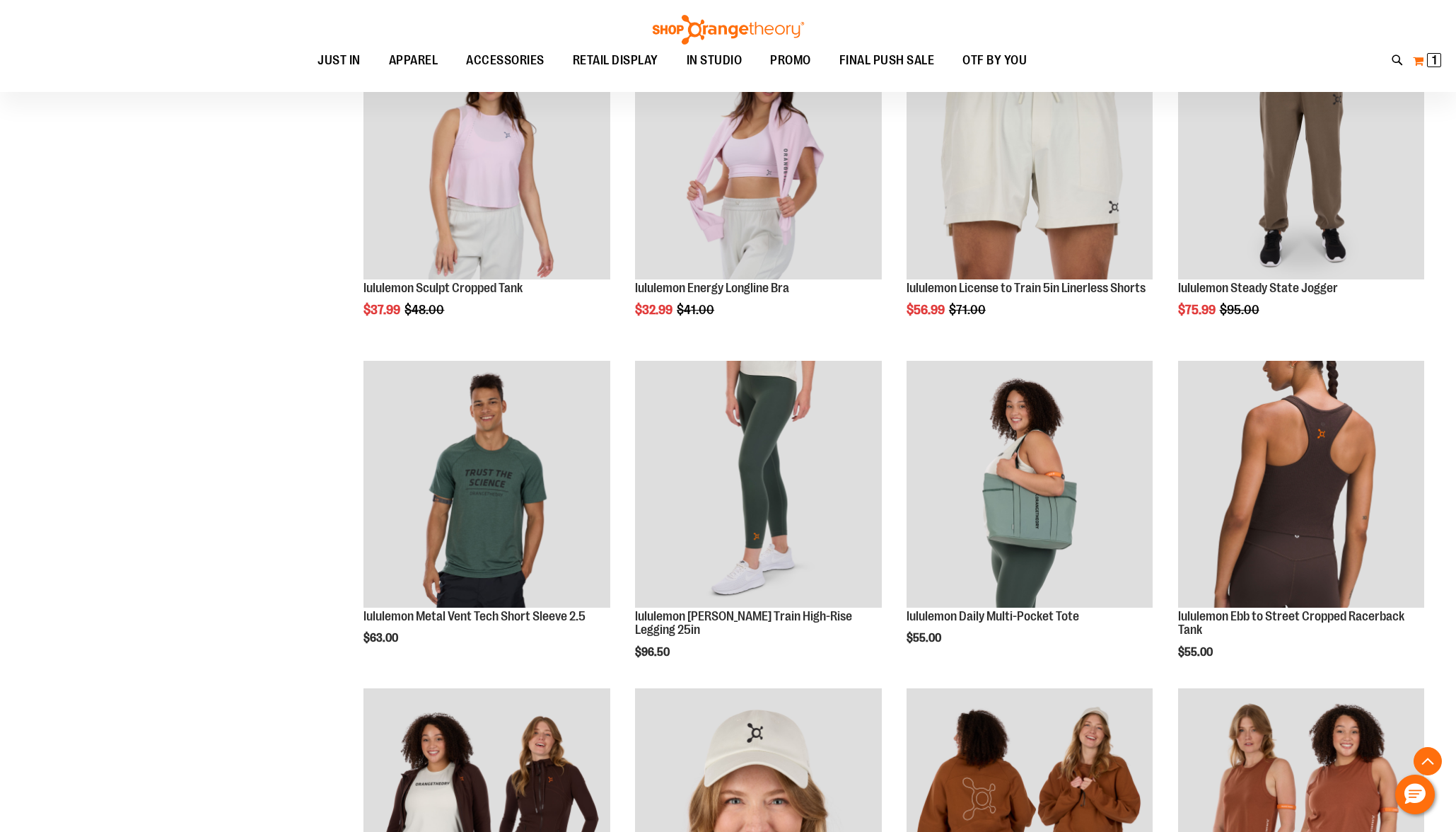
click at [1441, 63] on button "My Cart 1 1 items" at bounding box center [1427, 60] width 30 height 22
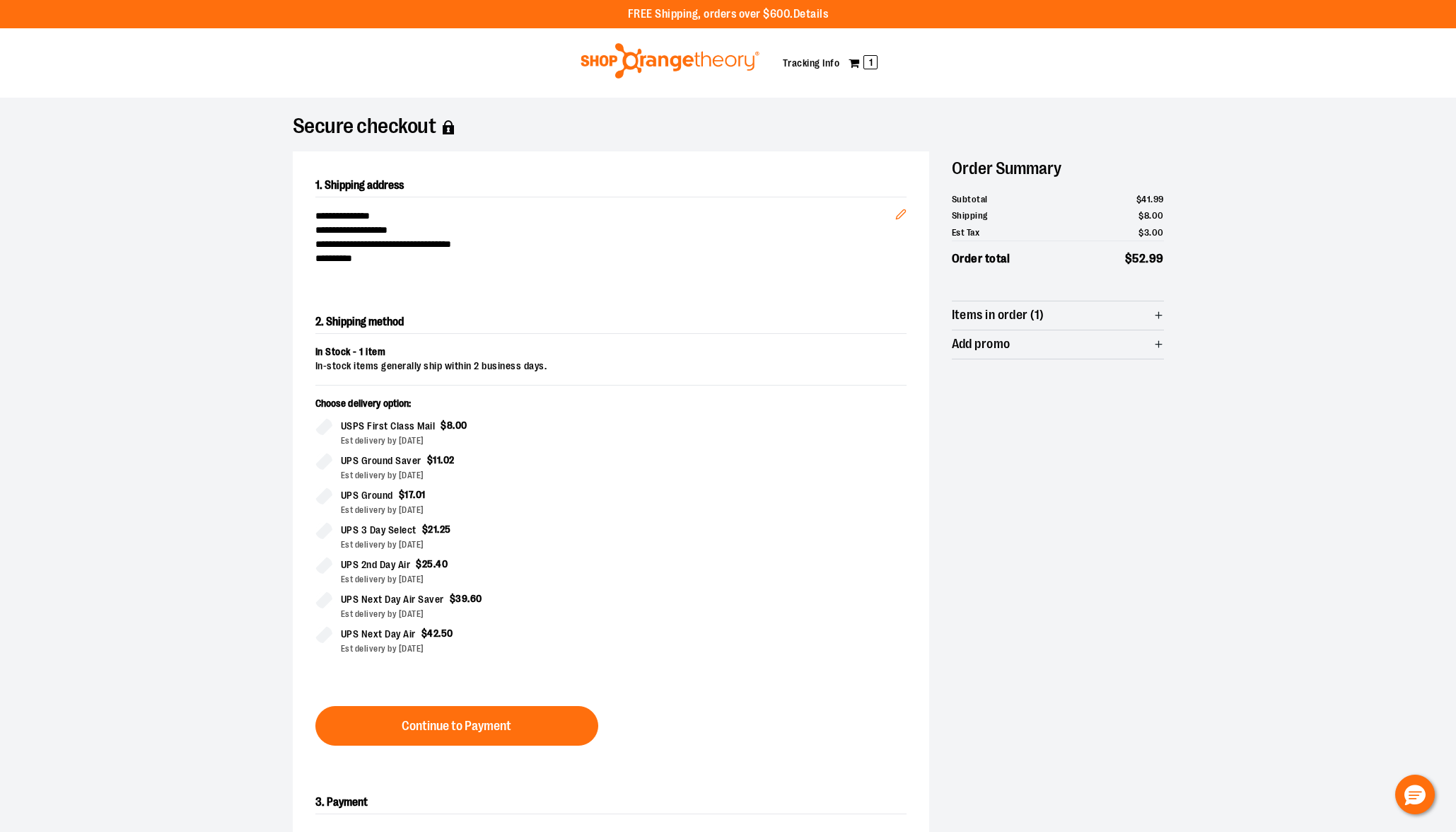
scroll to position [37, 0]
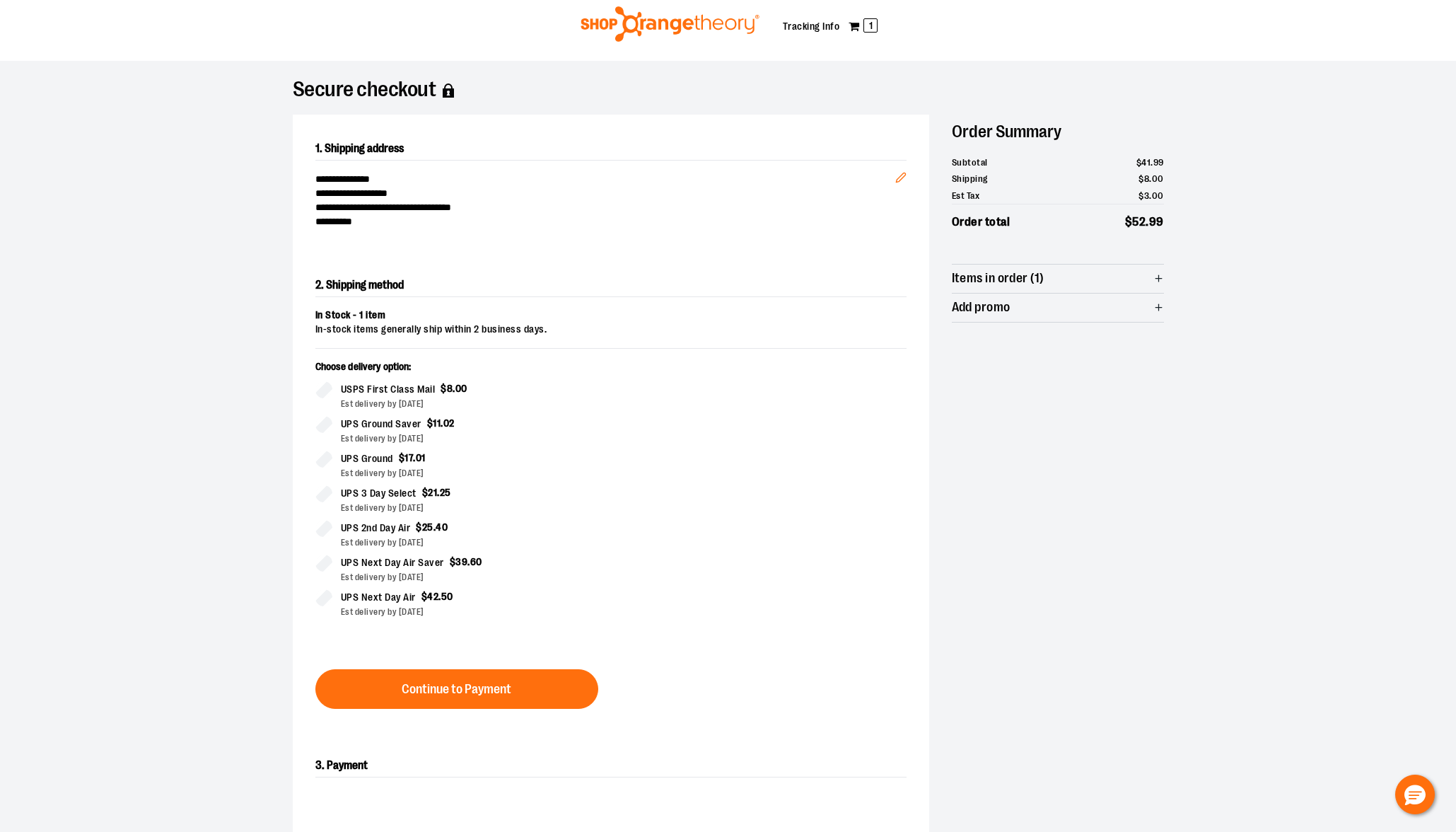
click at [475, 710] on div "2. Shipping method In Stock - 1 item In-stock items generally ship within 2 bus…" at bounding box center [611, 491] width 637 height 481
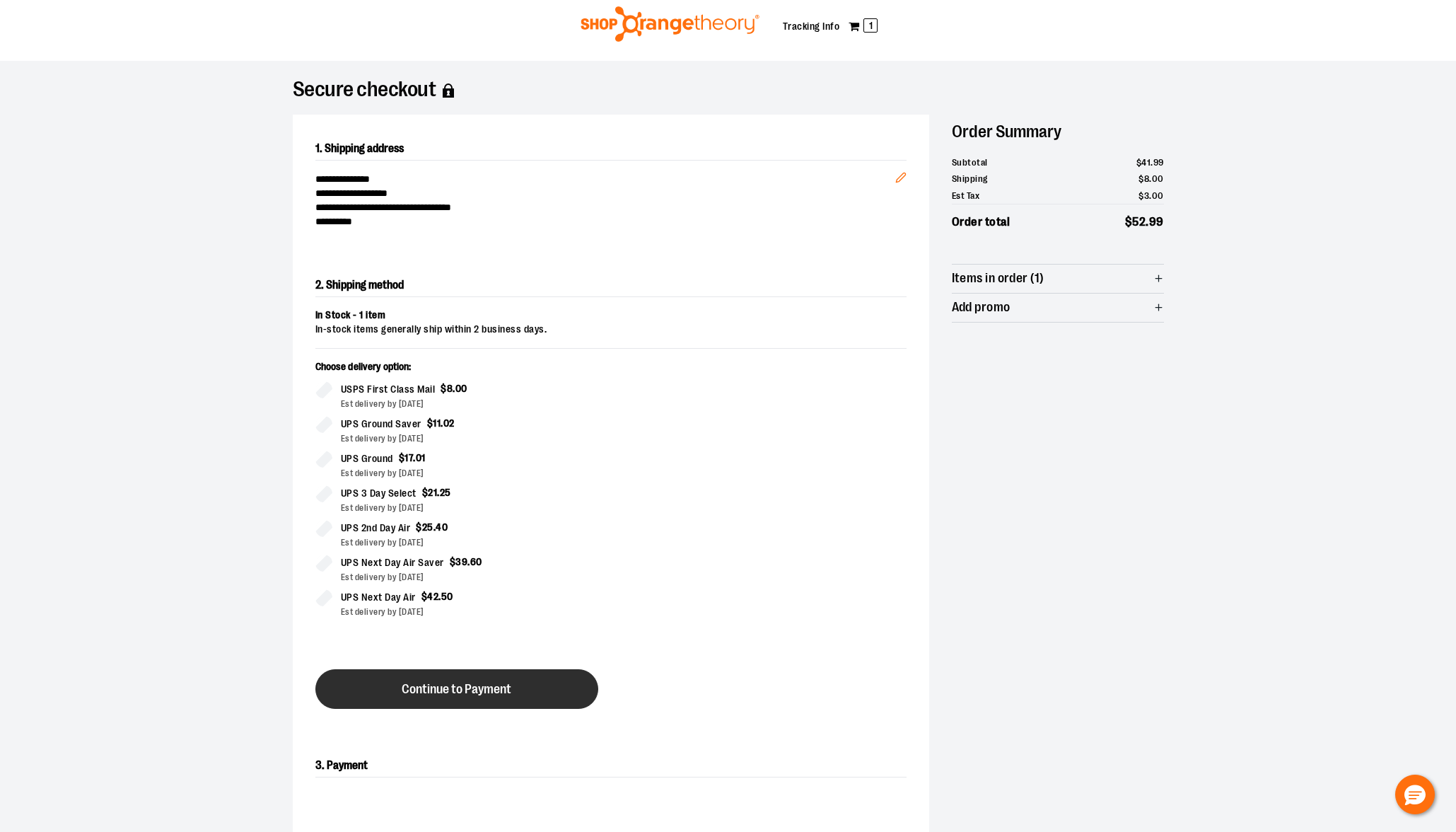
click at [474, 702] on button "Continue to Payment" at bounding box center [457, 689] width 283 height 39
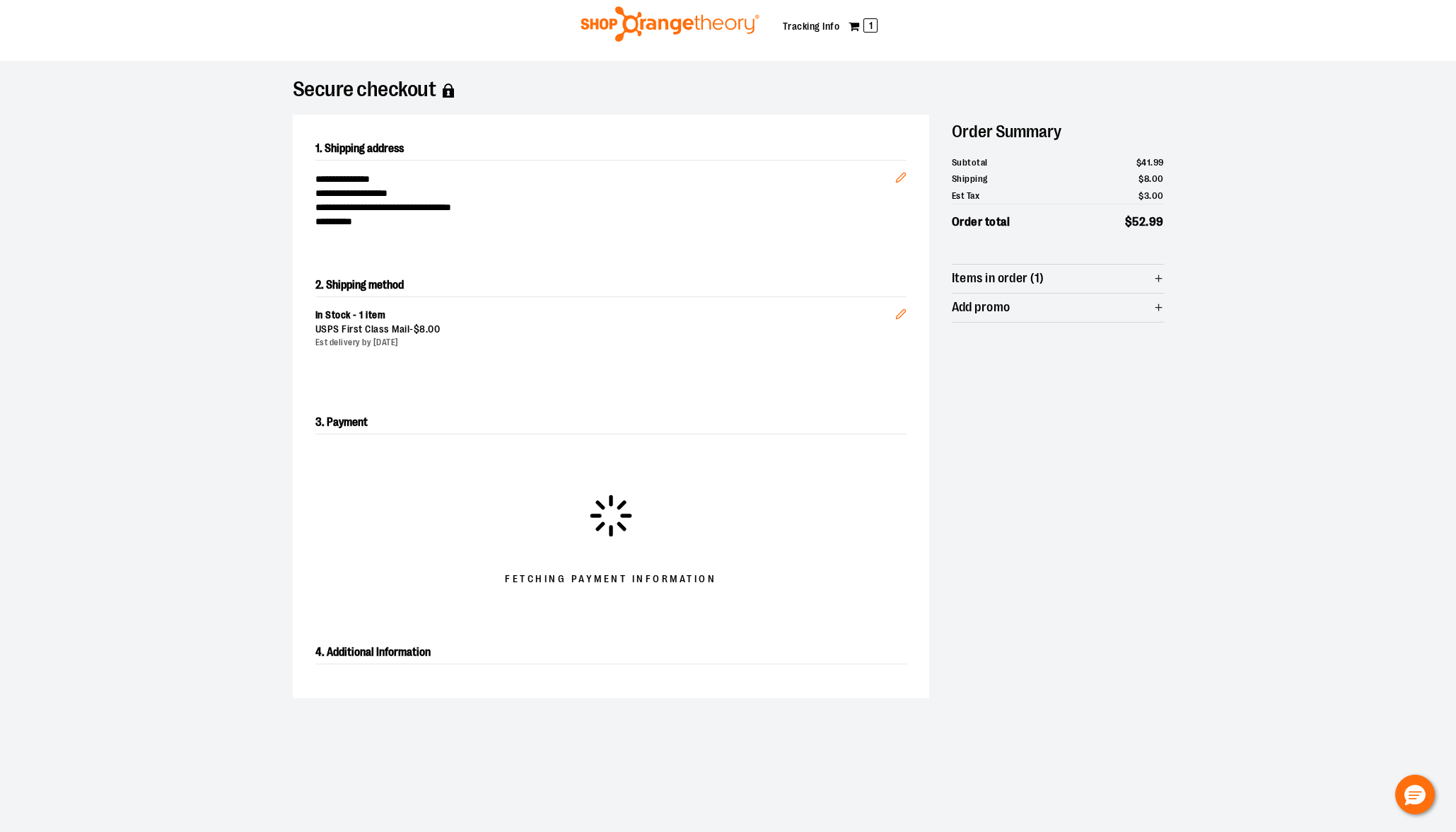
click at [1438, 795] on div at bounding box center [728, 795] width 1456 height 0
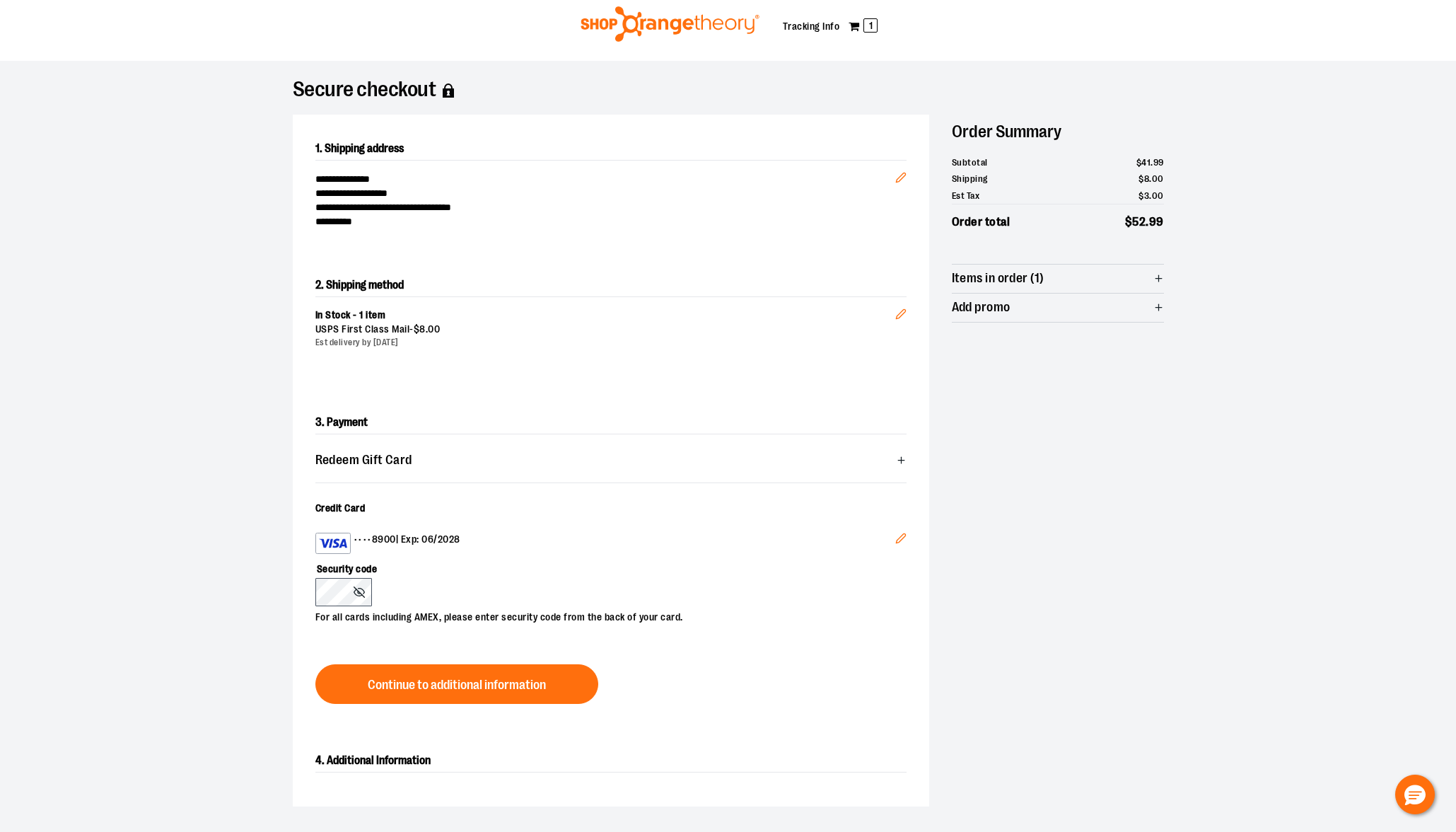
click at [474, 570] on label "Security code" at bounding box center [604, 565] width 577 height 24
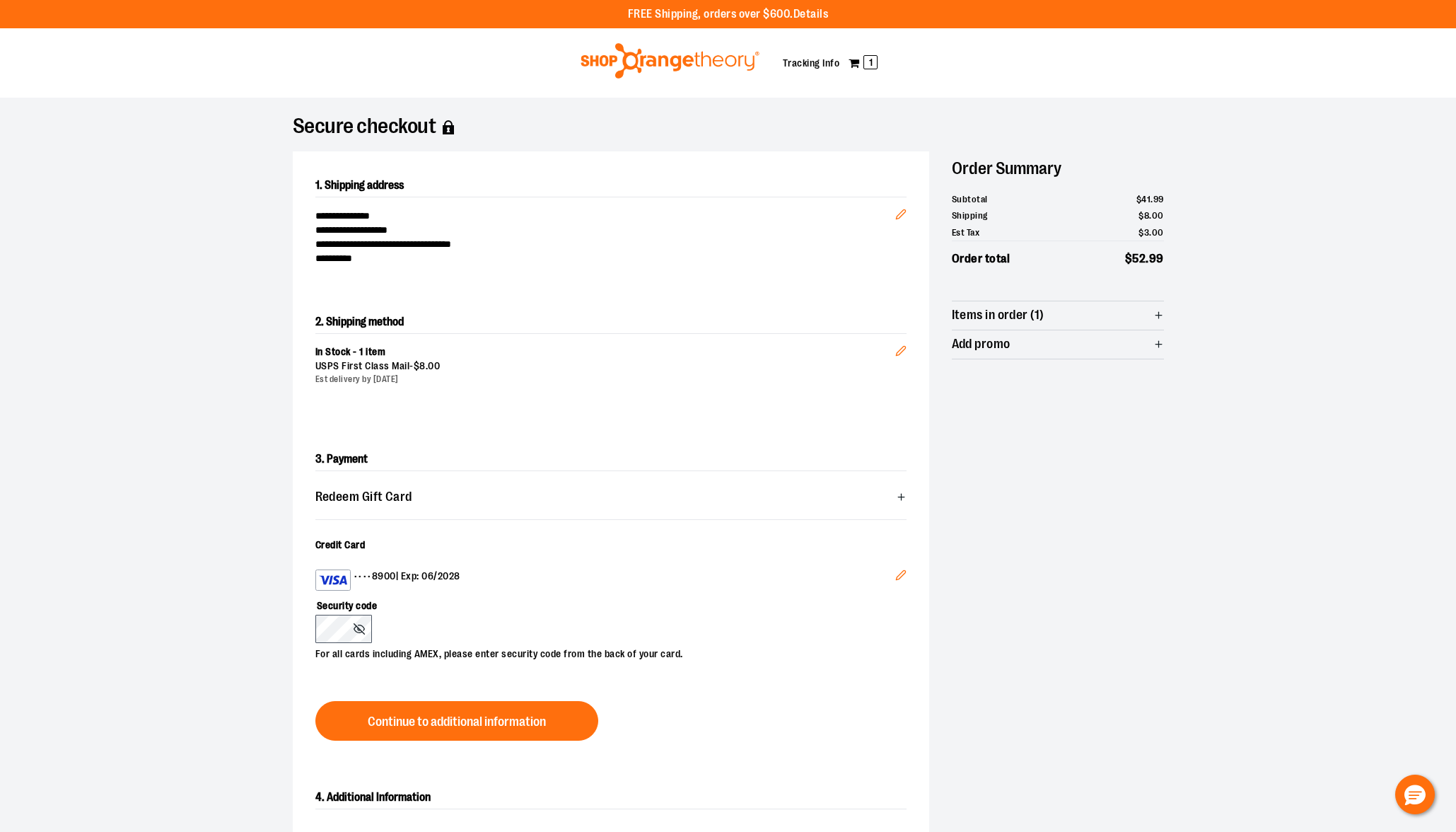
click at [690, 65] on img at bounding box center [670, 61] width 183 height 35
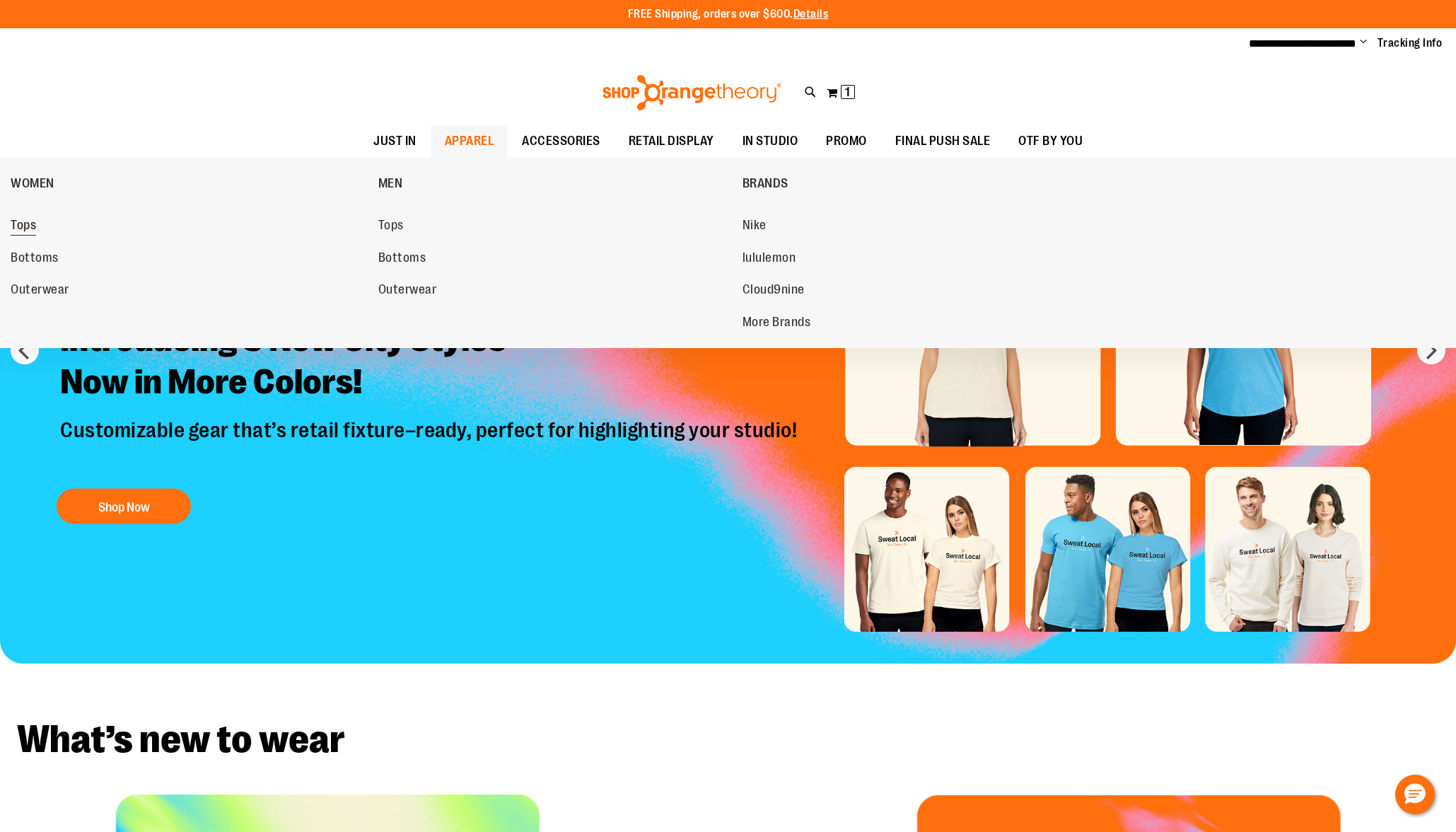
click at [33, 227] on span "Tops" at bounding box center [23, 226] width 25 height 18
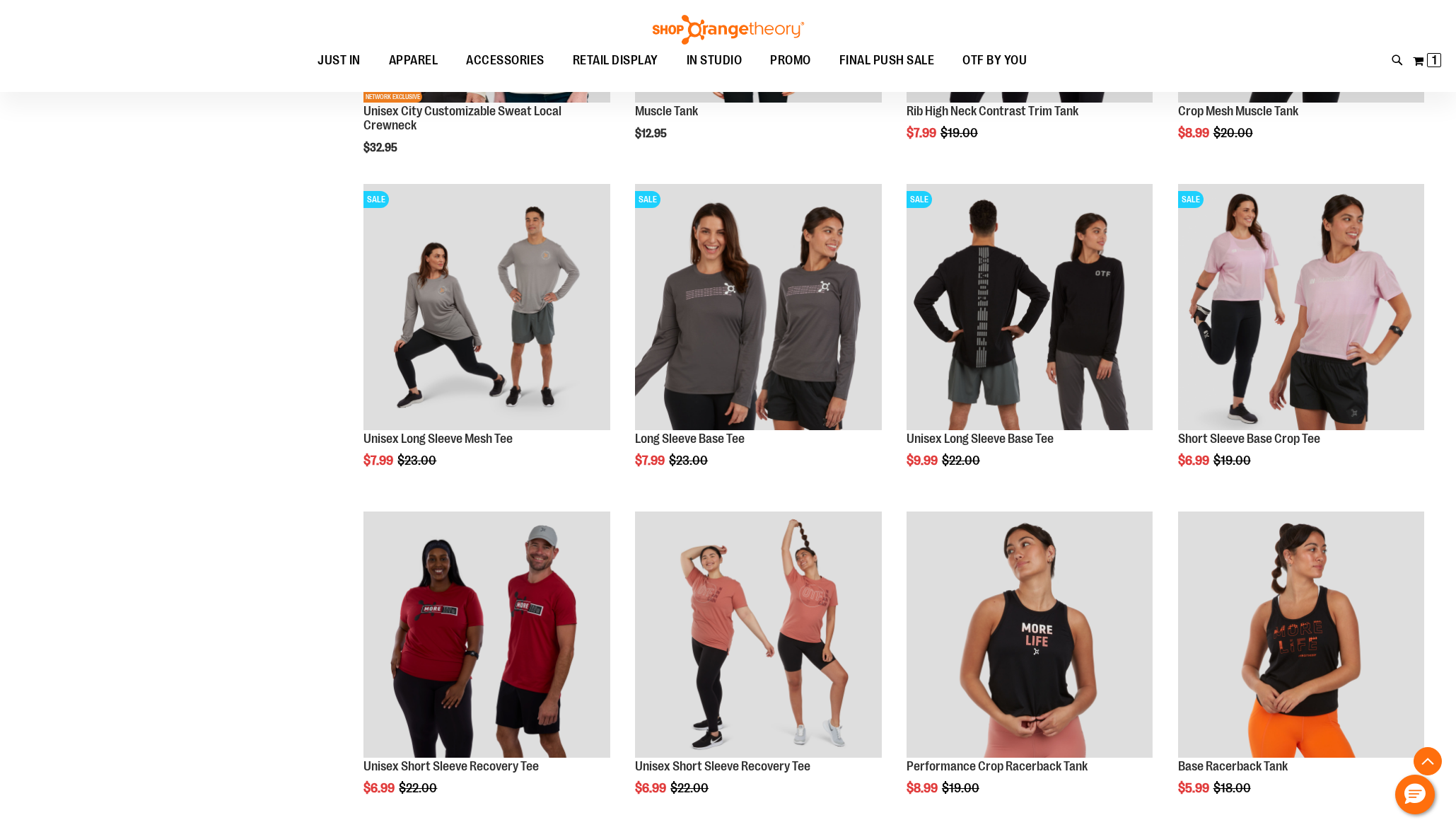
scroll to position [762, 0]
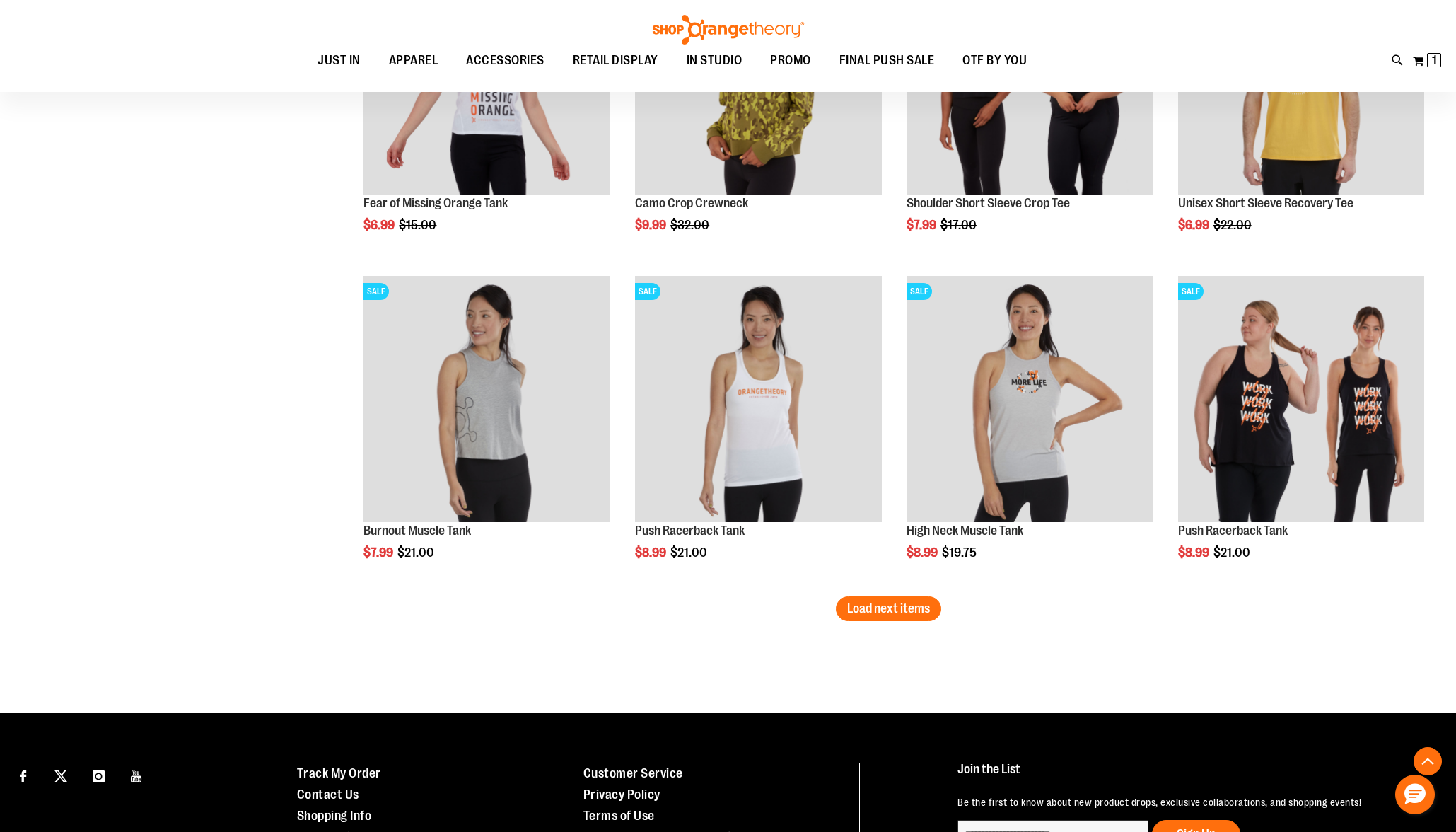
scroll to position [2636, 0]
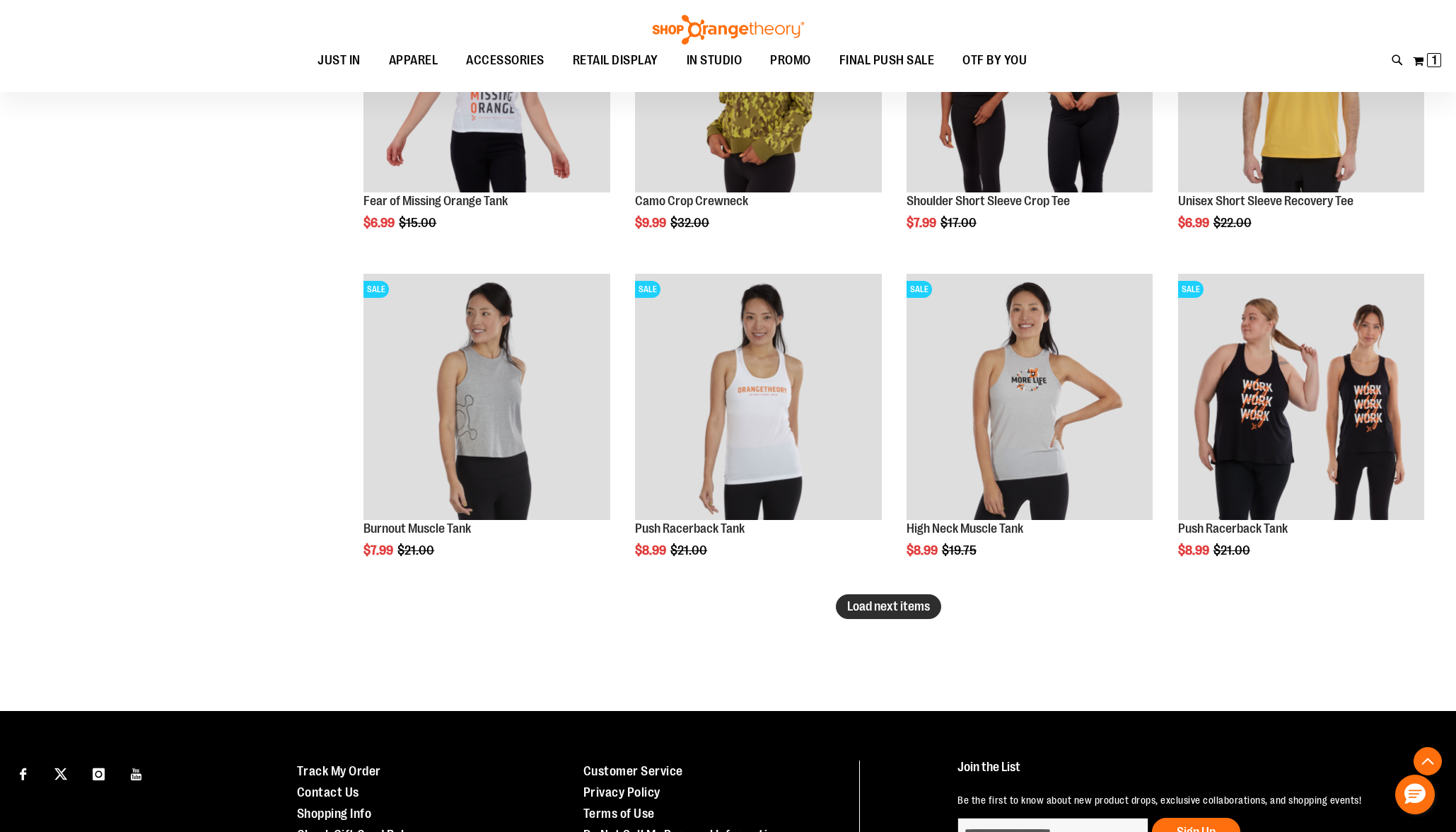
click at [913, 609] on span "Load next items" at bounding box center [888, 606] width 82 height 14
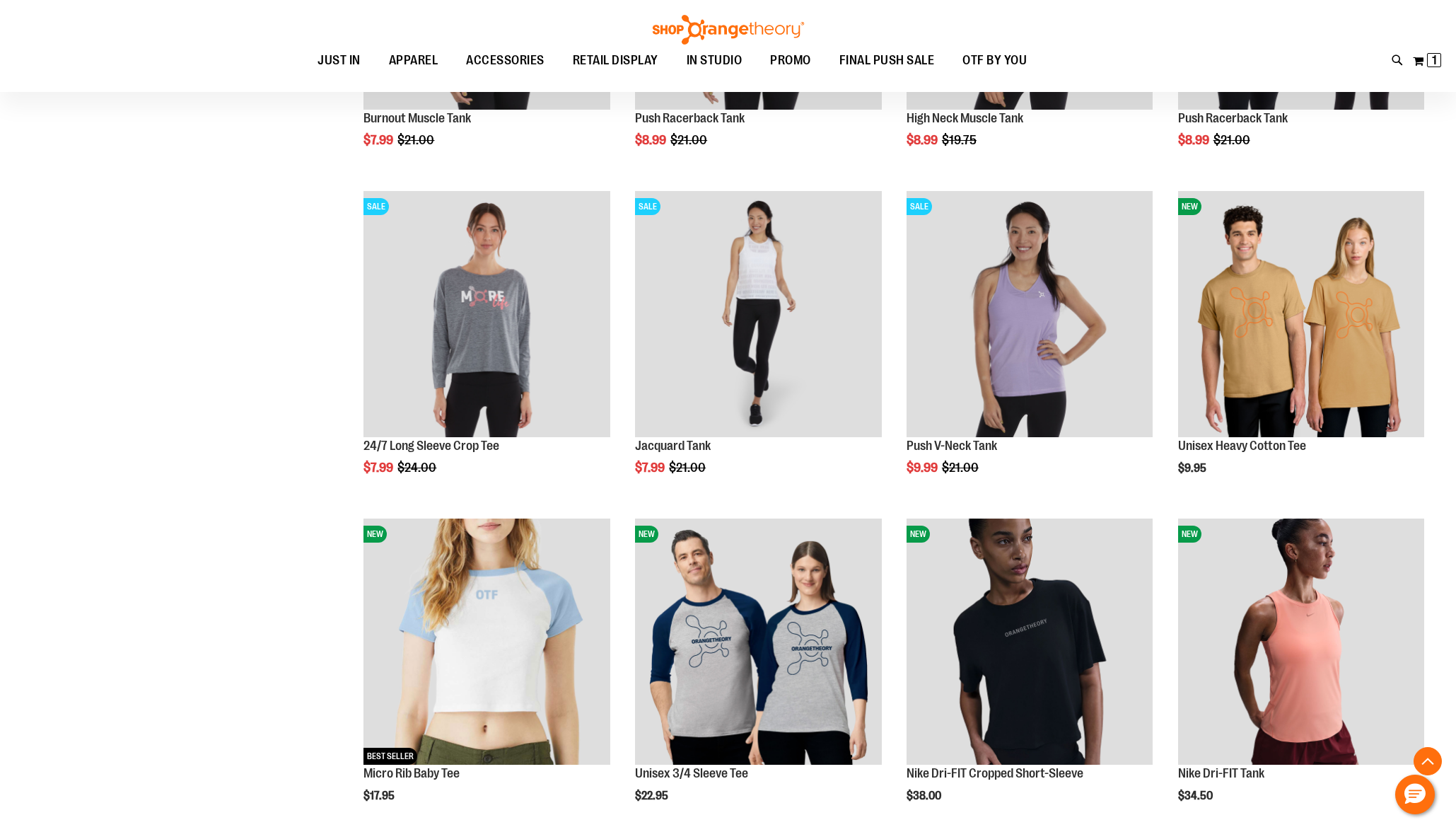
scroll to position [3062, 0]
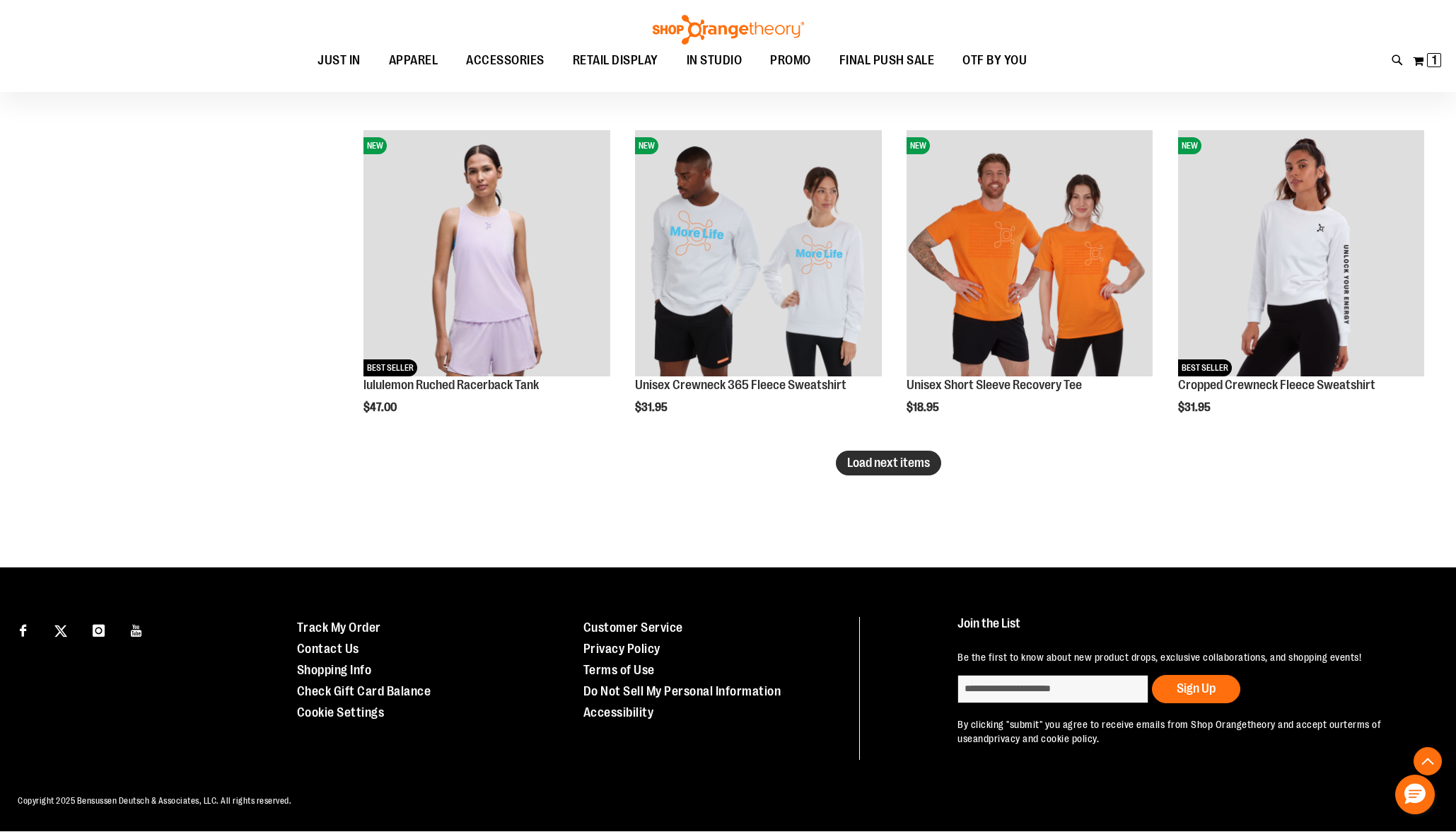
click at [915, 458] on span "Load next items" at bounding box center [888, 463] width 82 height 14
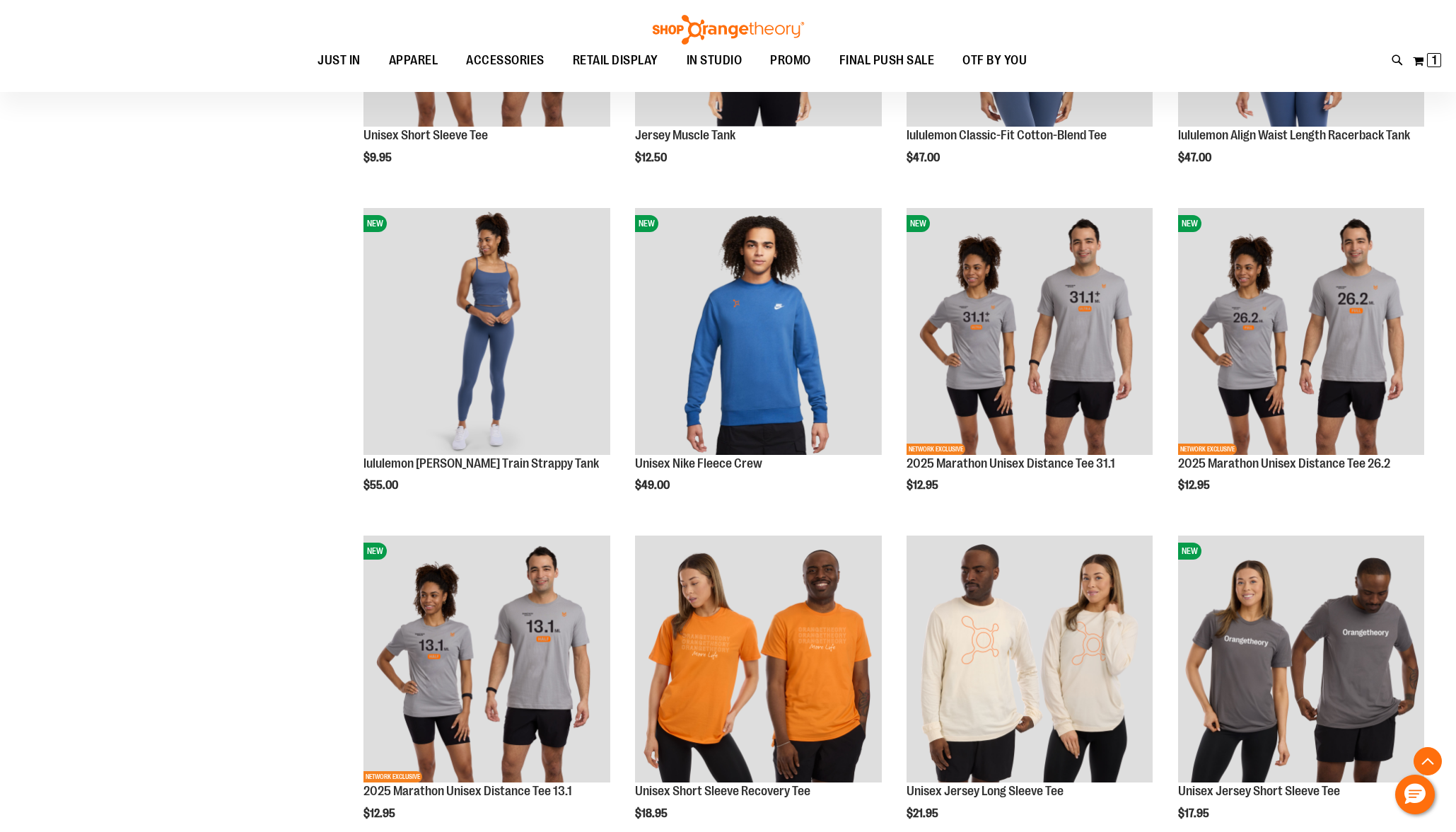
scroll to position [4473, 0]
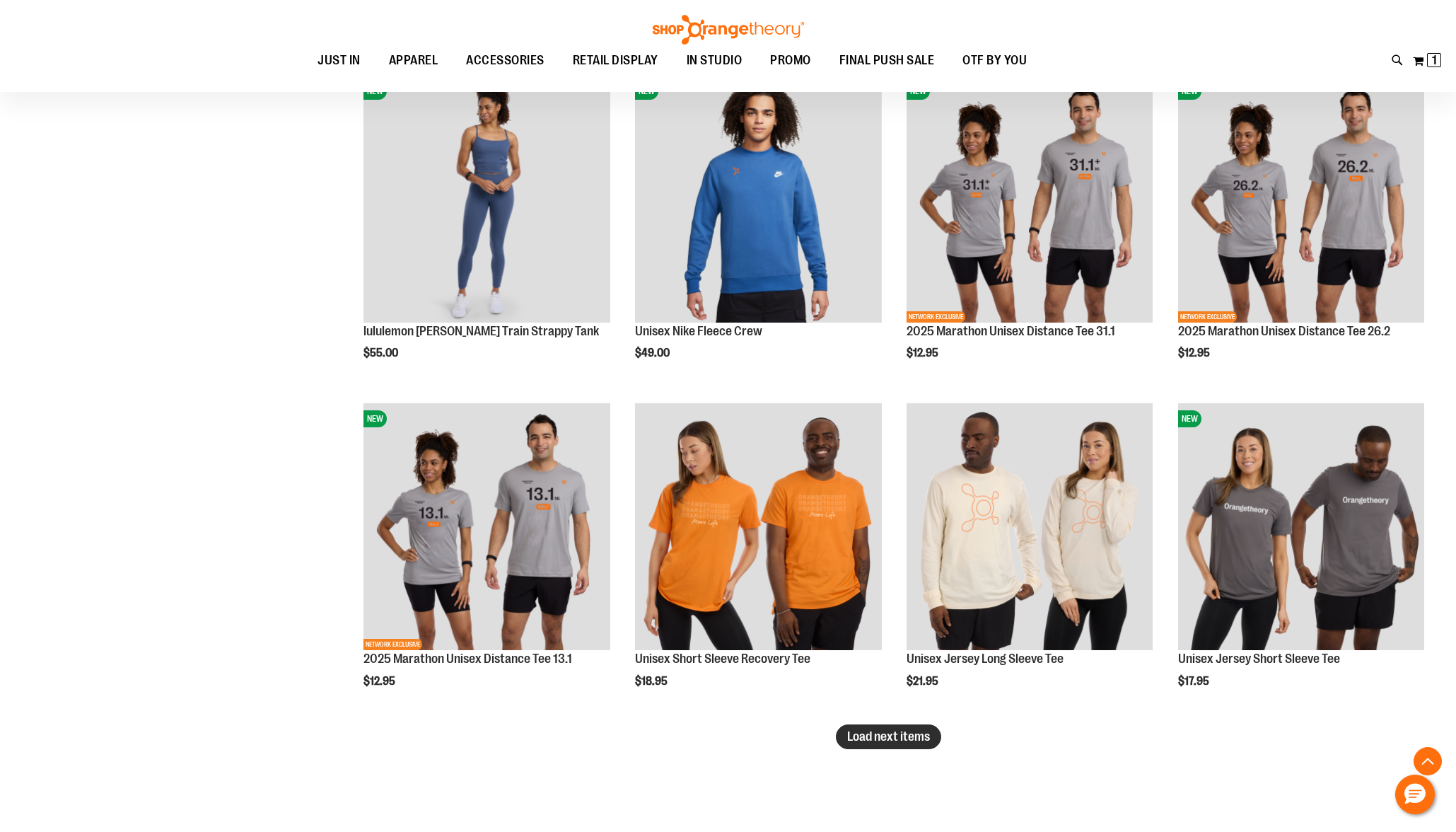
click at [869, 740] on span "Load next items" at bounding box center [888, 736] width 82 height 14
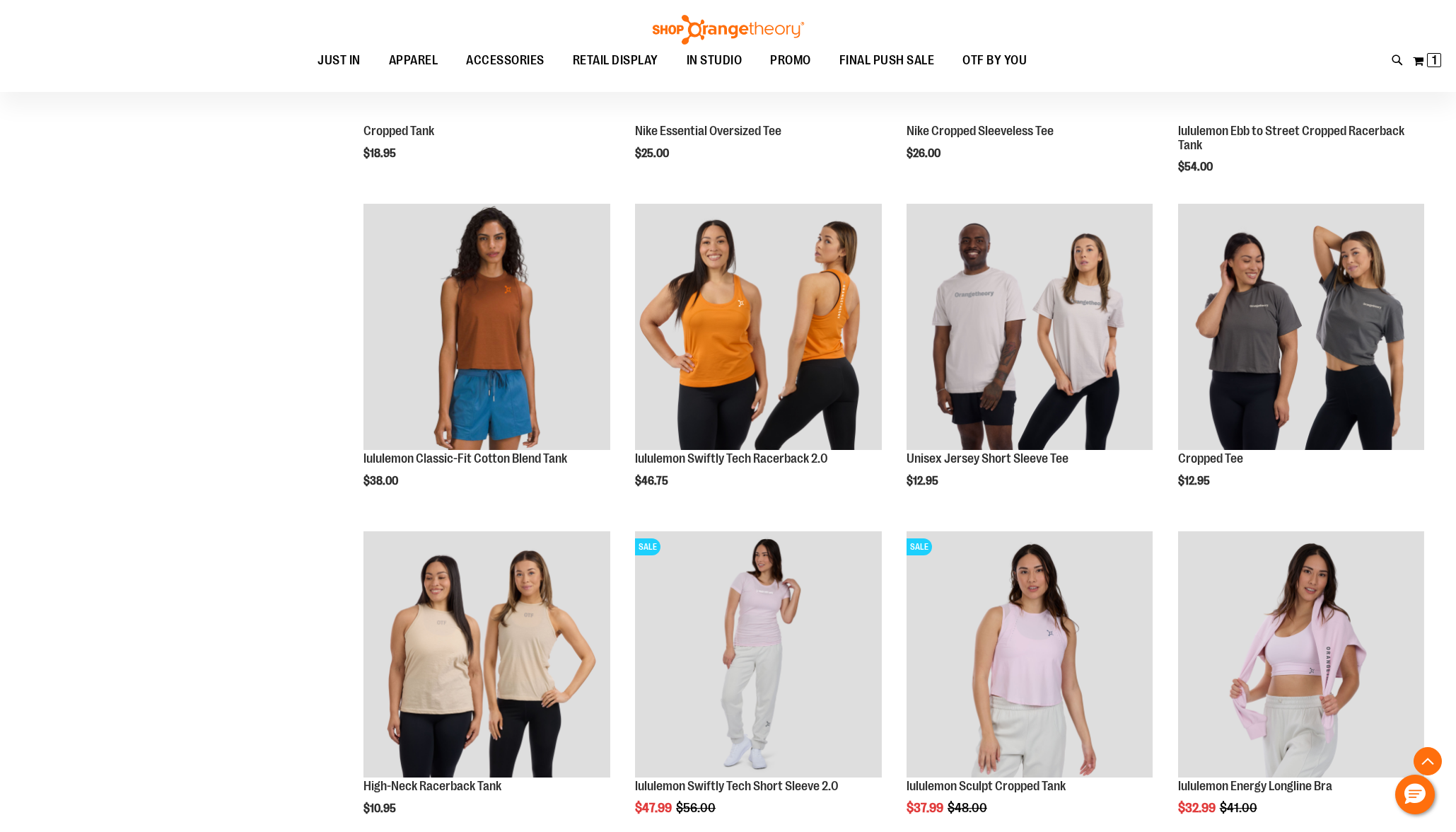
scroll to position [5426, 0]
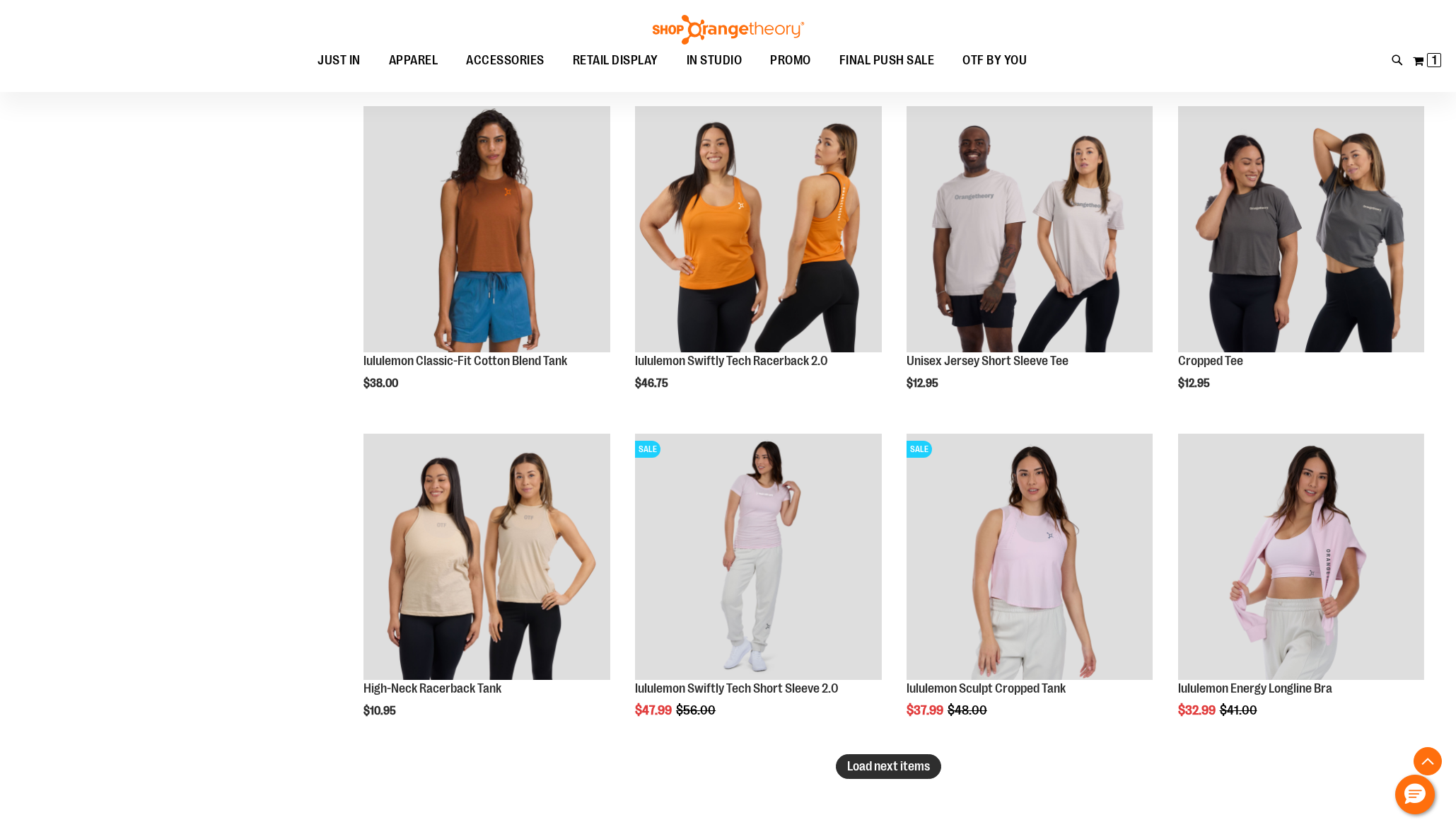
click at [898, 777] on button "Load next items" at bounding box center [889, 767] width 105 height 25
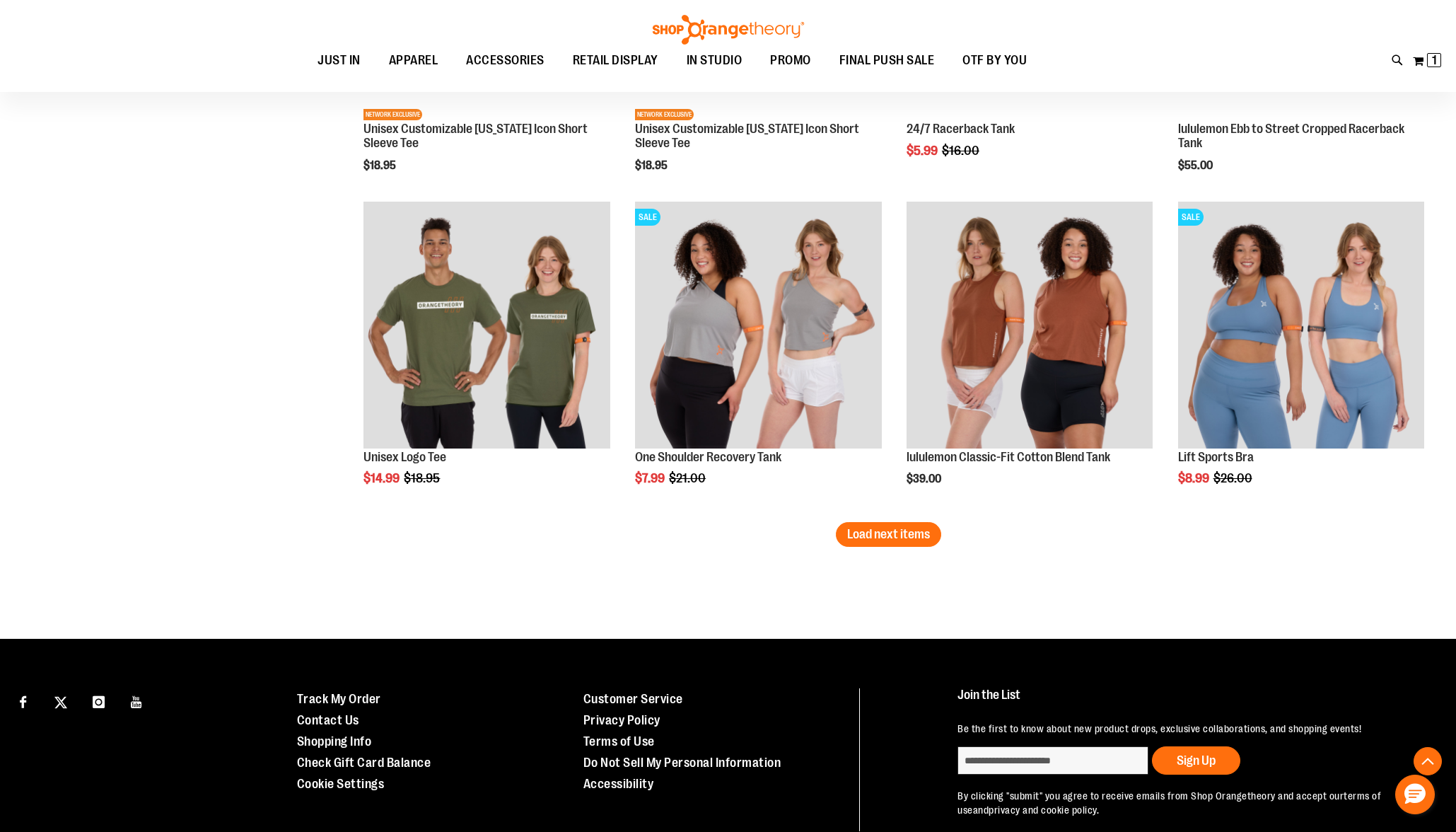
scroll to position [6644, 0]
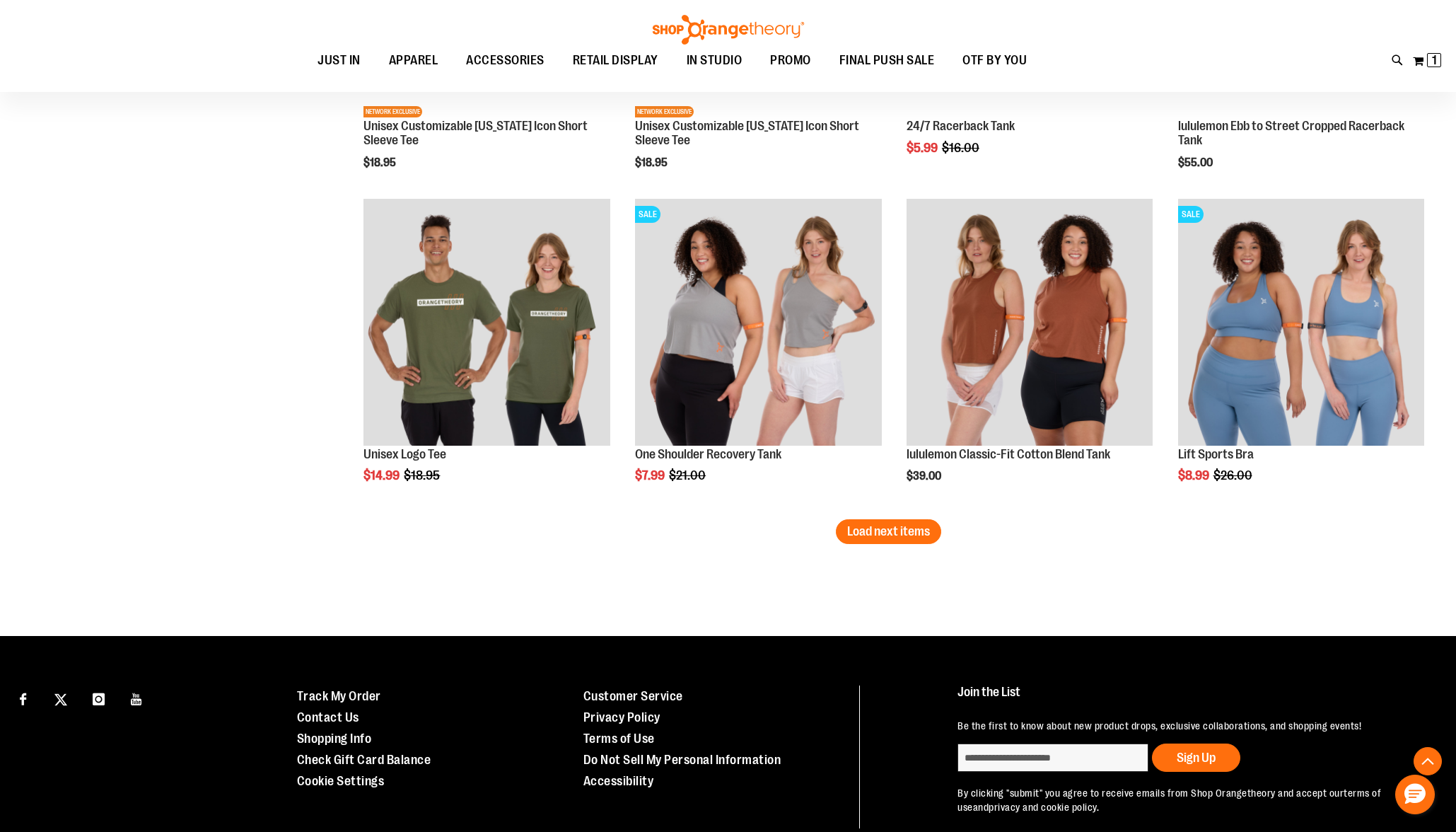
click at [918, 538] on span "Load next items" at bounding box center [888, 532] width 82 height 14
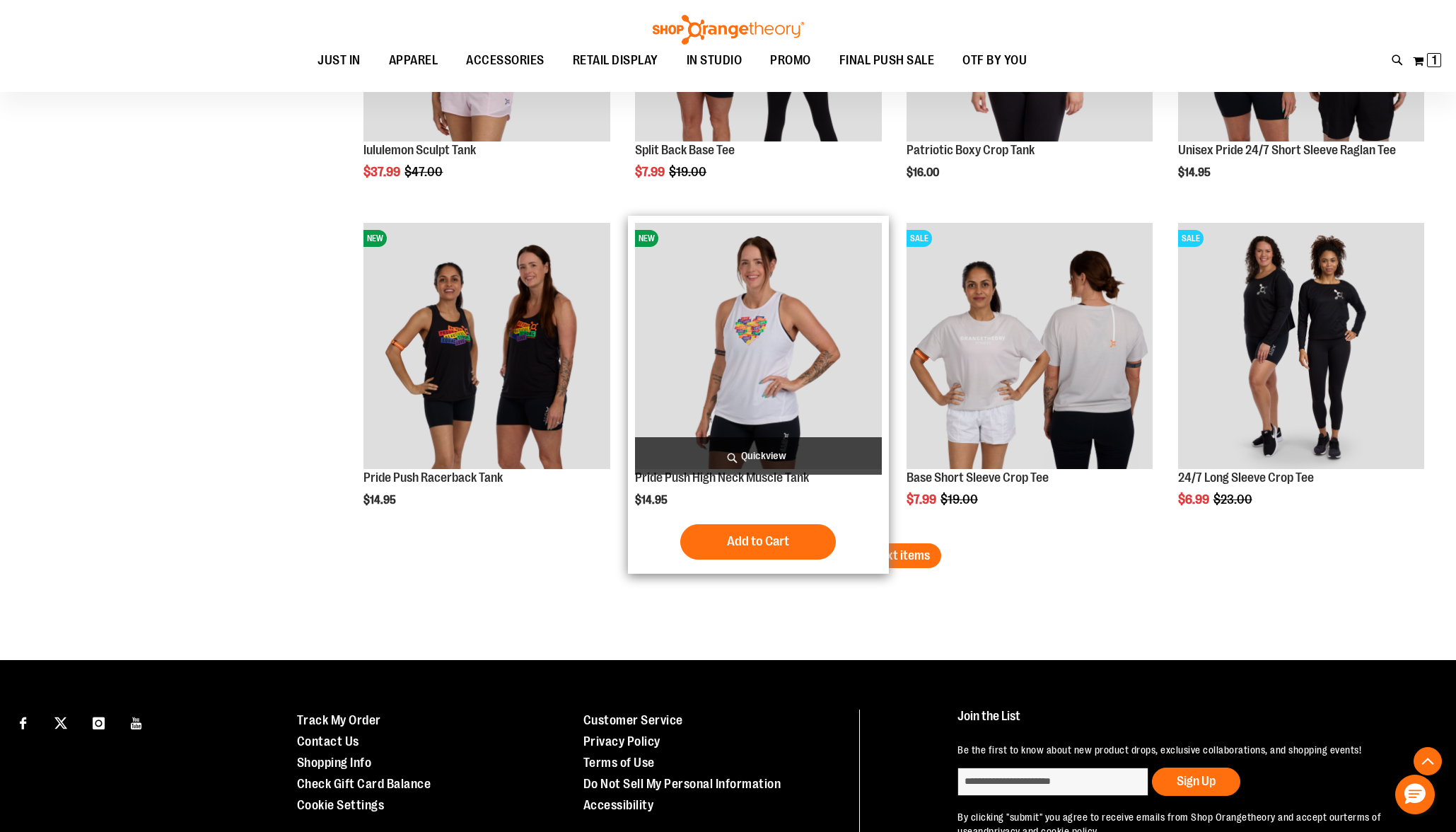
scroll to position [7607, 0]
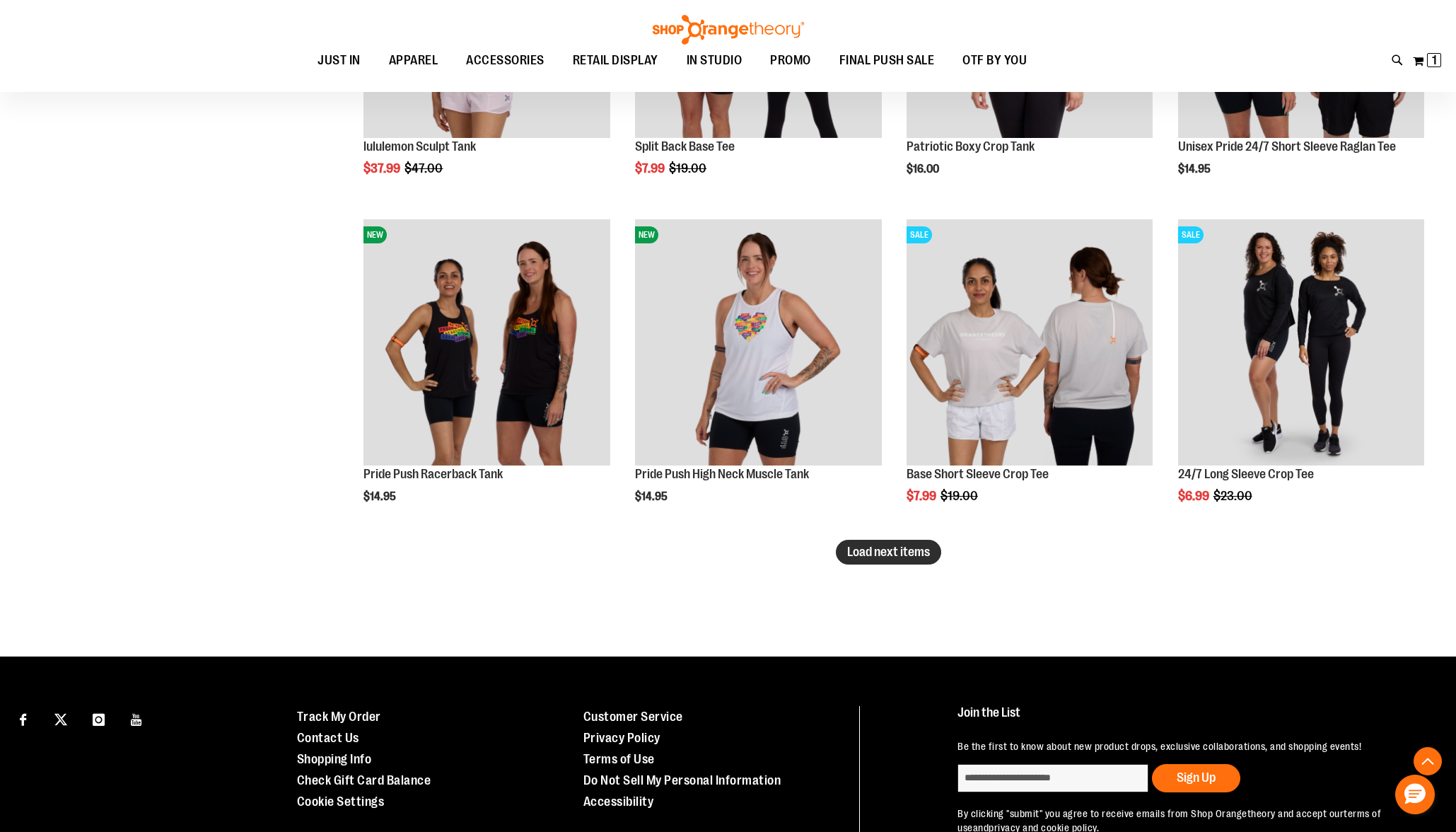
click at [916, 551] on span "Load next items" at bounding box center [888, 552] width 82 height 14
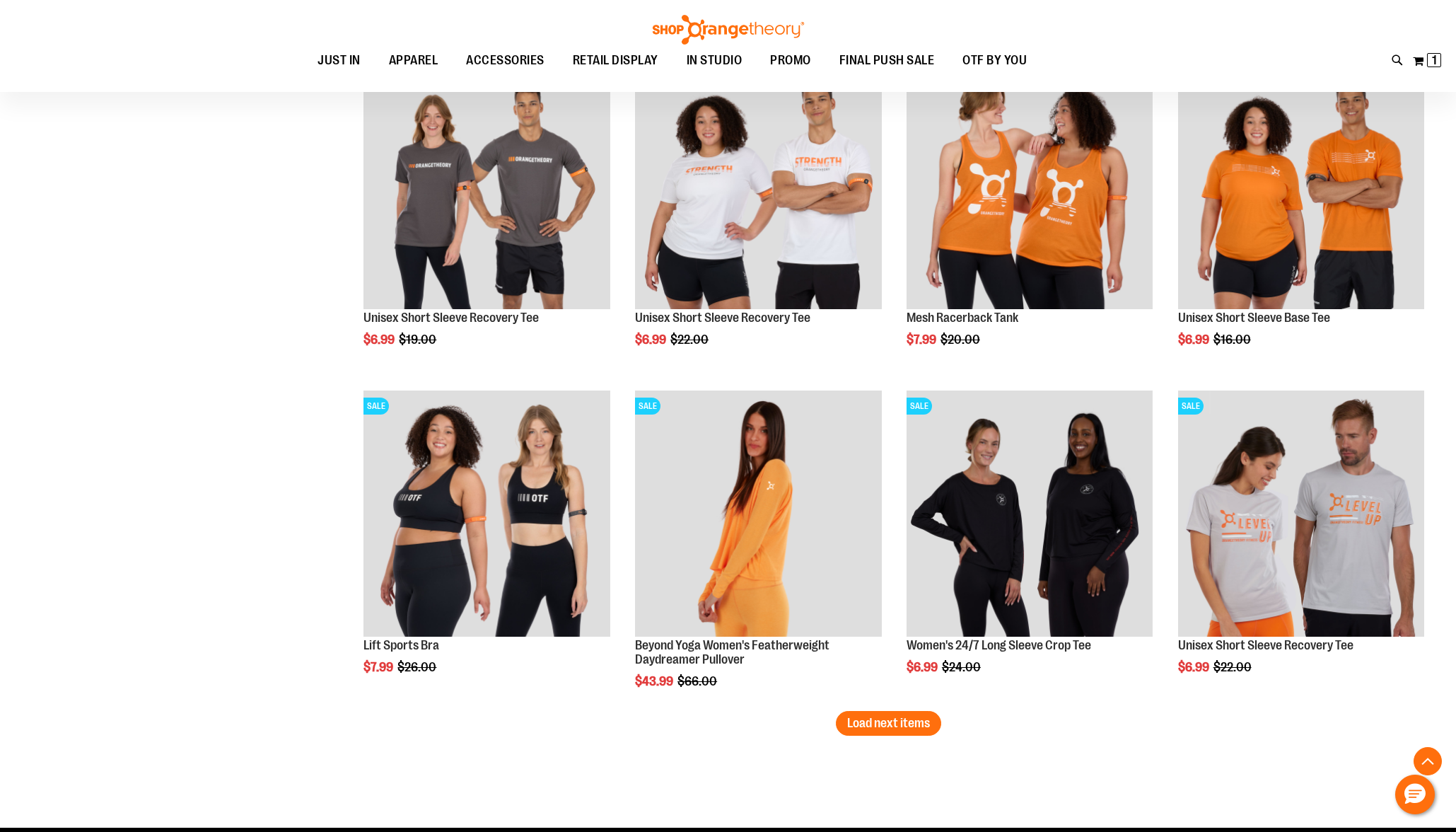
scroll to position [8419, 0]
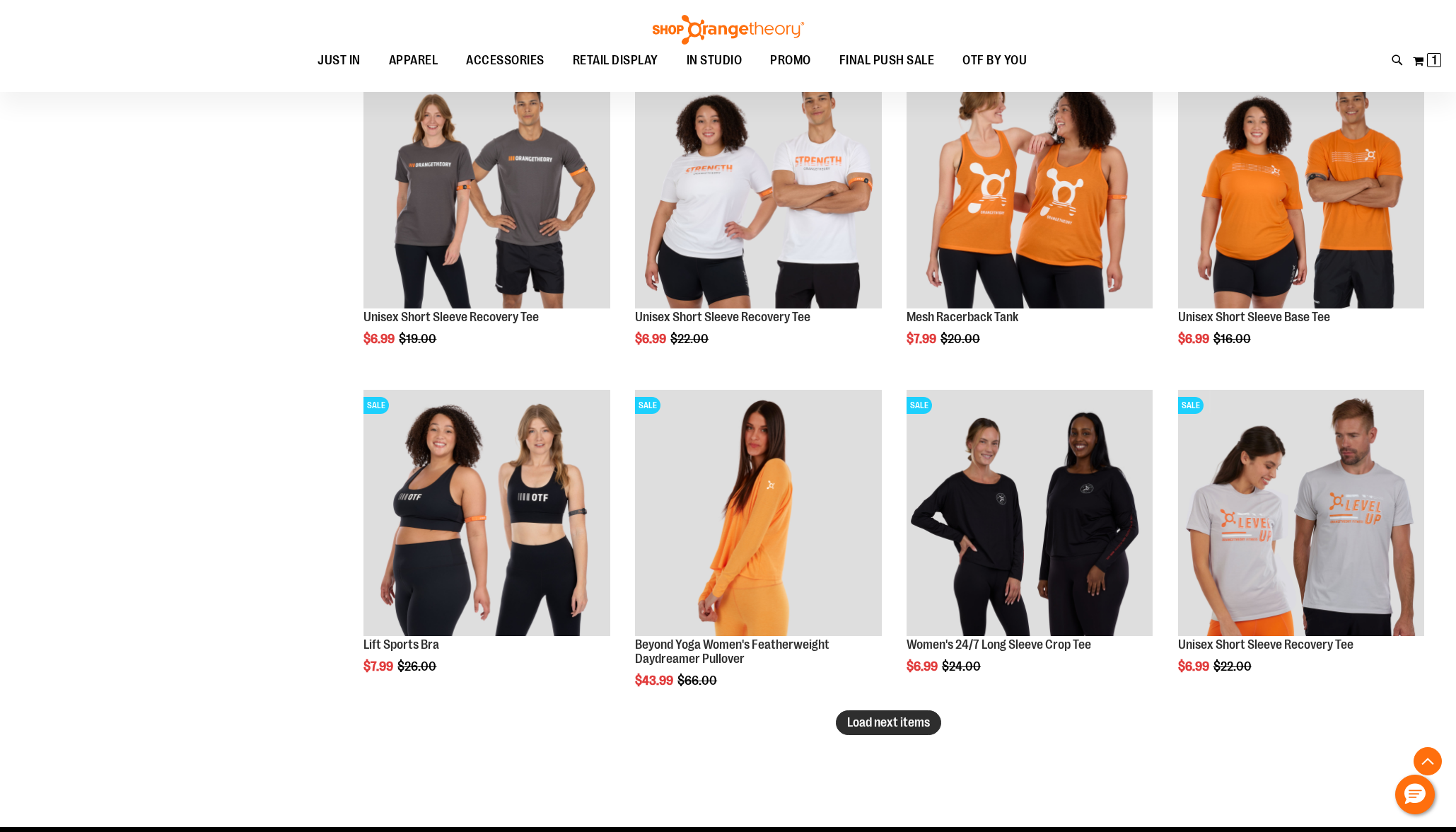
click at [895, 716] on span "Load next items" at bounding box center [888, 723] width 82 height 14
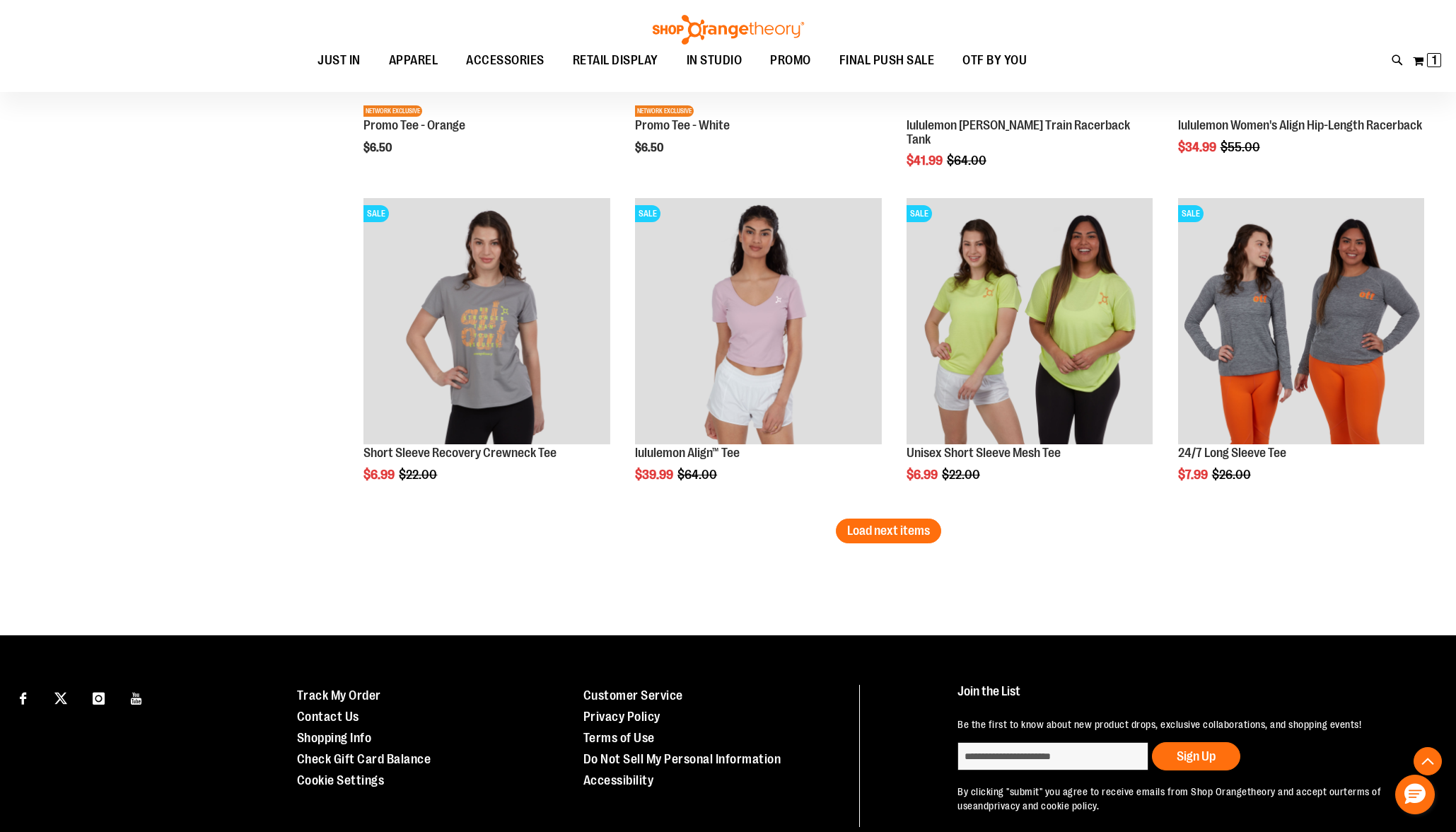
scroll to position [9661, 0]
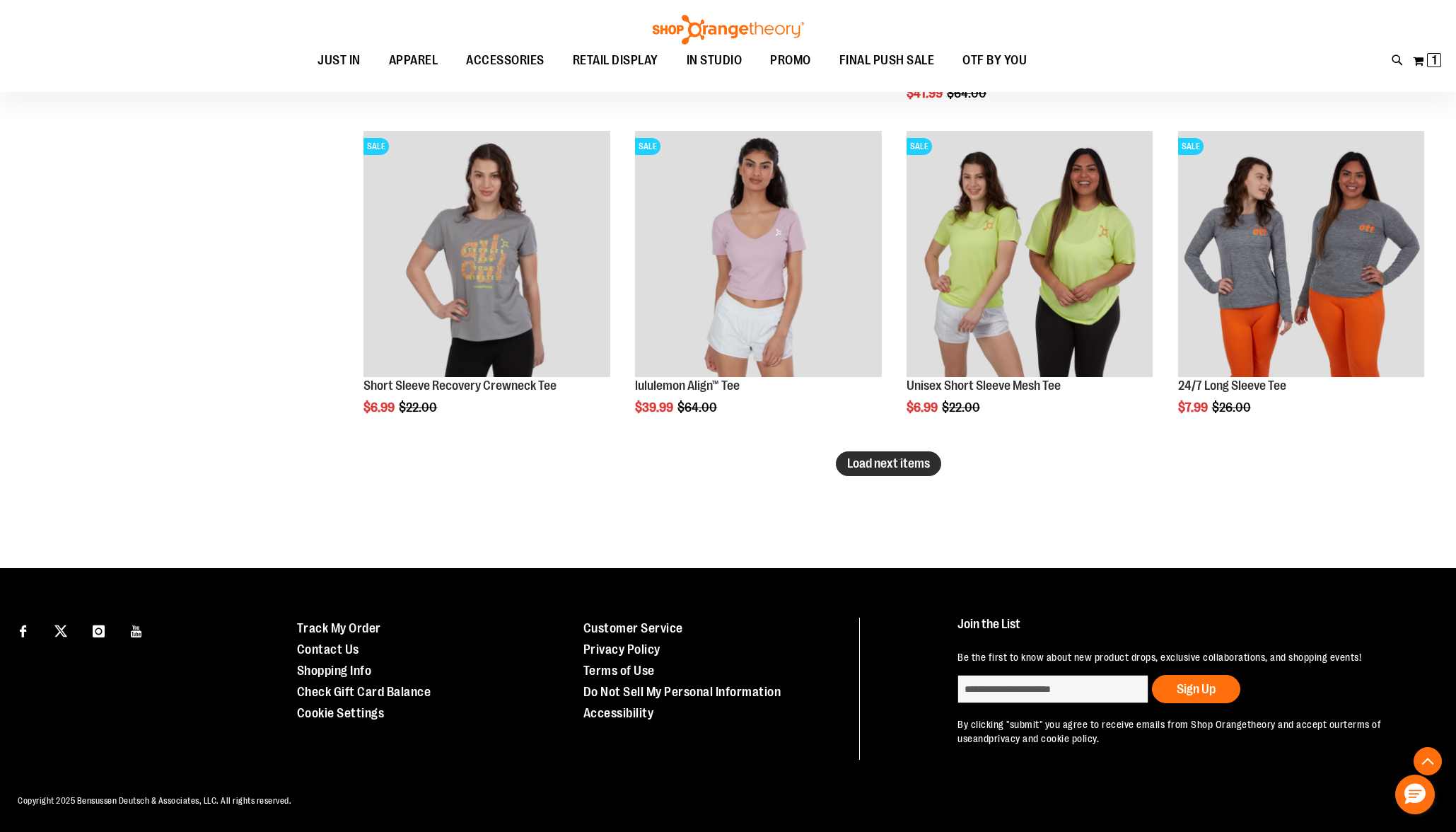
click at [927, 453] on button "Load next items" at bounding box center [889, 464] width 105 height 25
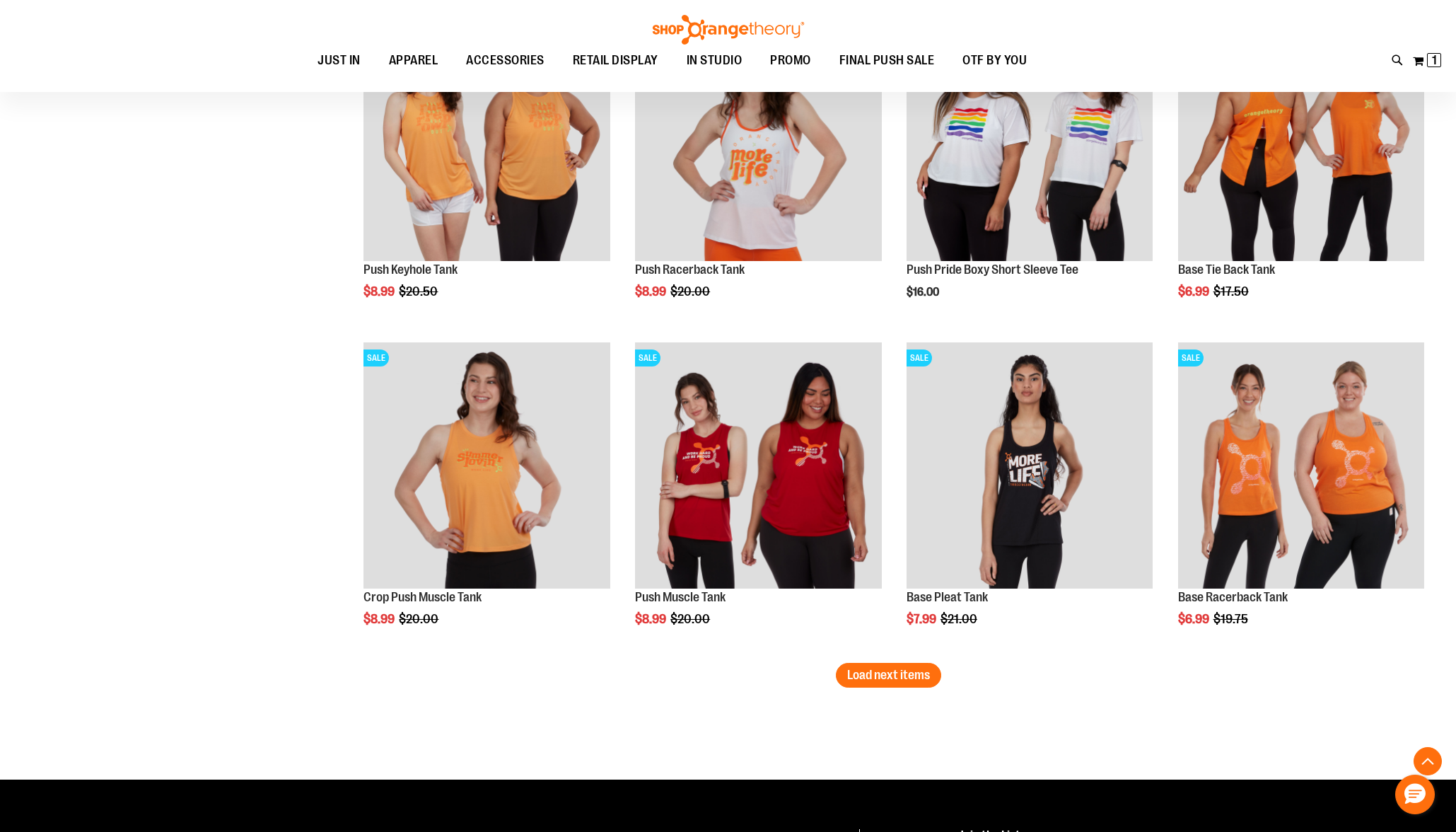
scroll to position [10433, 0]
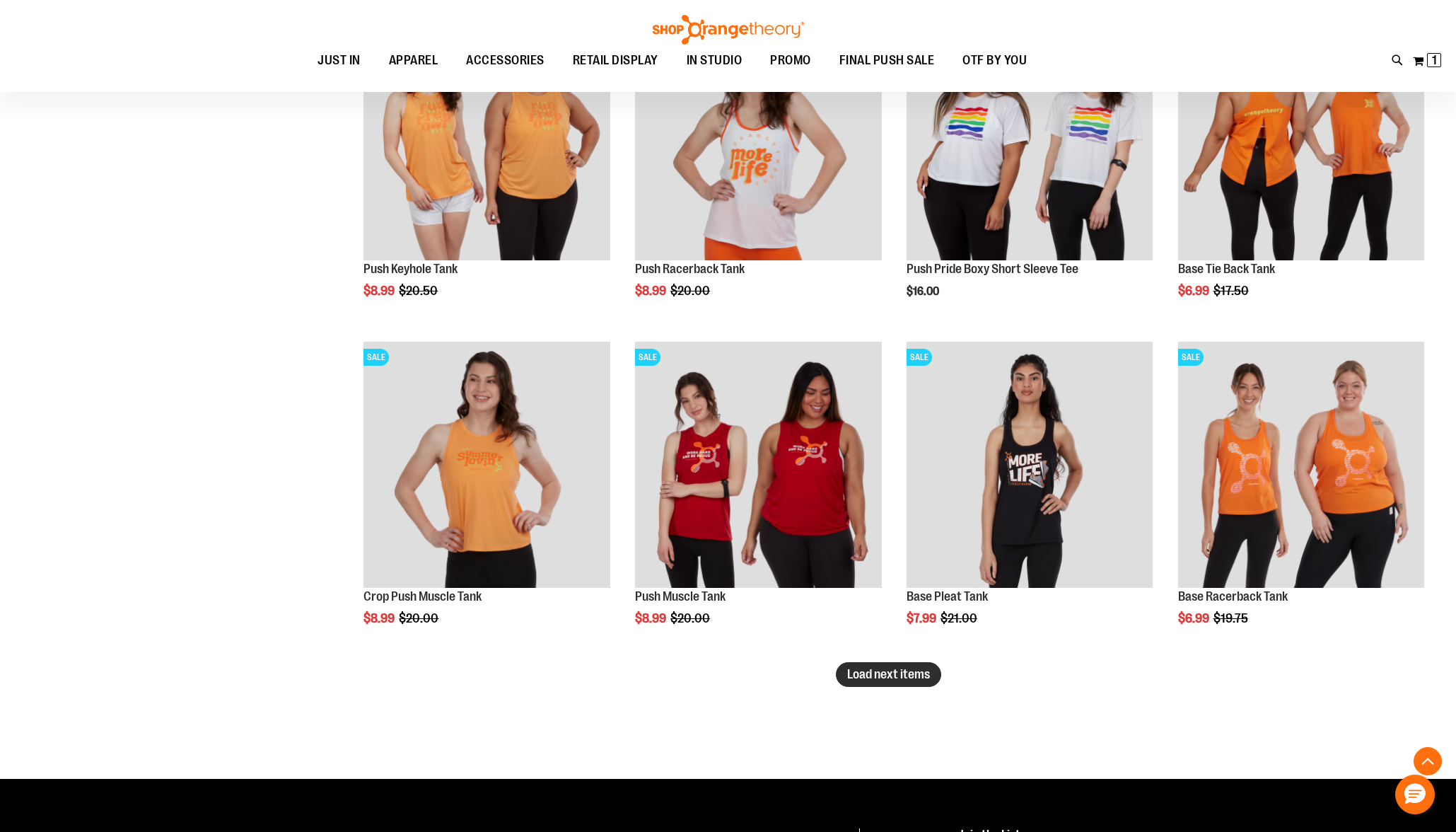
click at [933, 682] on button "Load next items" at bounding box center [889, 675] width 105 height 25
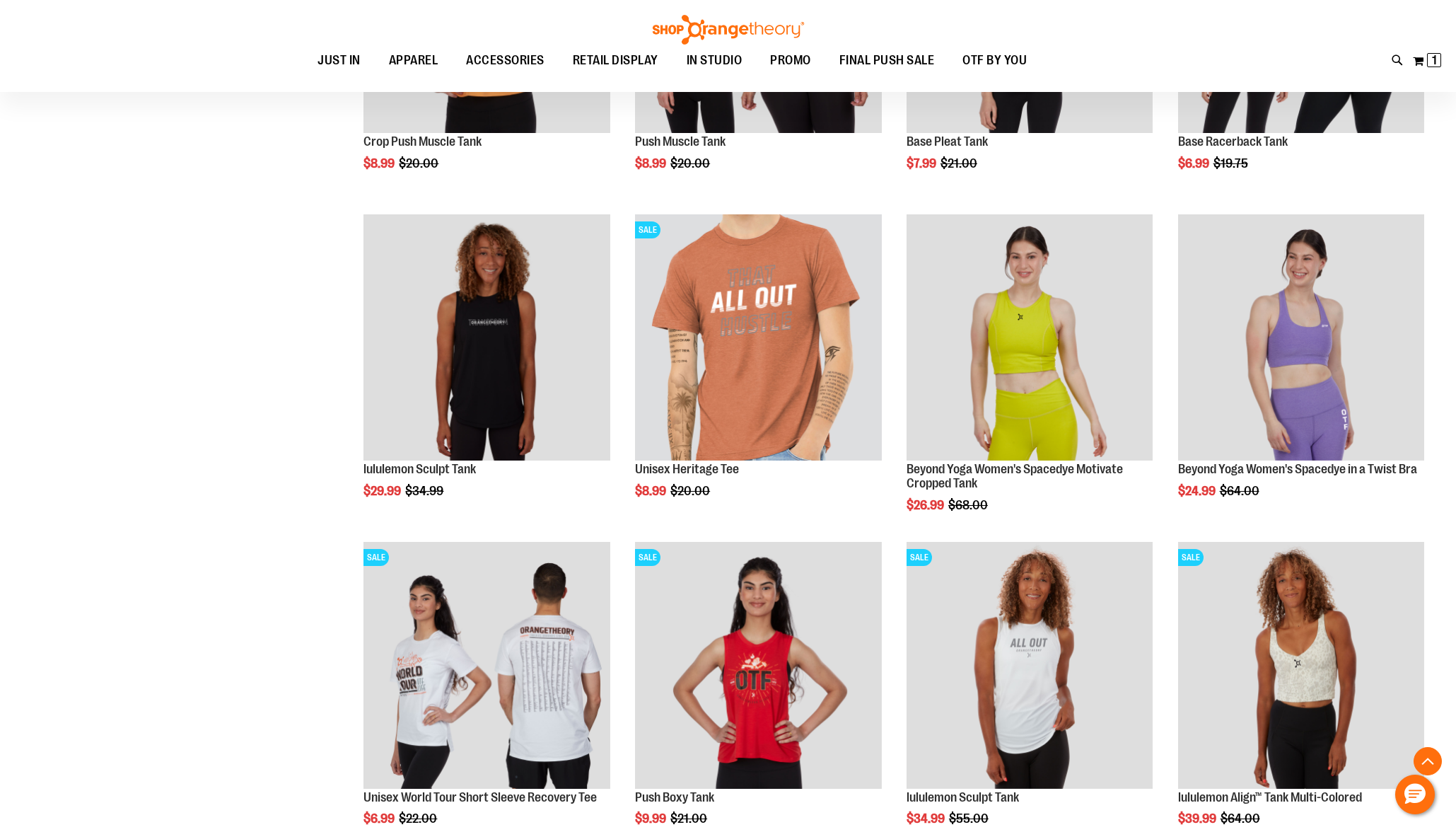
scroll to position [10890, 0]
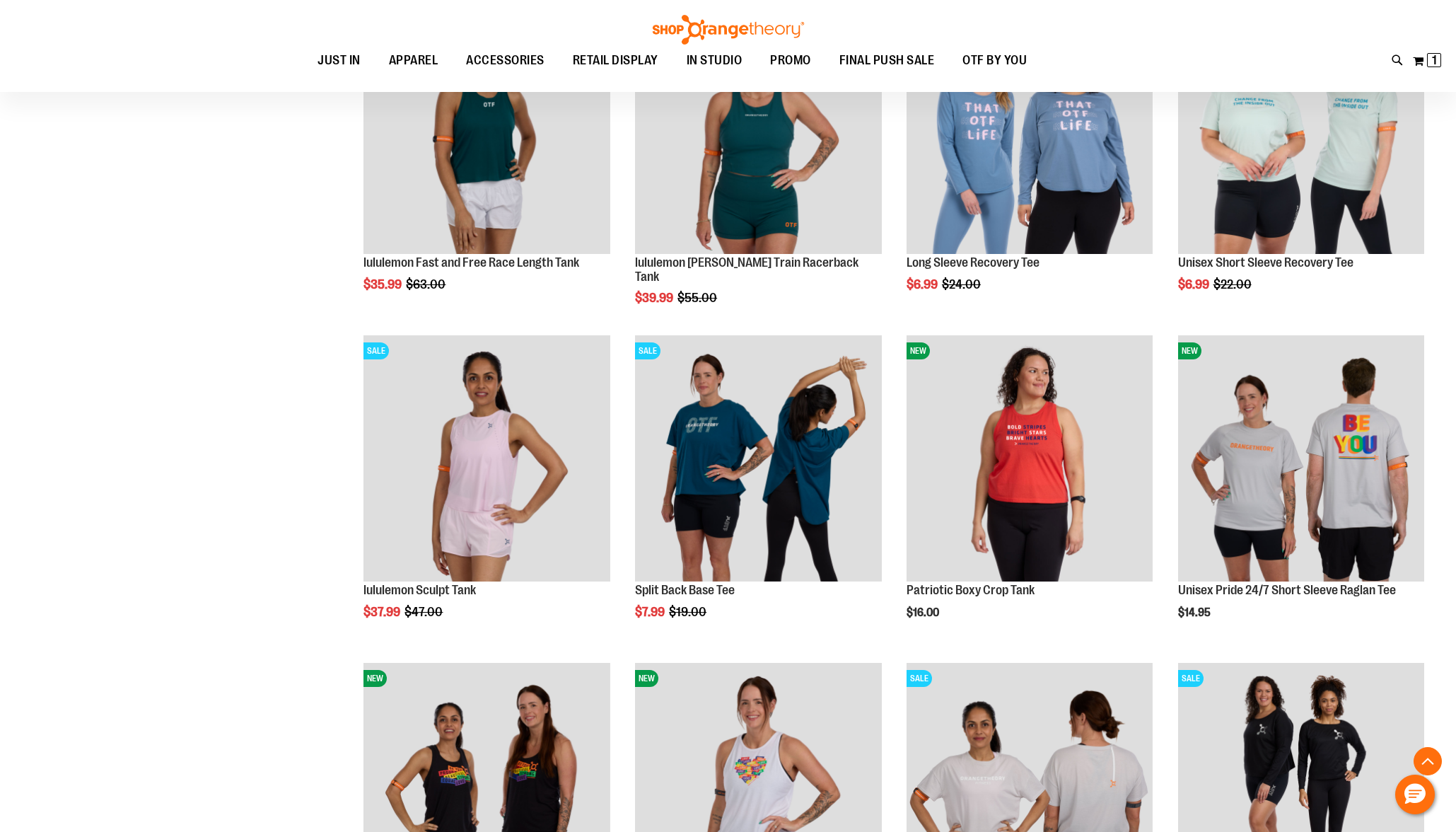
scroll to position [7161, 0]
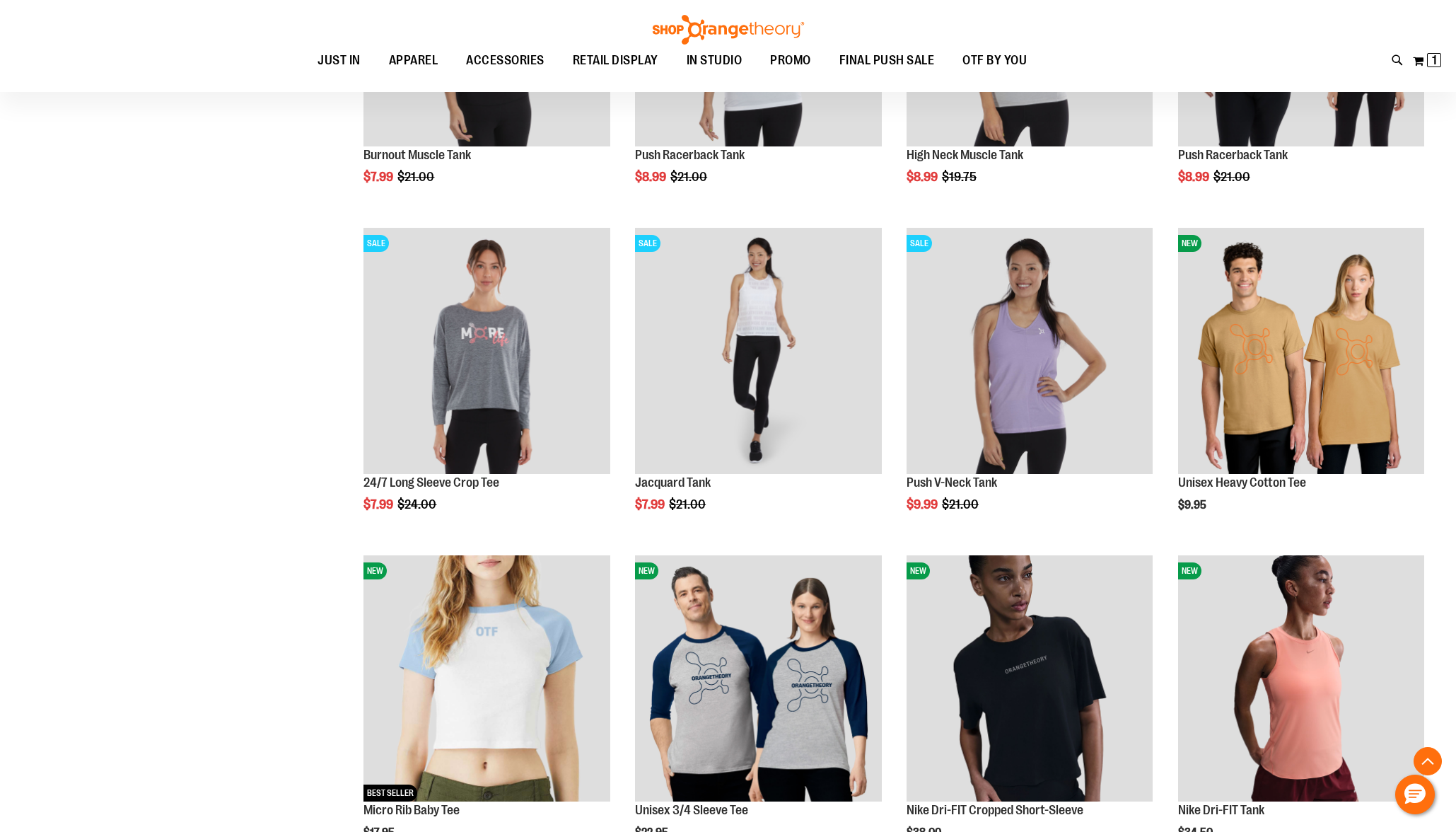
scroll to position [113, 0]
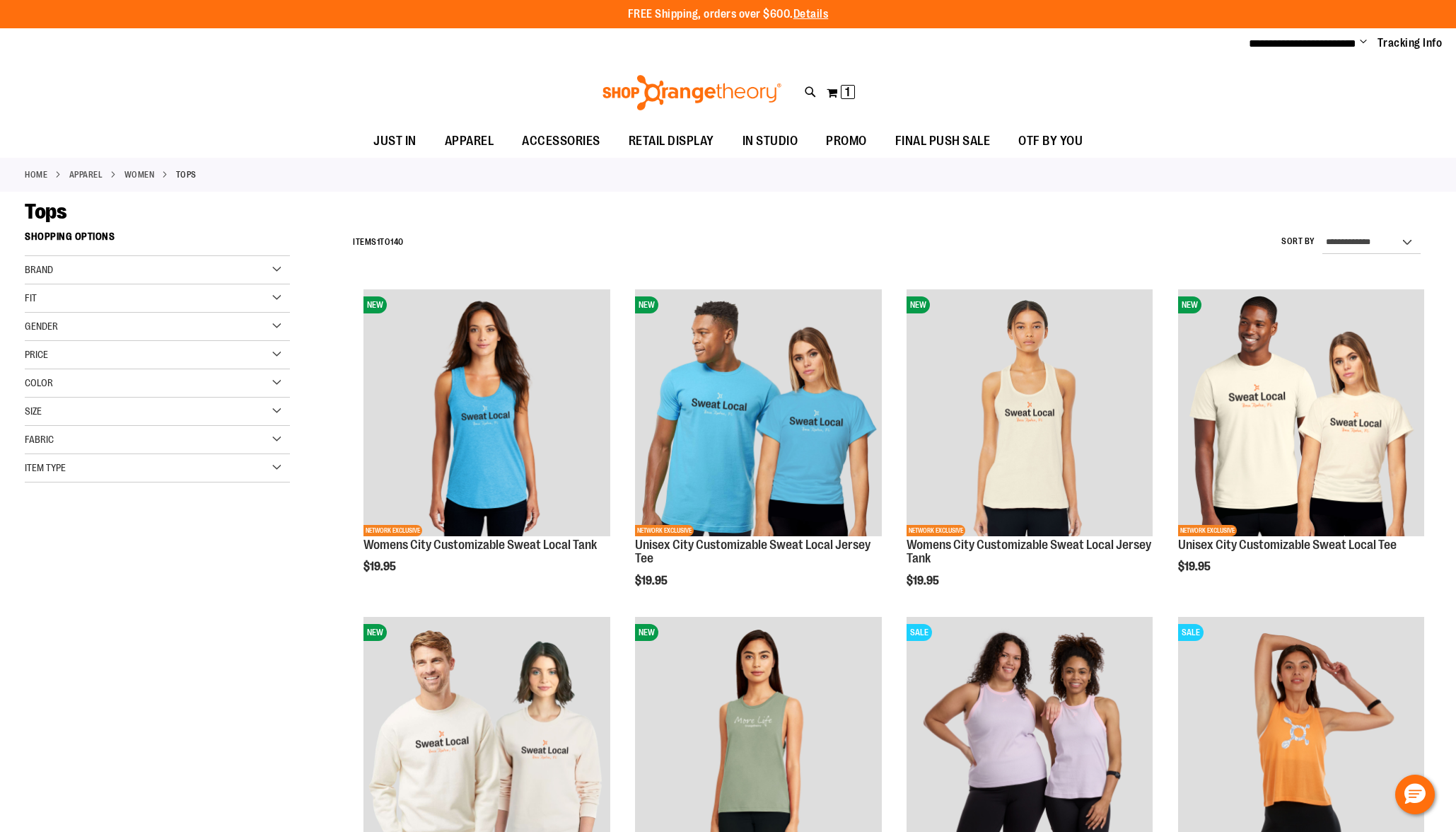
click at [259, 461] on div "Item Type" at bounding box center [157, 468] width 265 height 29
click at [49, 598] on link "Sweatshirts 4 items" at bounding box center [149, 593] width 255 height 15
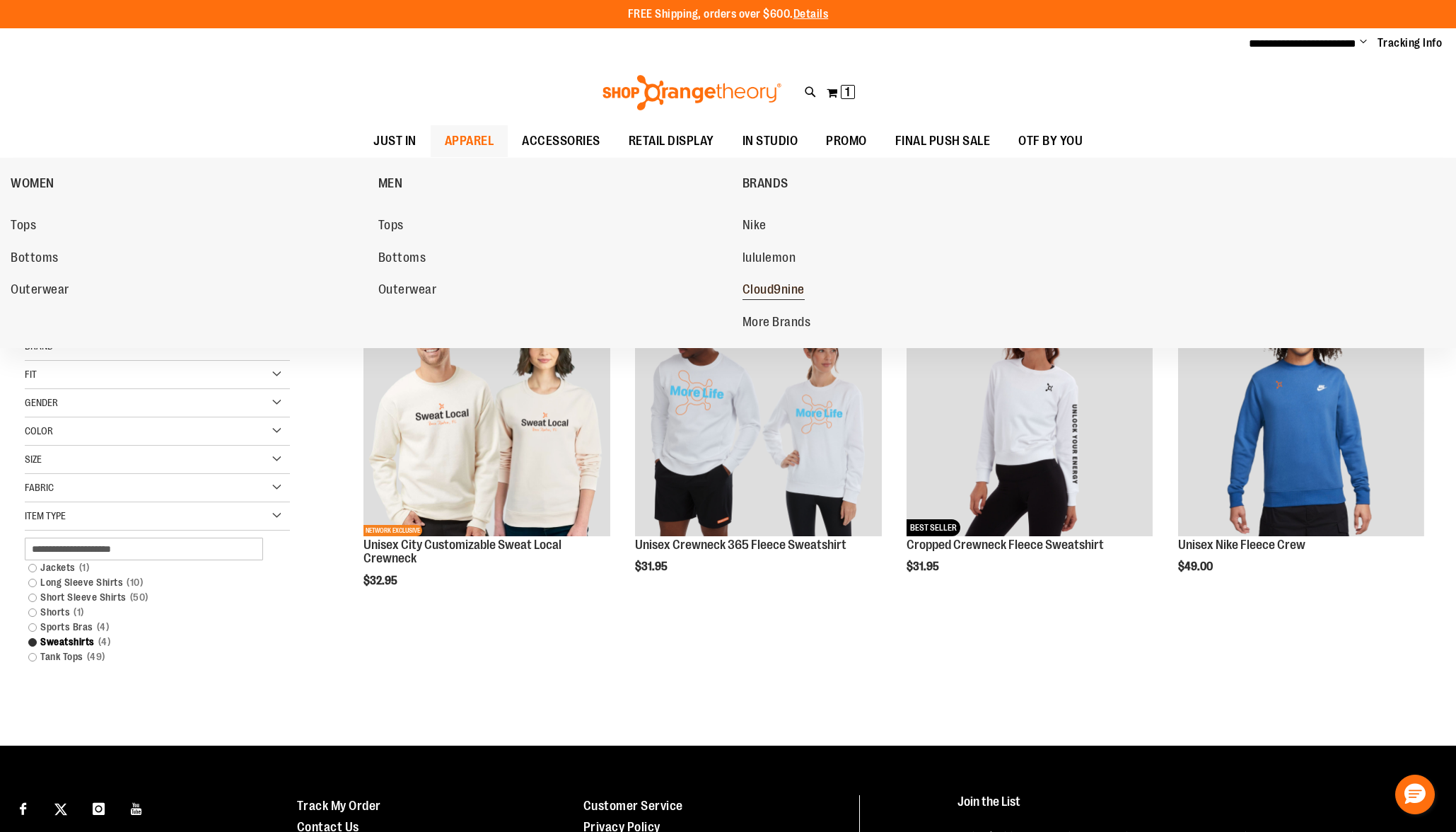
click at [752, 293] on span "Cloud9nine" at bounding box center [773, 290] width 62 height 18
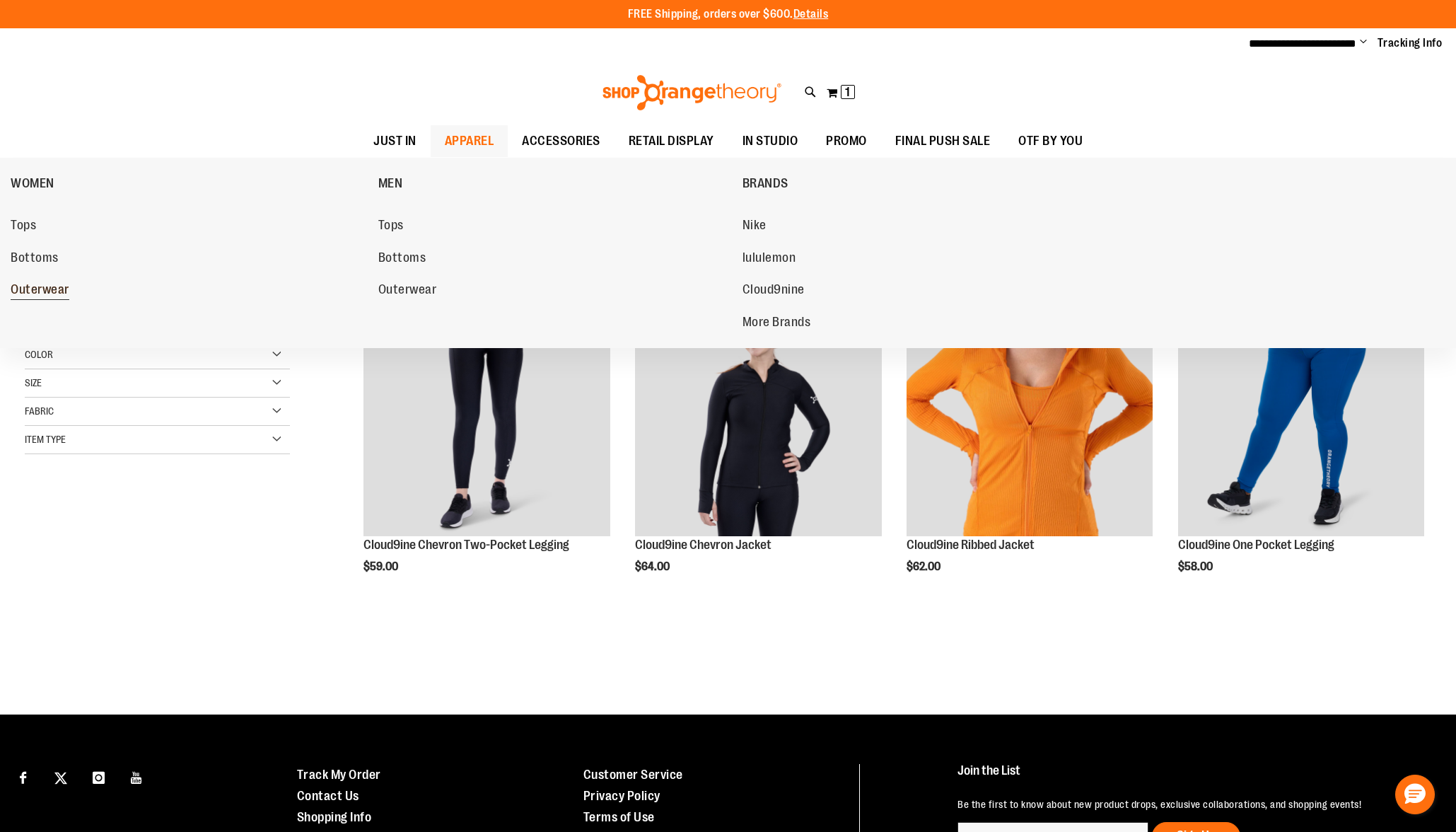
click at [23, 287] on span "Outerwear" at bounding box center [40, 290] width 59 height 18
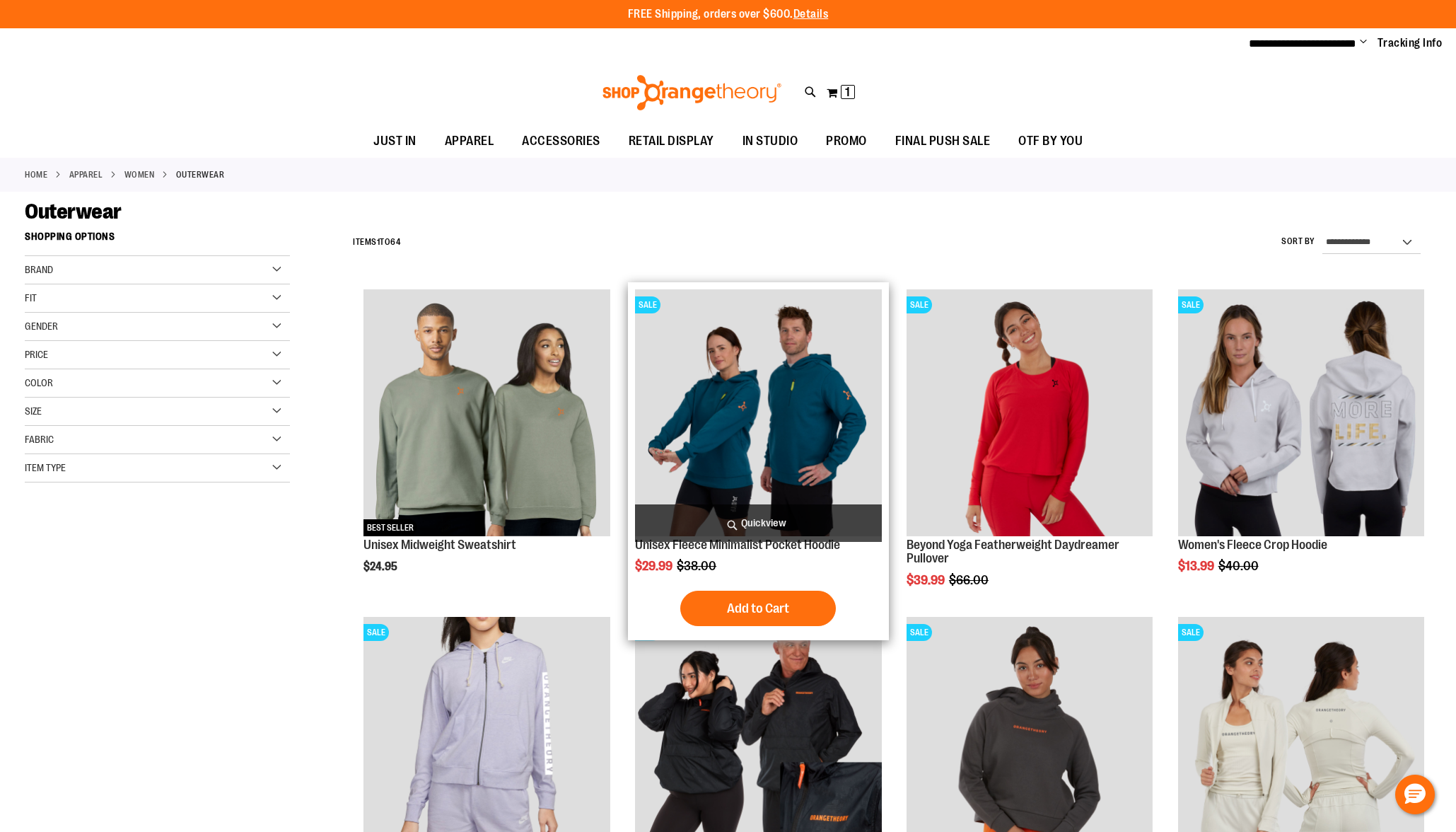
click at [776, 412] on img "product" at bounding box center [758, 413] width 246 height 247
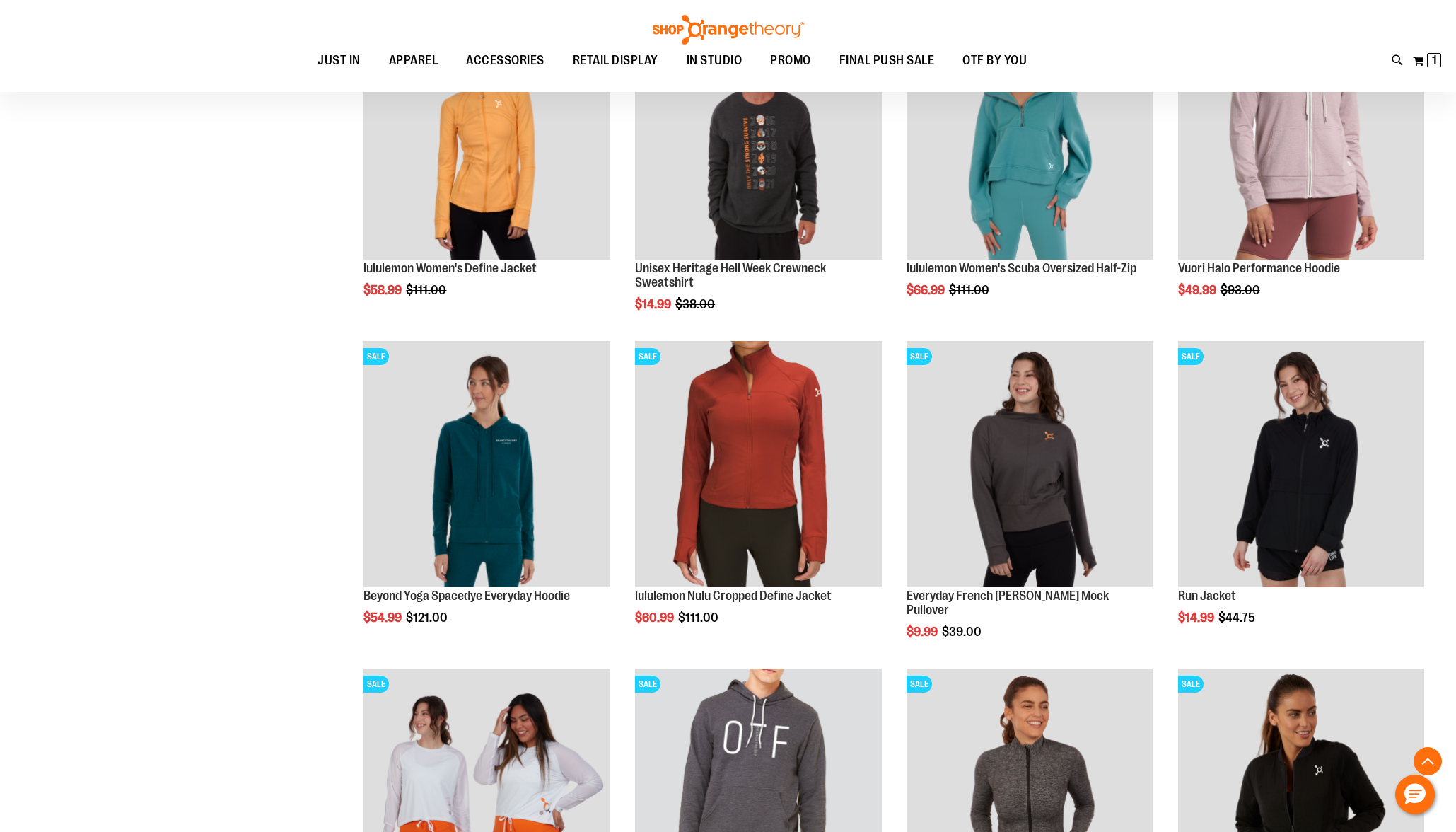
scroll to position [930, 0]
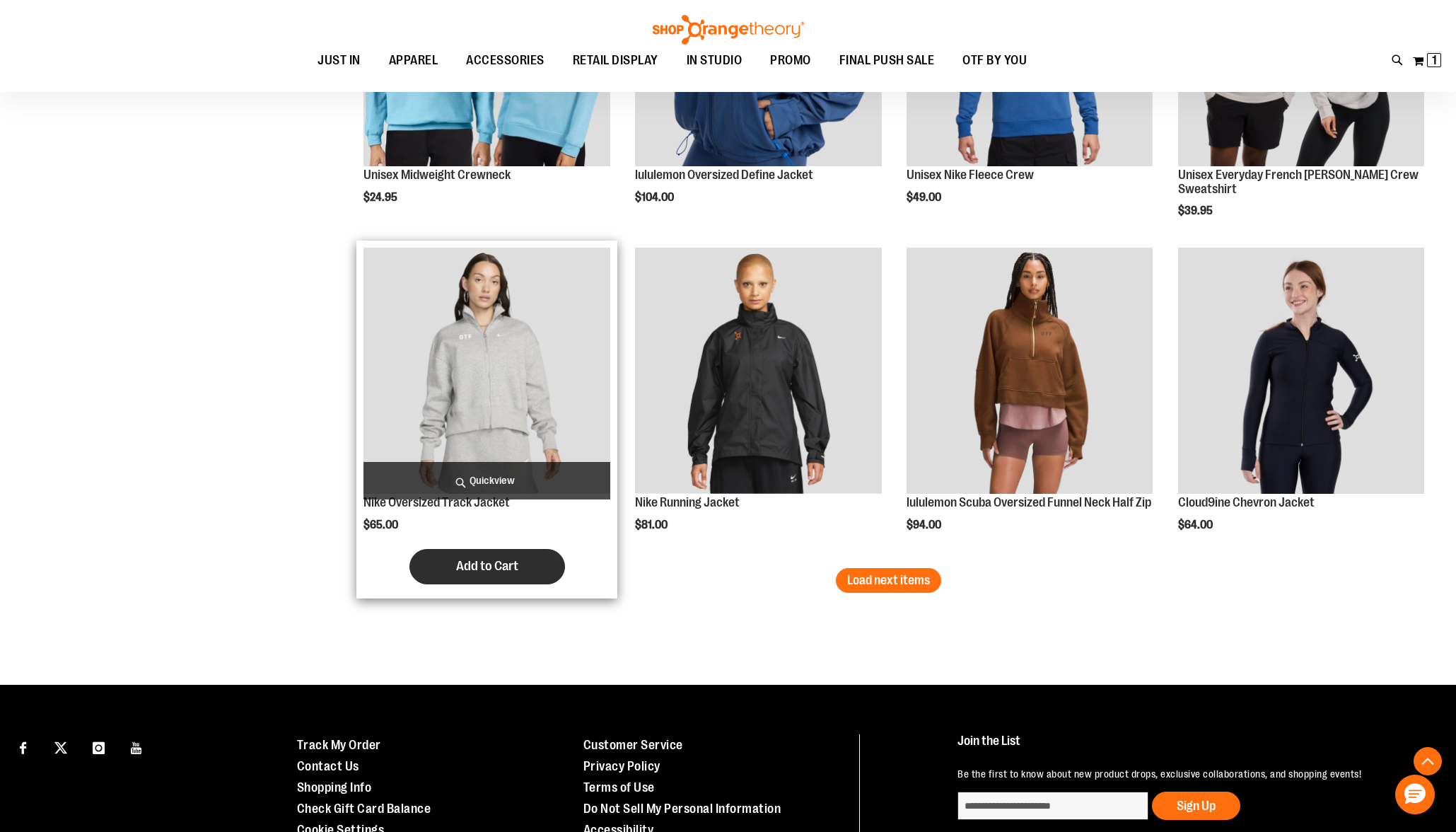
scroll to position [2665, 0]
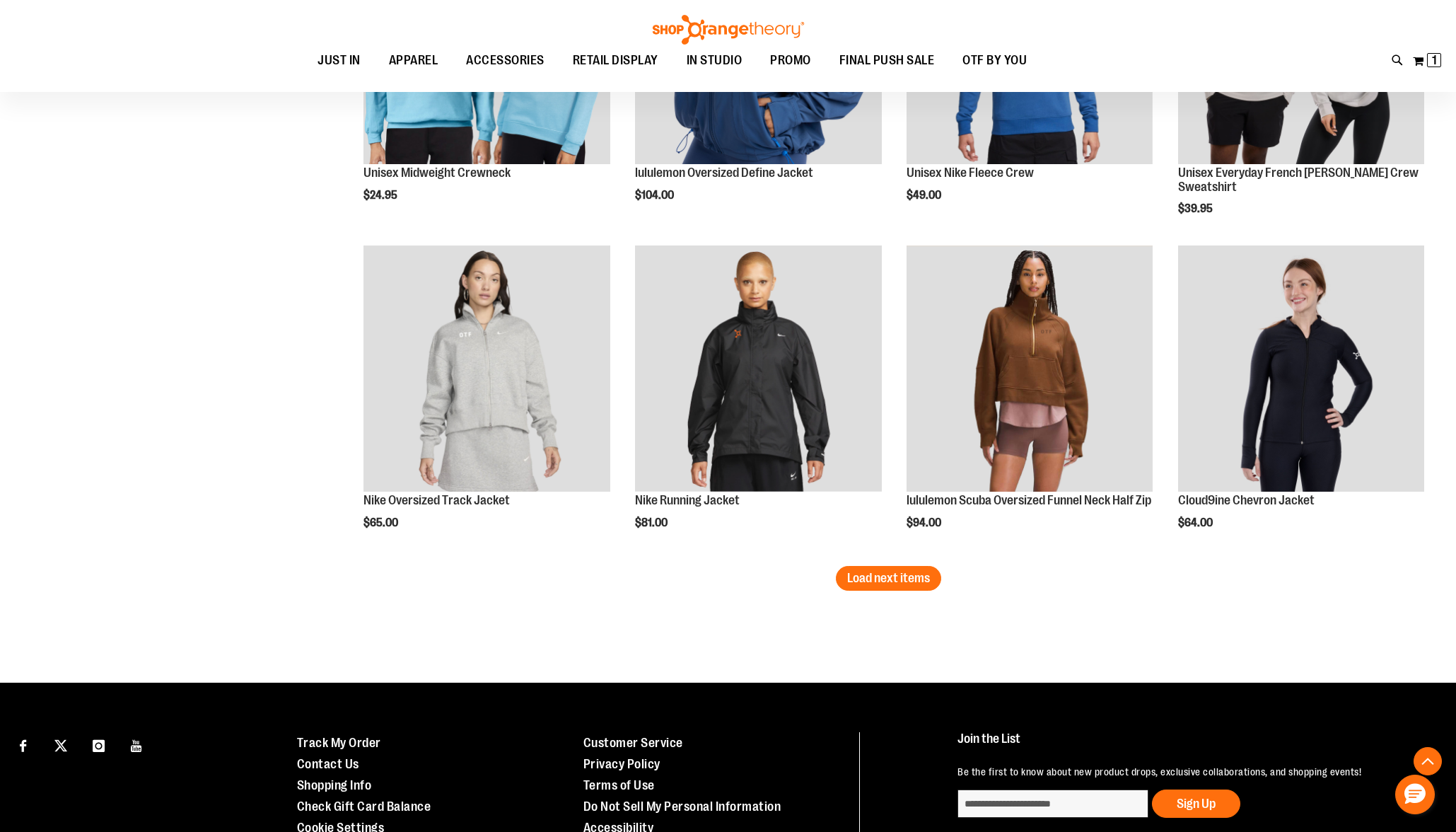
click at [902, 577] on span "Load next items" at bounding box center [888, 578] width 82 height 14
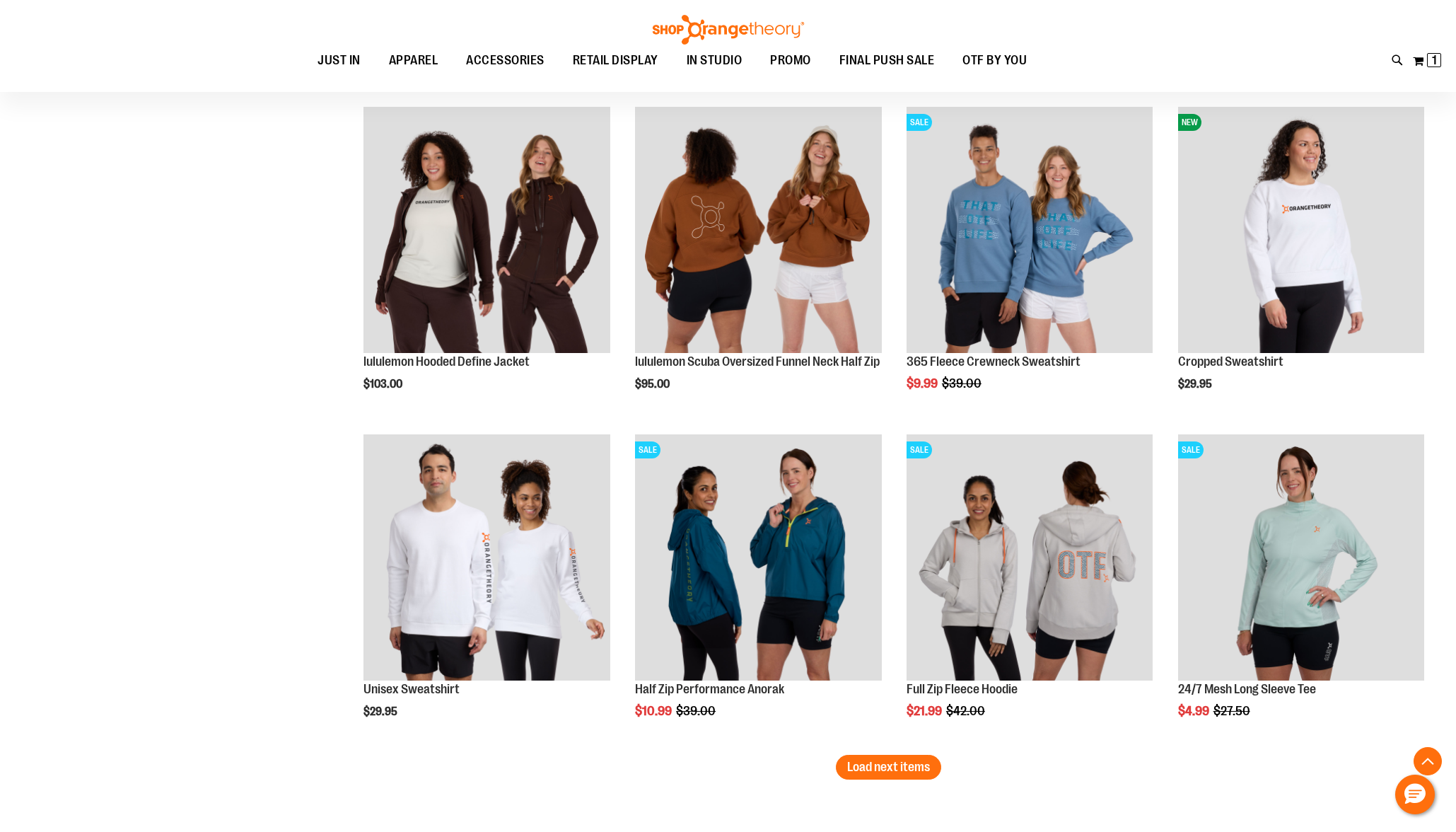
scroll to position [3460, 0]
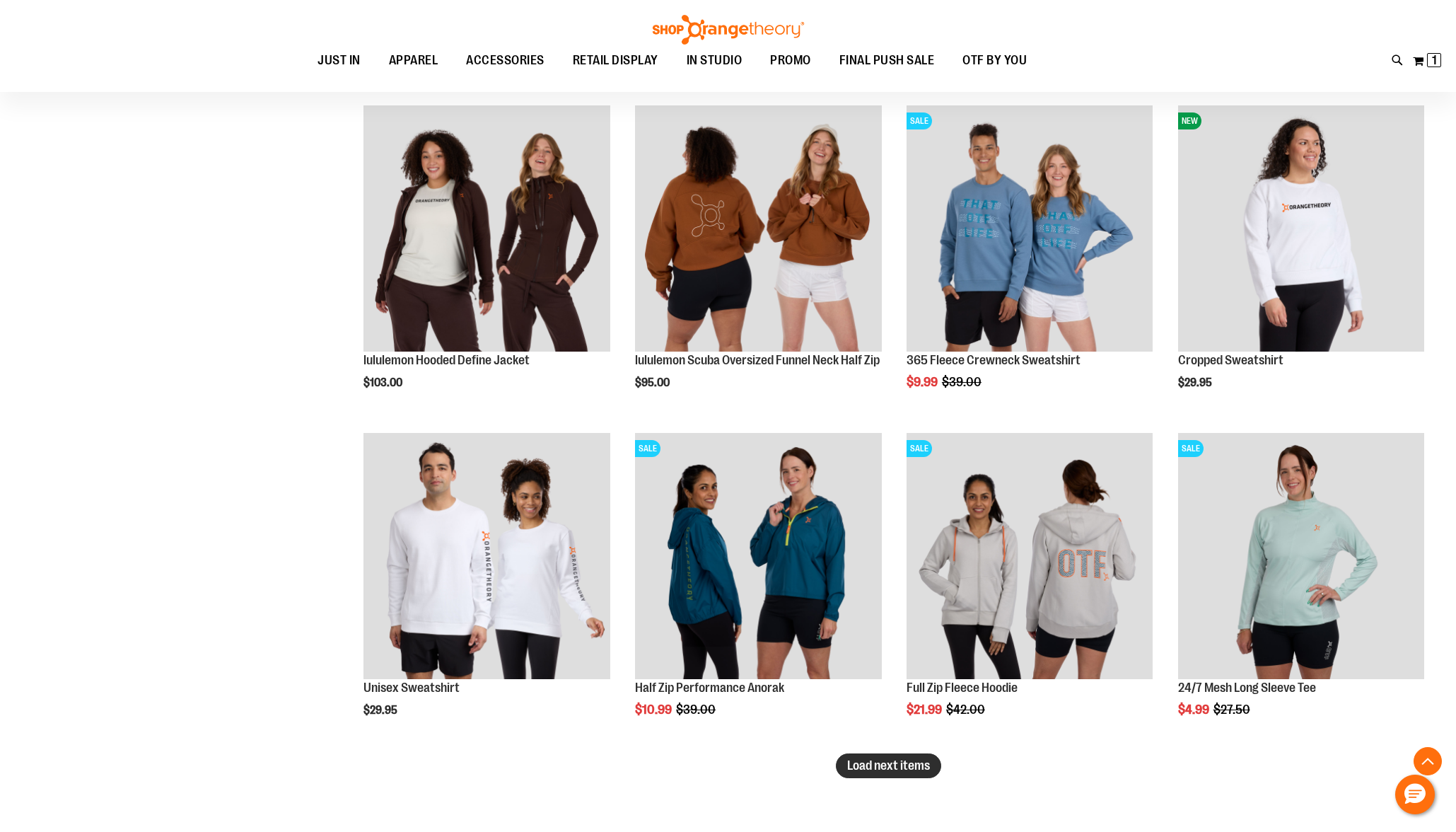
click at [932, 771] on button "Load next items" at bounding box center [889, 766] width 105 height 25
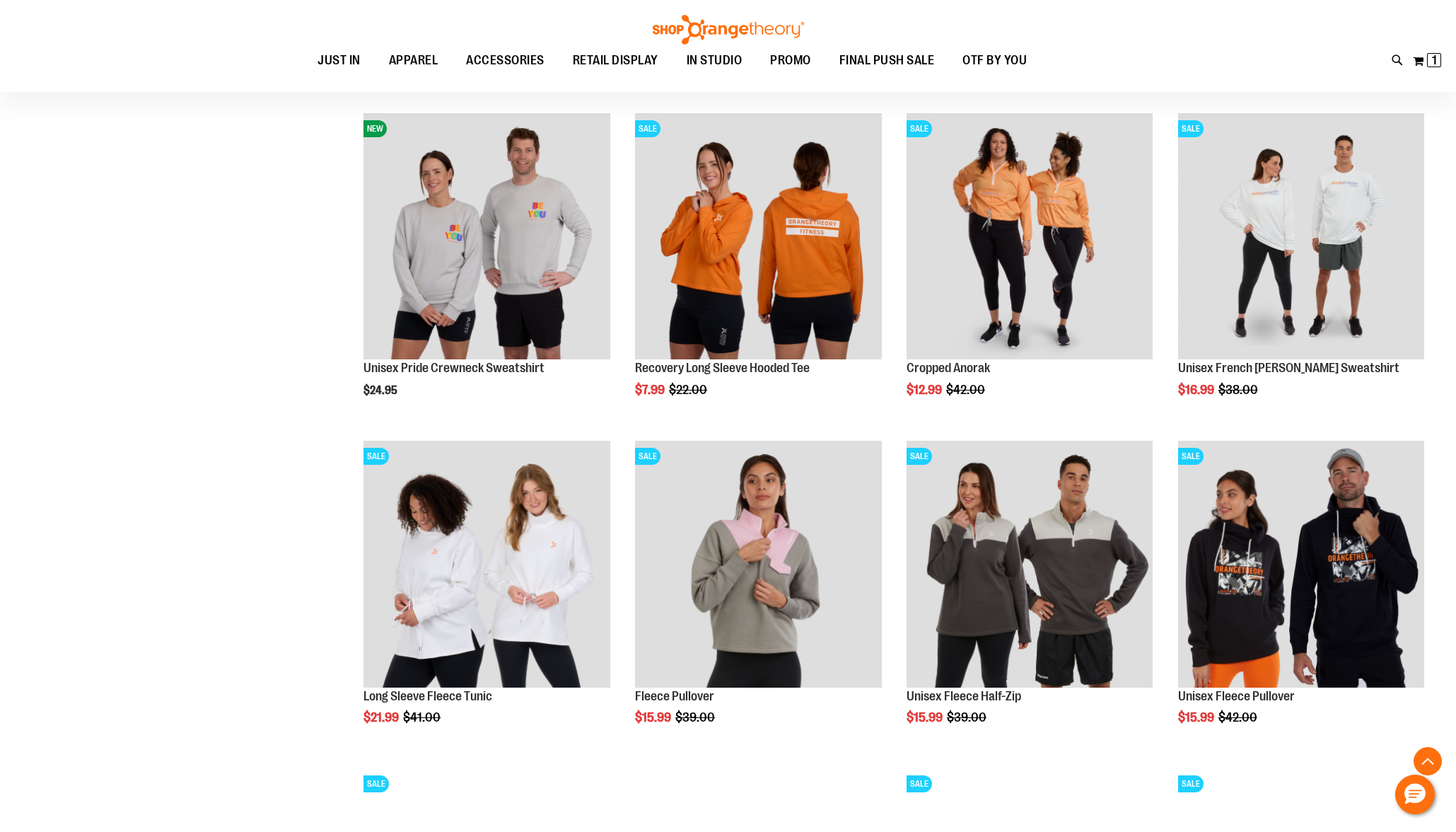
scroll to position [4117, 0]
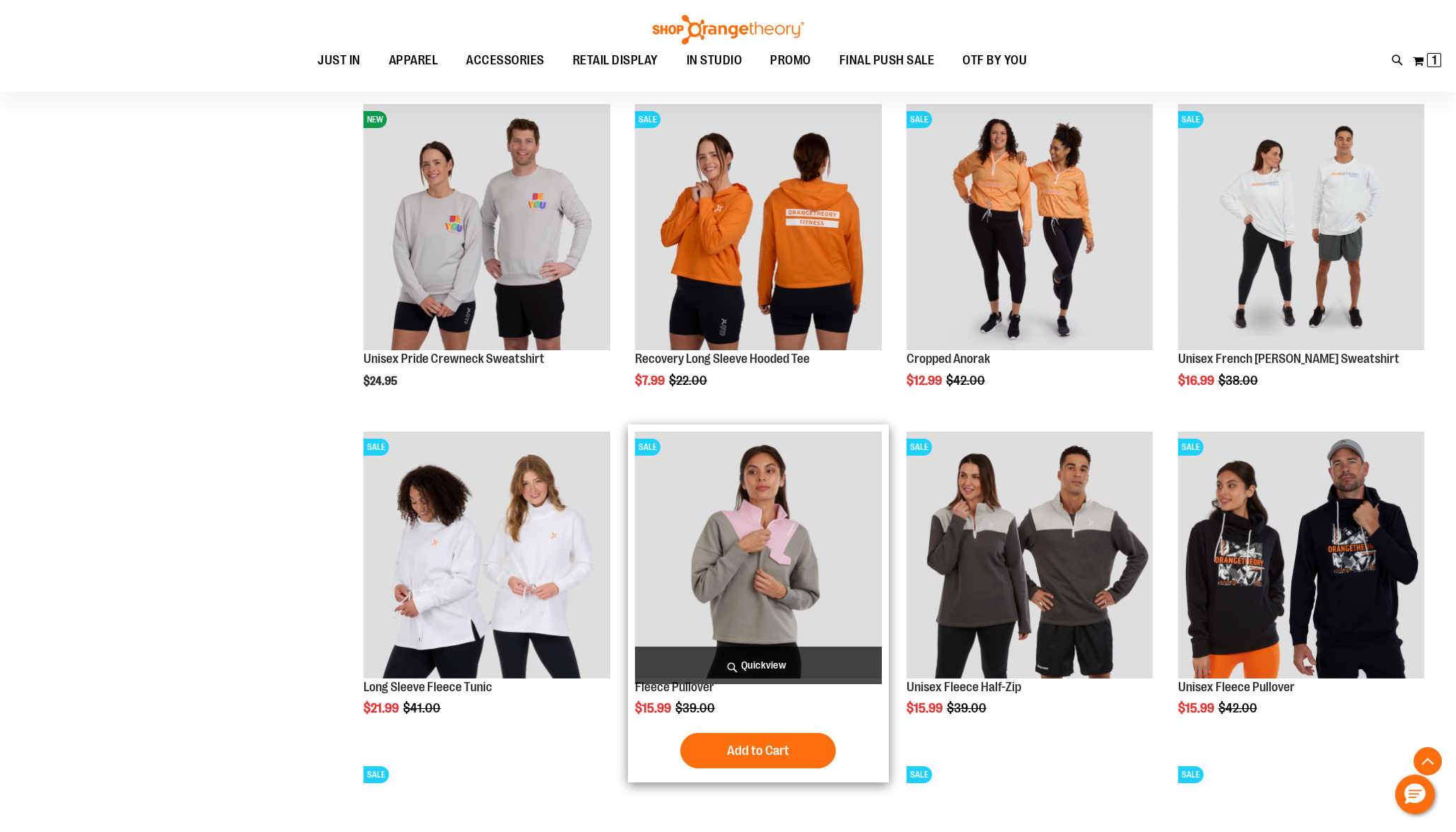
click at [851, 569] on img "product" at bounding box center [758, 555] width 246 height 247
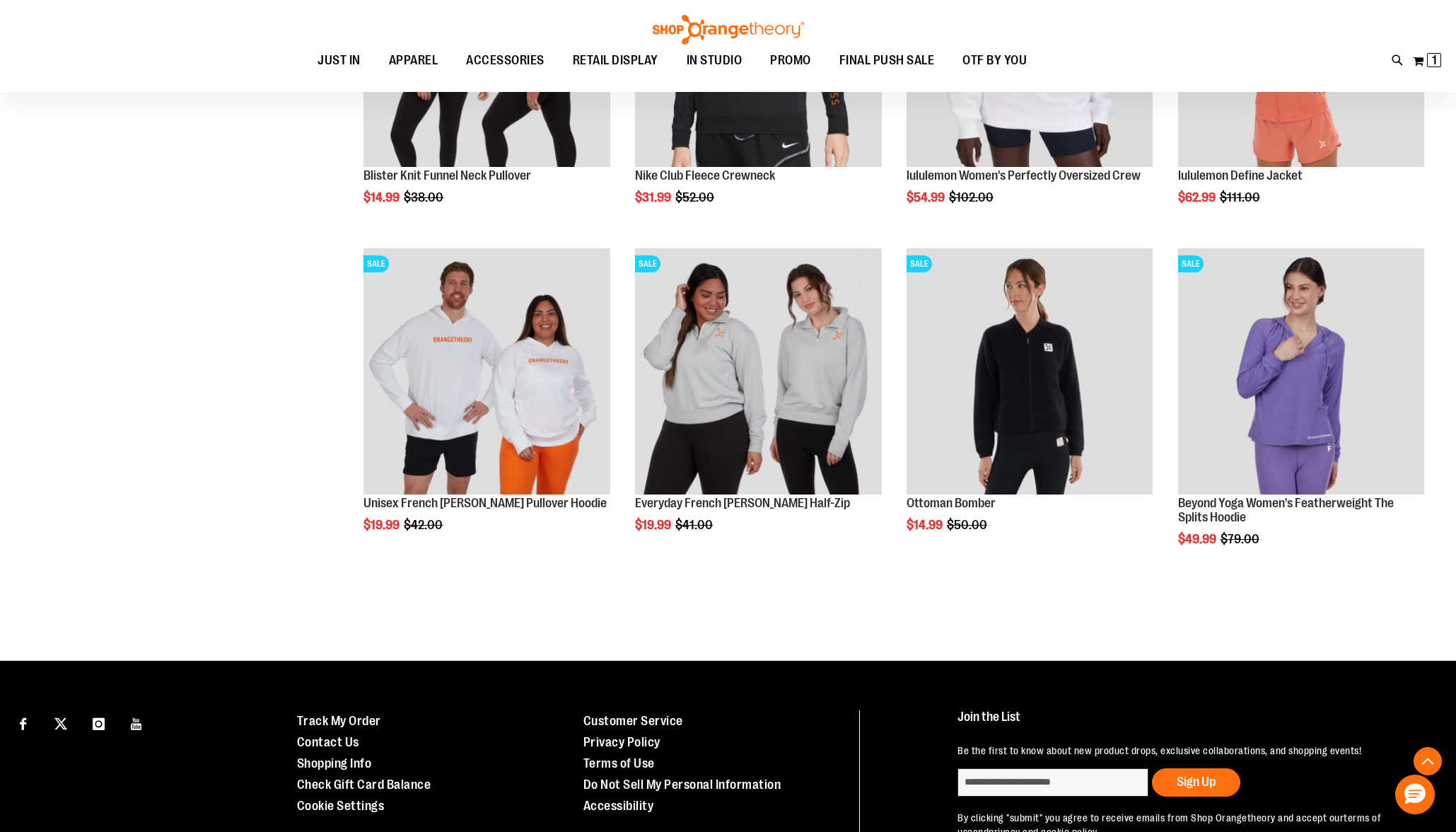
scroll to position [1017, 0]
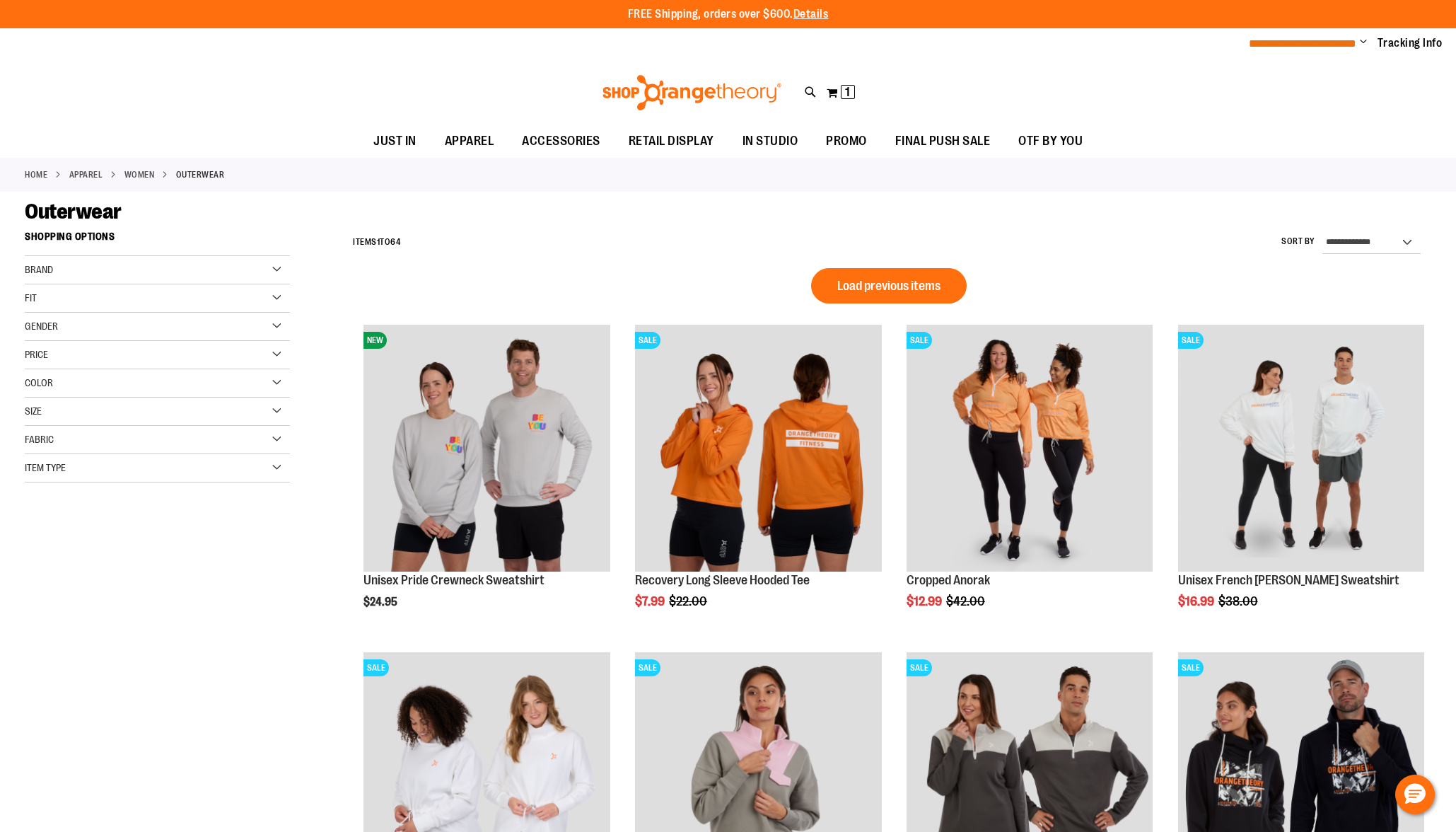
click at [1338, 45] on span "**********" at bounding box center [1303, 44] width 108 height 11
click at [1361, 42] on span "Change" at bounding box center [1363, 42] width 7 height 13
click at [1330, 89] on link "Sign Out" at bounding box center [1313, 96] width 124 height 27
